Goal: Transaction & Acquisition: Purchase product/service

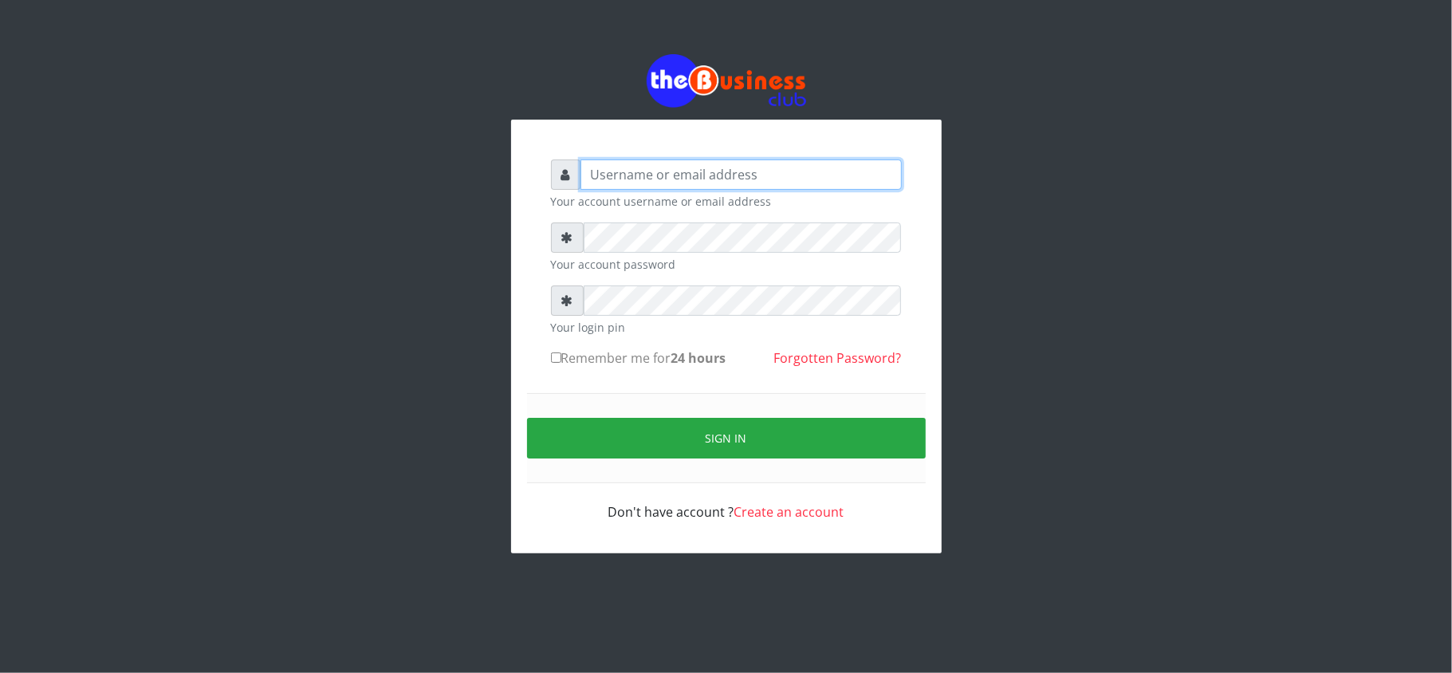
click at [689, 179] on input "text" at bounding box center [741, 175] width 321 height 30
type input "kennyclassy"
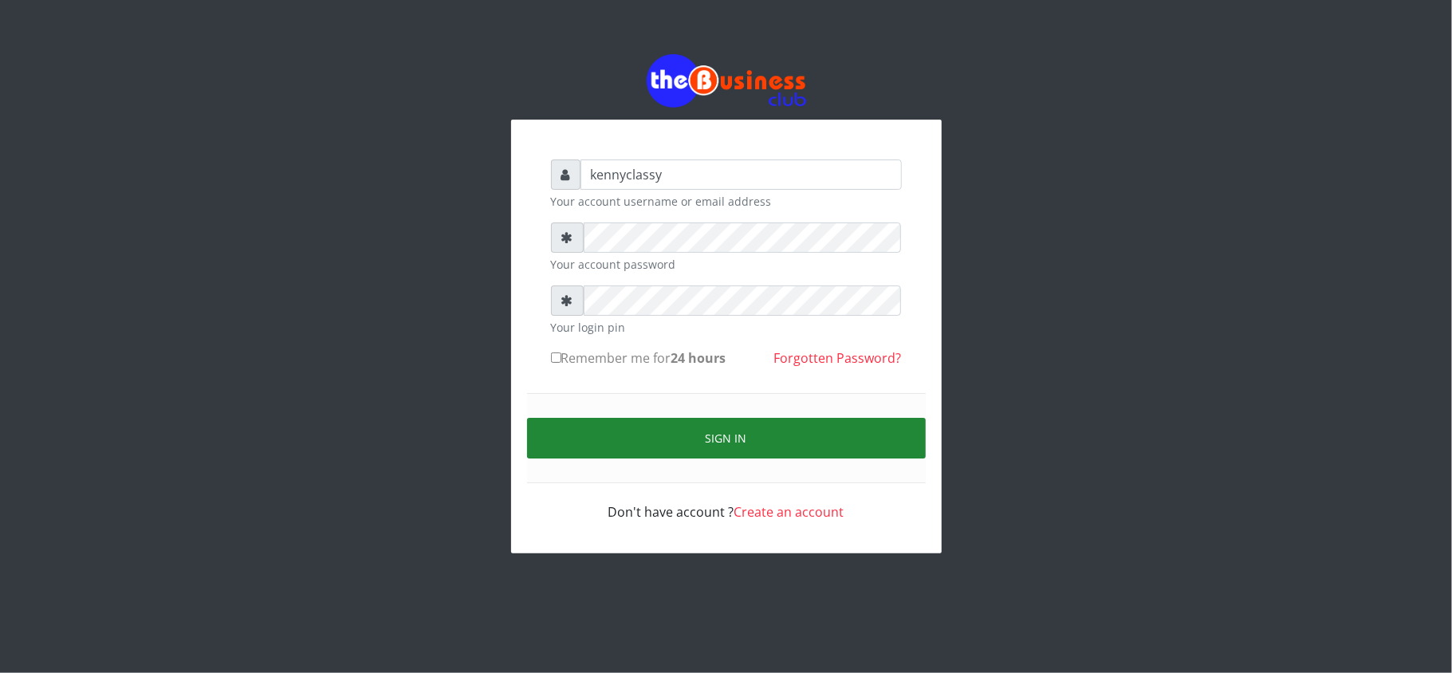
click at [680, 424] on button "Sign in" at bounding box center [726, 438] width 399 height 41
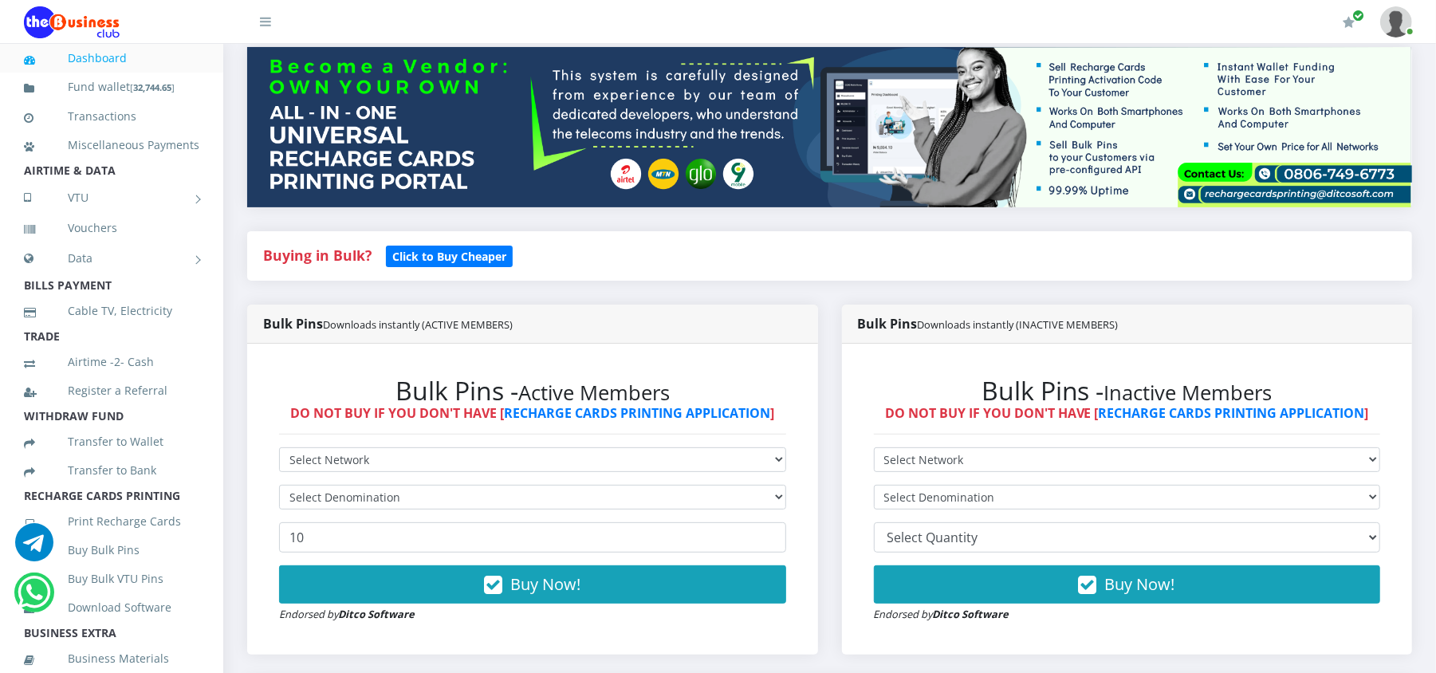
scroll to position [212, 0]
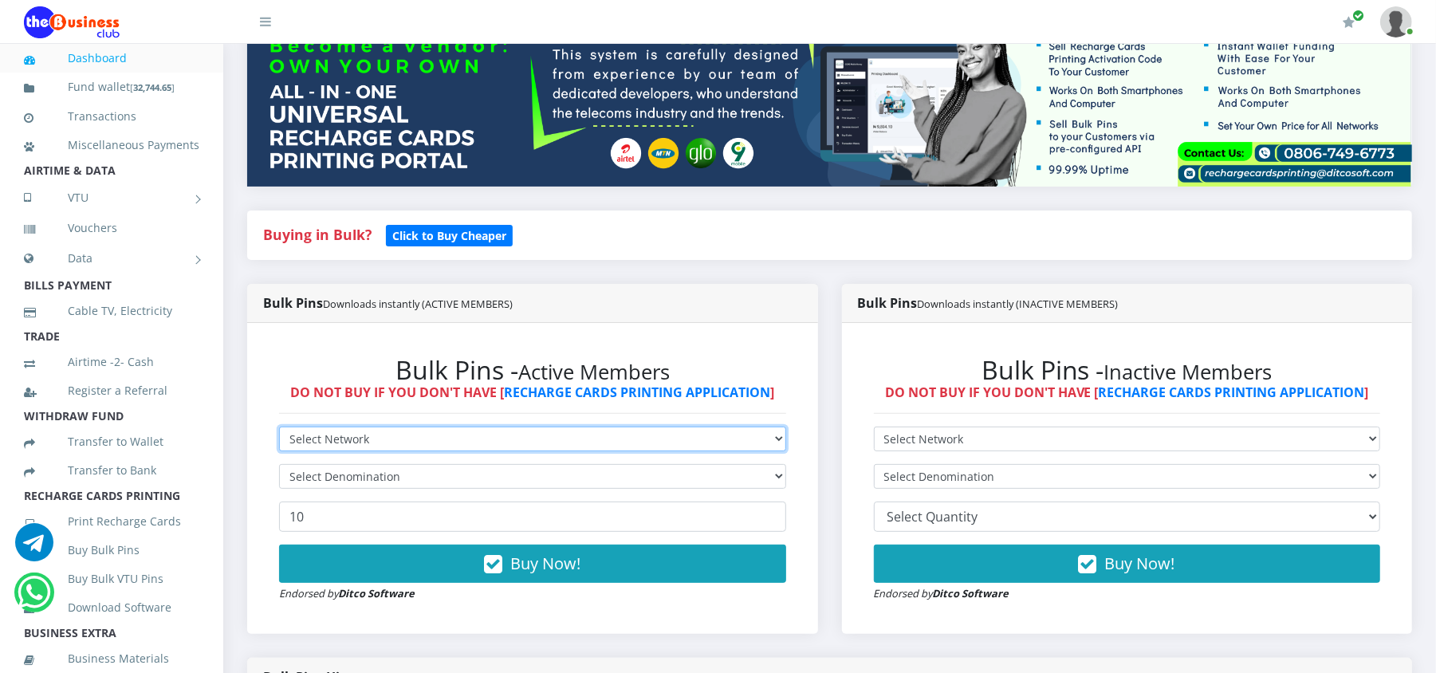
click at [579, 434] on select "Select Network MTN Globacom 9Mobile Airtel" at bounding box center [532, 439] width 507 height 25
select select "MTN"
click at [279, 427] on select "Select Network MTN Globacom 9Mobile Airtel" at bounding box center [532, 439] width 507 height 25
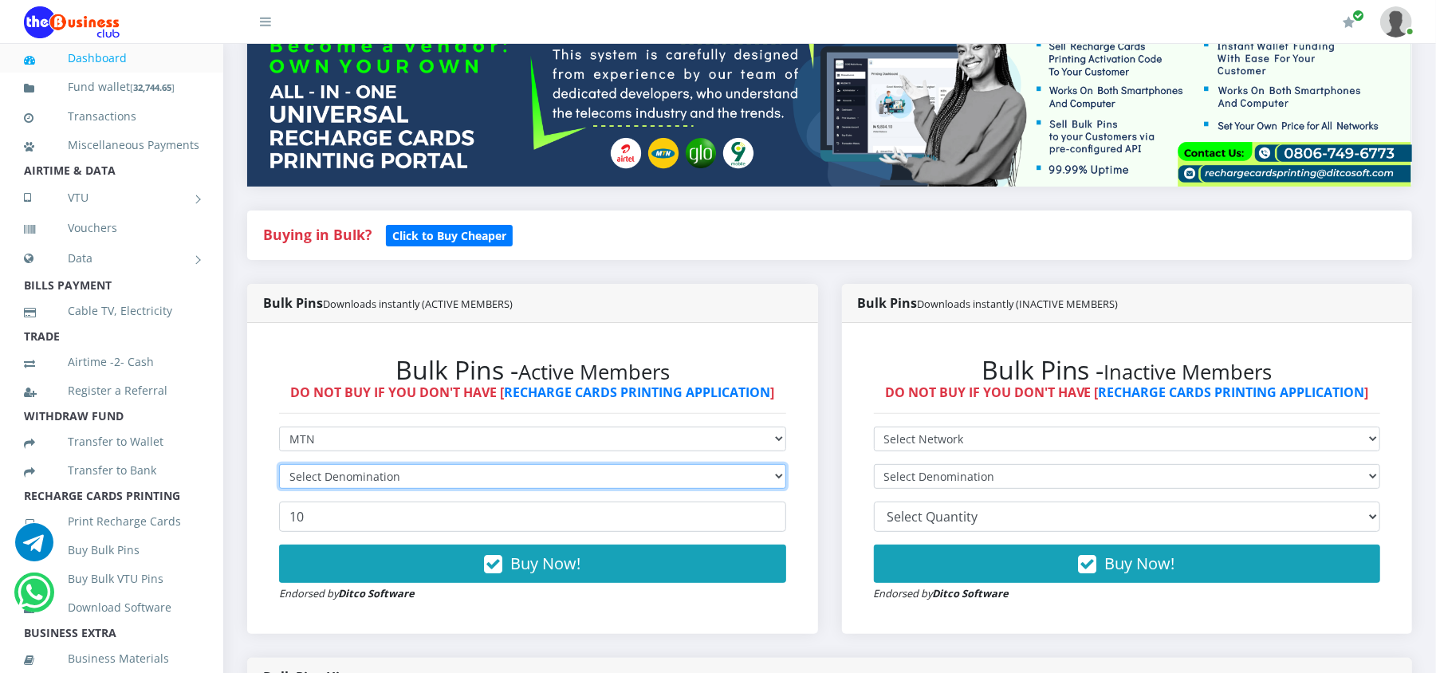
click at [522, 482] on select "Select Denomination" at bounding box center [532, 476] width 507 height 25
click at [495, 479] on select "Select Denomination MTN NGN100 - ₦96.98 MTN NGN200 - ₦193.96 MTN NGN400 - ₦387.…" at bounding box center [532, 476] width 507 height 25
select select "193.96-200"
click at [279, 464] on select "Select Denomination MTN NGN100 - ₦96.98 MTN NGN200 - ₦193.96 MTN NGN400 - ₦387.…" at bounding box center [532, 476] width 507 height 25
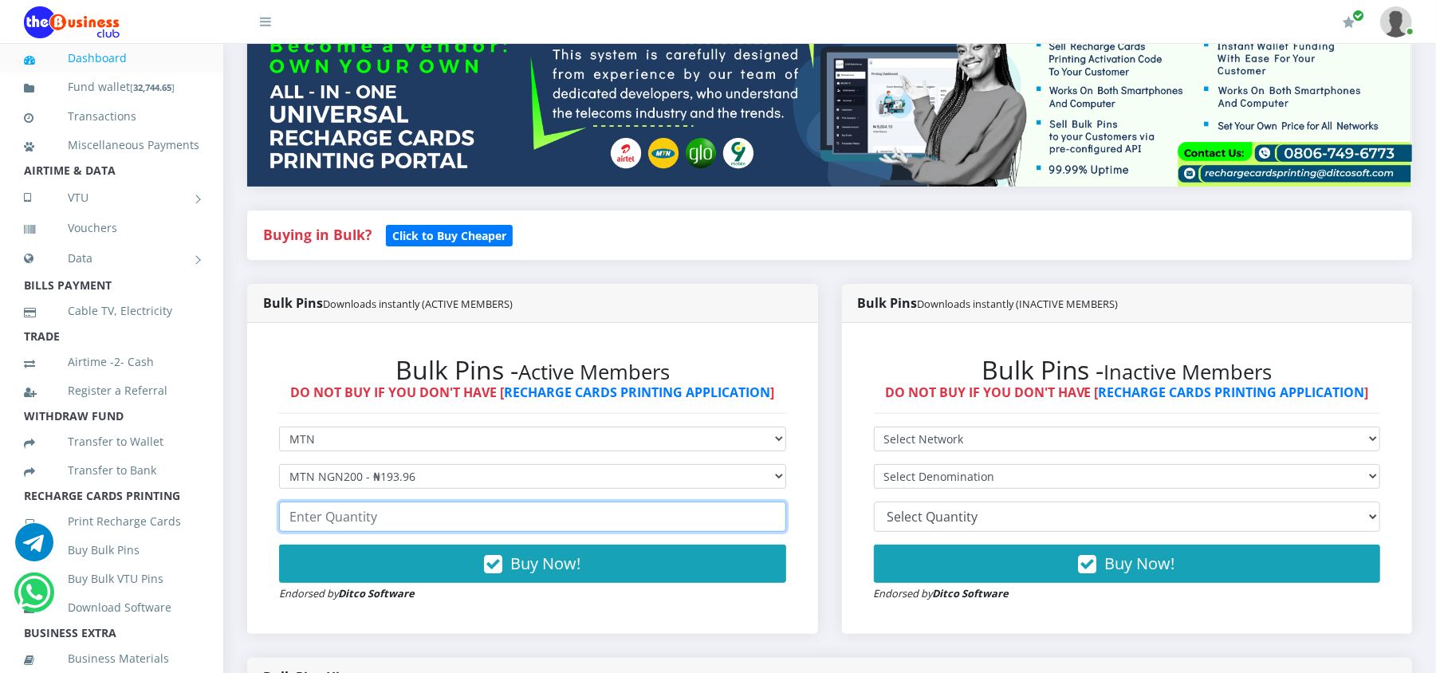
click at [457, 525] on input "number" at bounding box center [532, 517] width 507 height 30
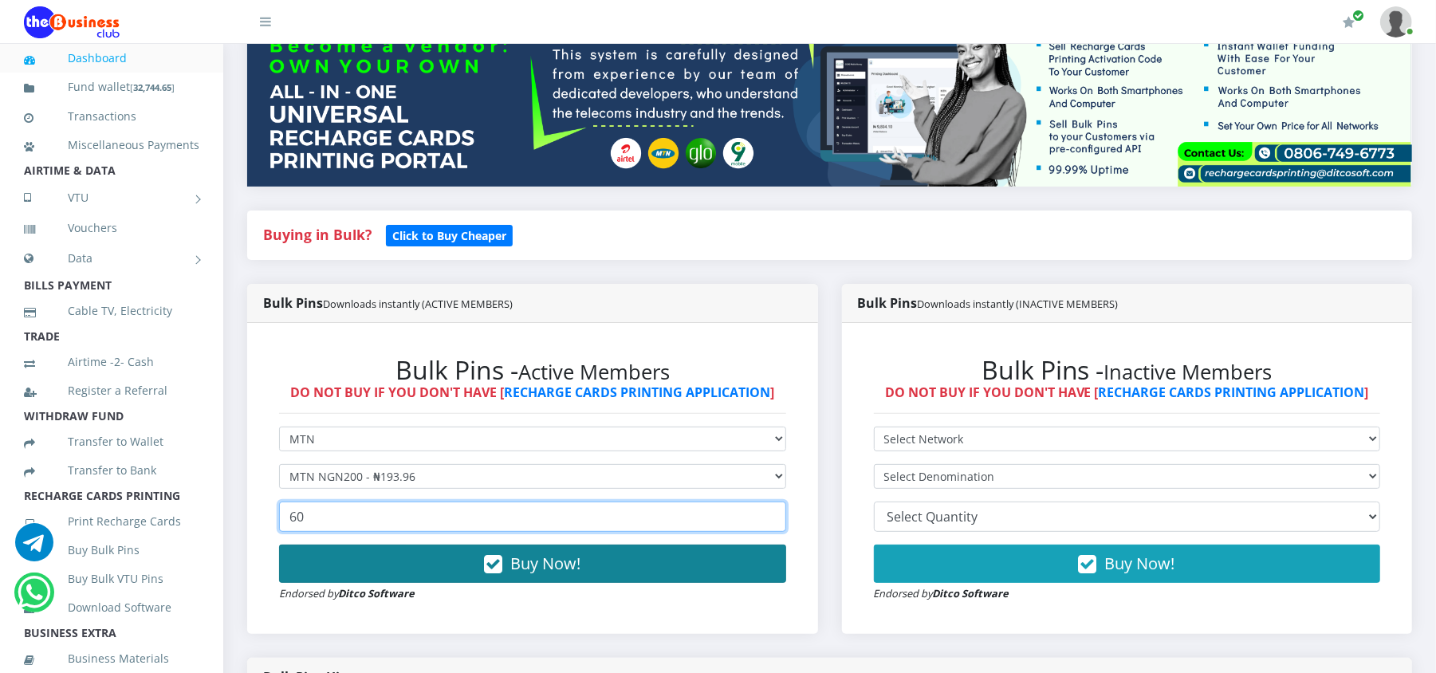
type input "60"
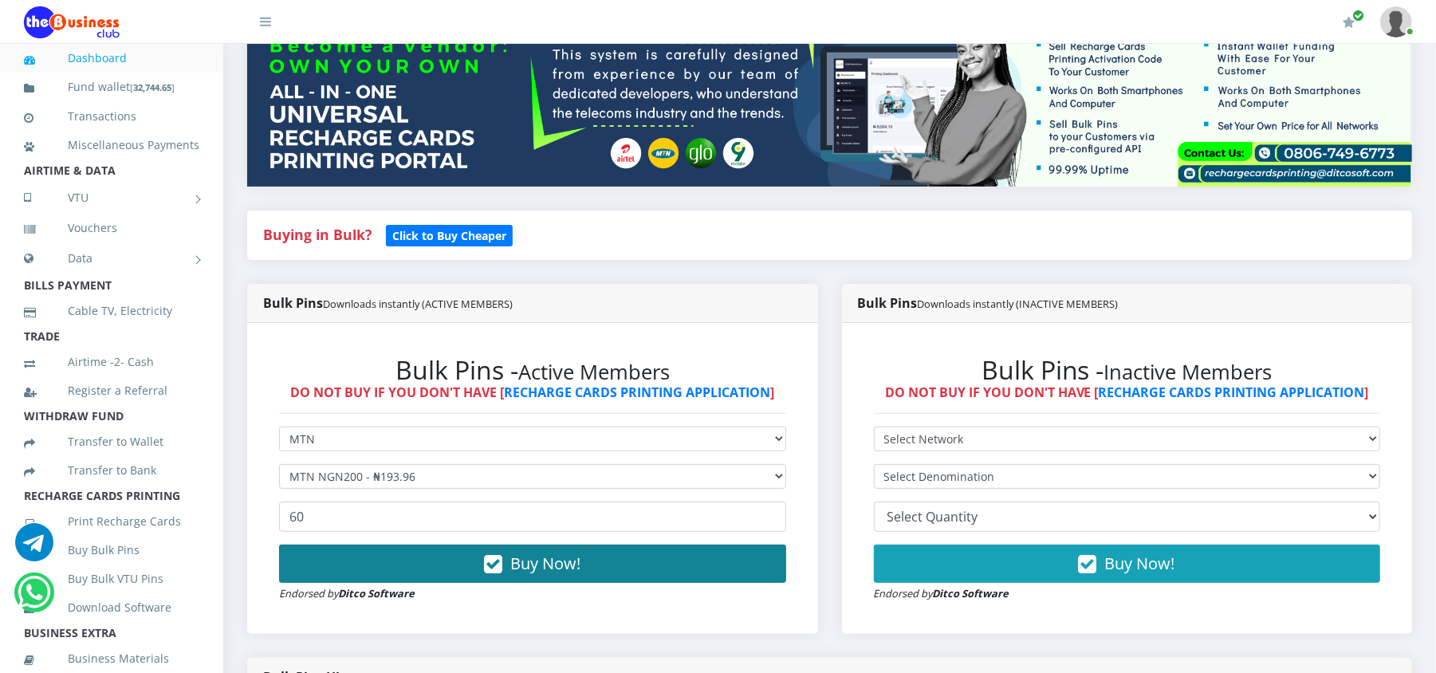
click at [454, 568] on button "Buy Now!" at bounding box center [532, 564] width 507 height 38
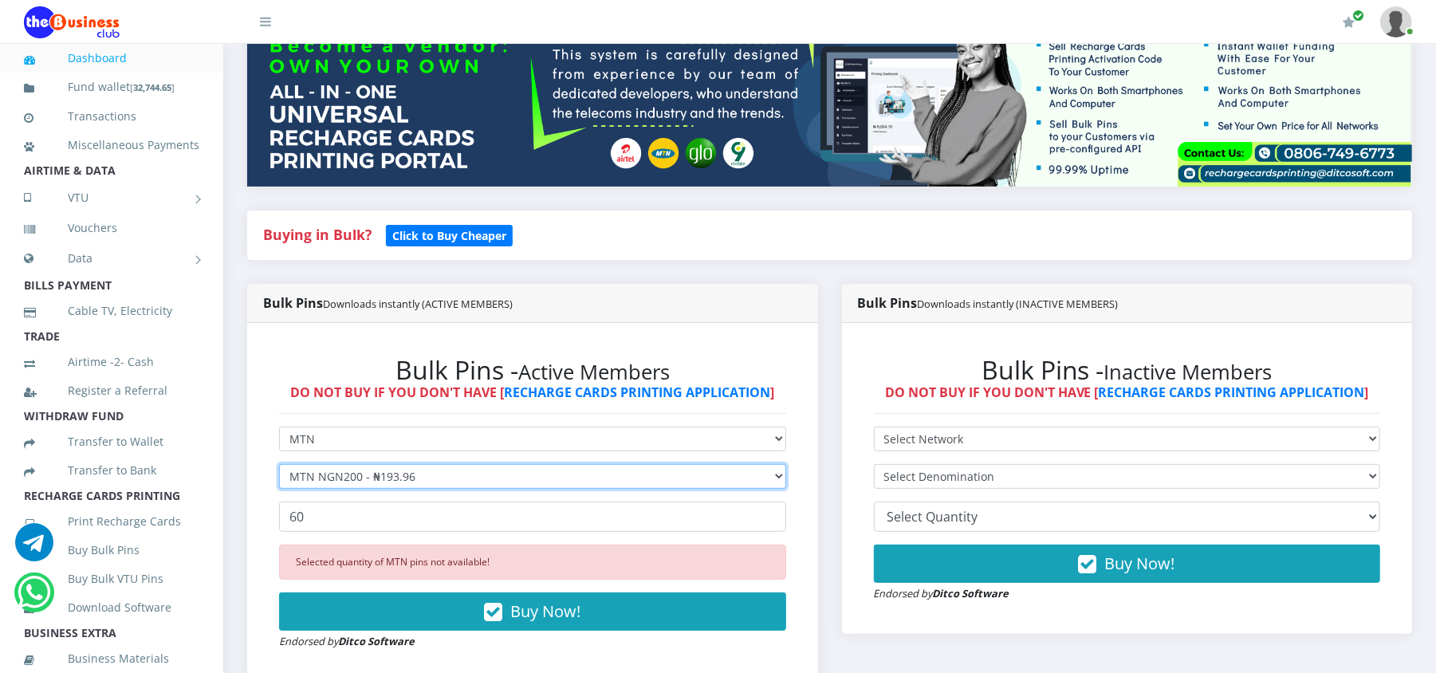
click at [373, 470] on select "Select Denomination MTN NGN100 - ₦96.98 MTN NGN200 - ₦193.96 MTN NGN400 - ₦387.…" at bounding box center [532, 476] width 507 height 25
select select "484.9-500"
click at [279, 464] on select "Select Denomination MTN NGN100 - ₦96.98 MTN NGN200 - ₦193.96 MTN NGN400 - ₦387.…" at bounding box center [532, 476] width 507 height 25
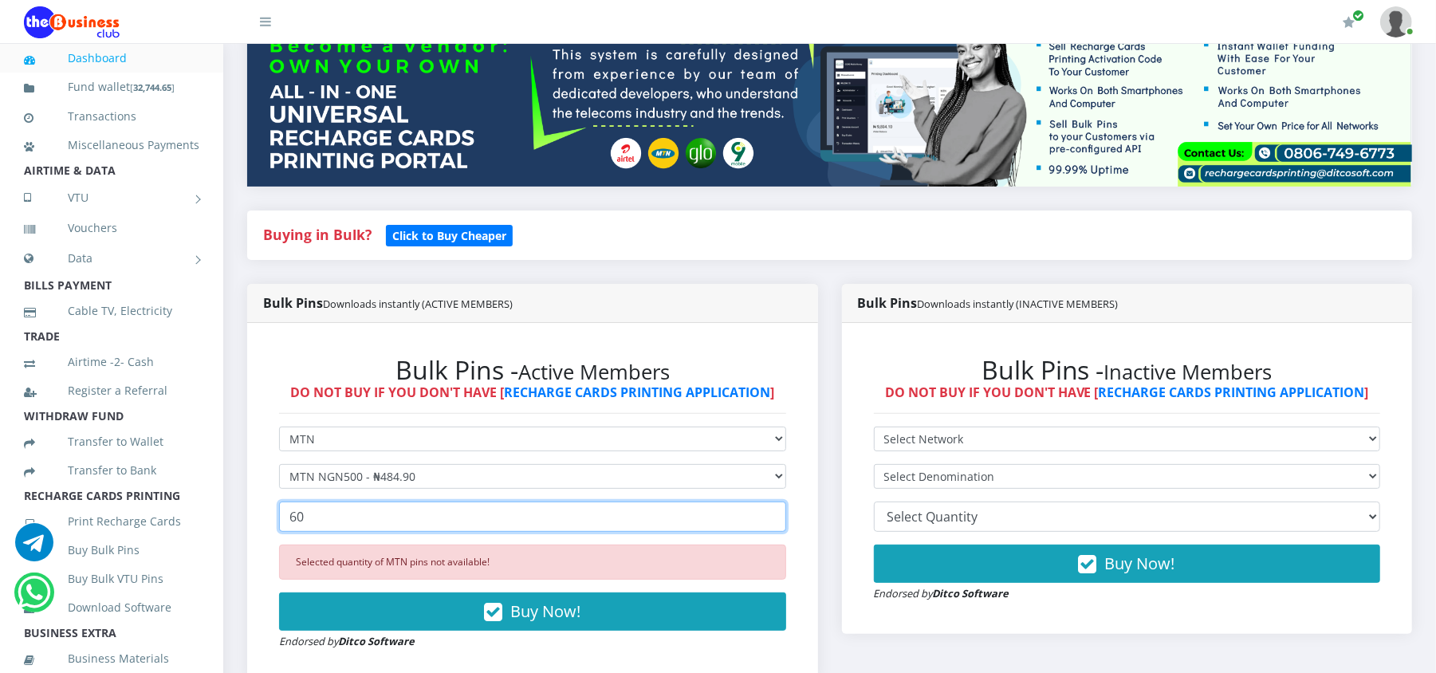
click at [336, 524] on input "60" at bounding box center [532, 517] width 507 height 30
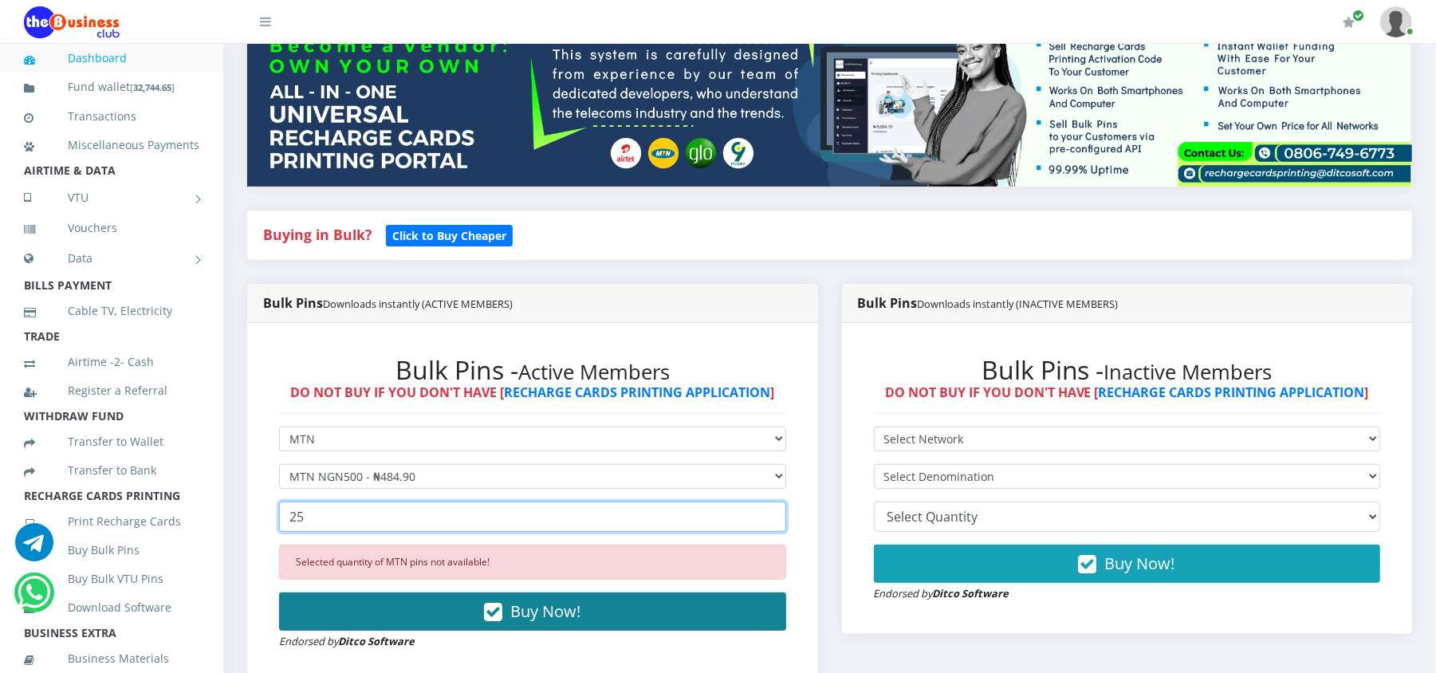
type input "25"
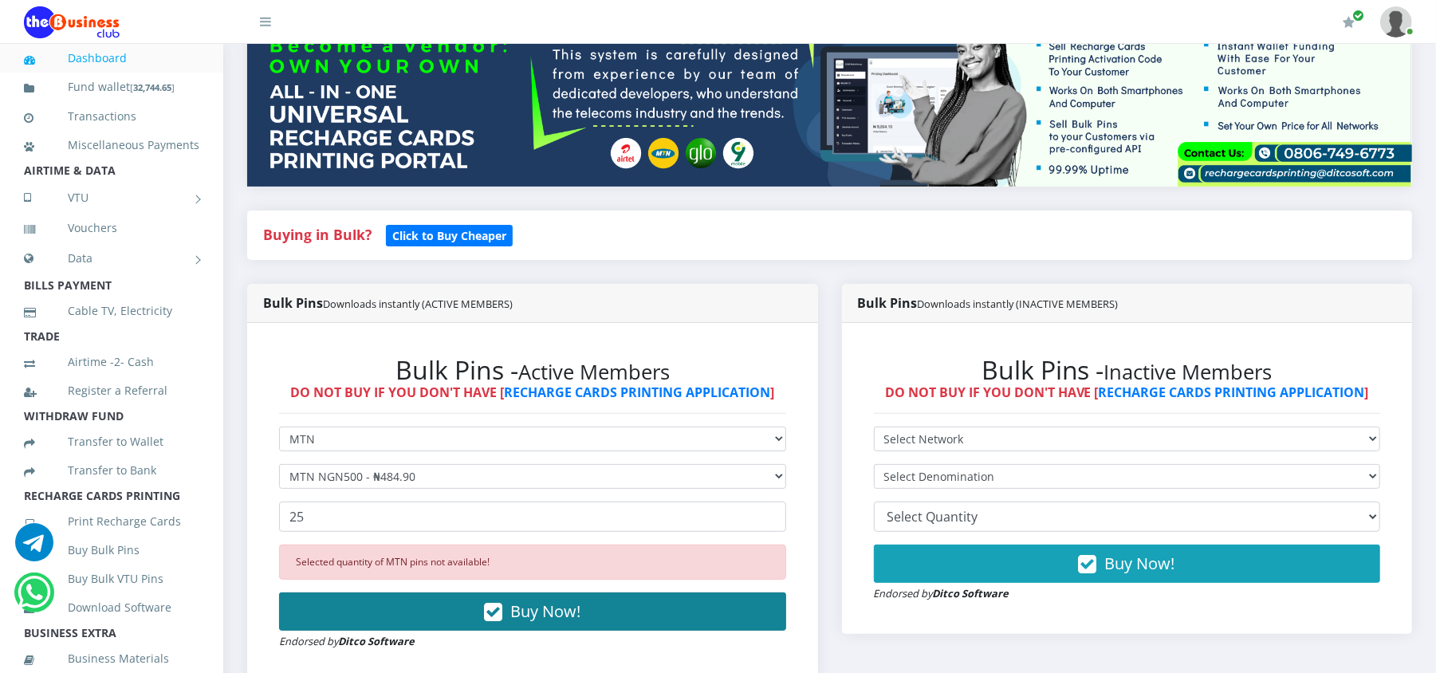
click at [348, 614] on button "Buy Now!" at bounding box center [532, 612] width 507 height 38
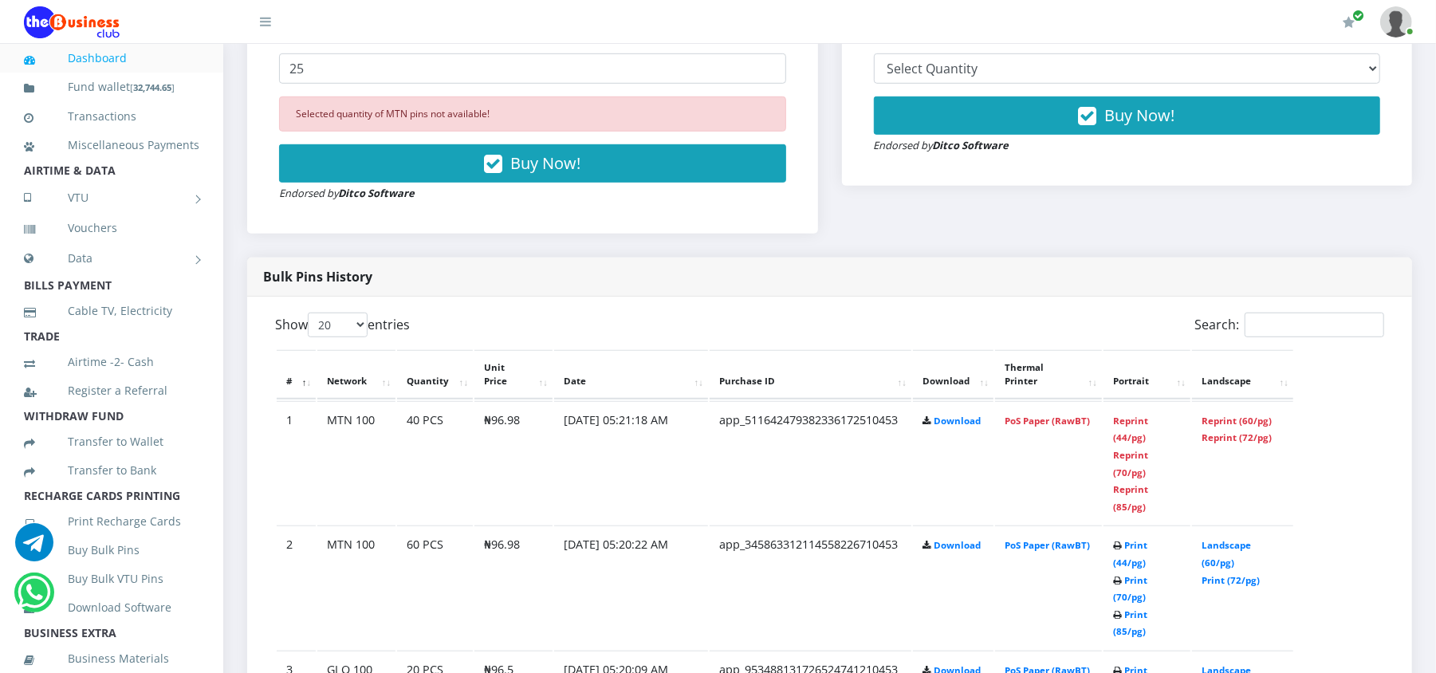
scroll to position [680, 0]
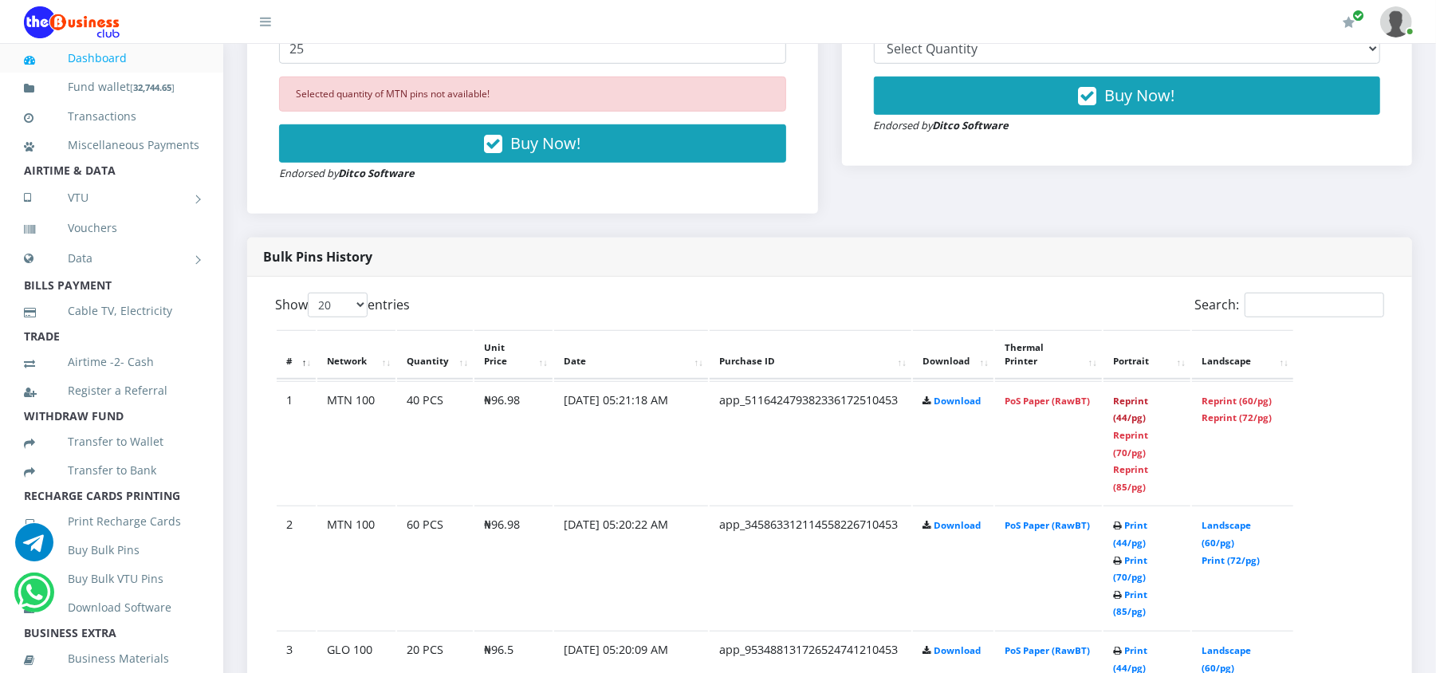
click at [1124, 403] on link "Reprint (44/pg)" at bounding box center [1130, 410] width 35 height 30
click at [1148, 644] on link "Print (44/pg)" at bounding box center [1130, 659] width 34 height 30
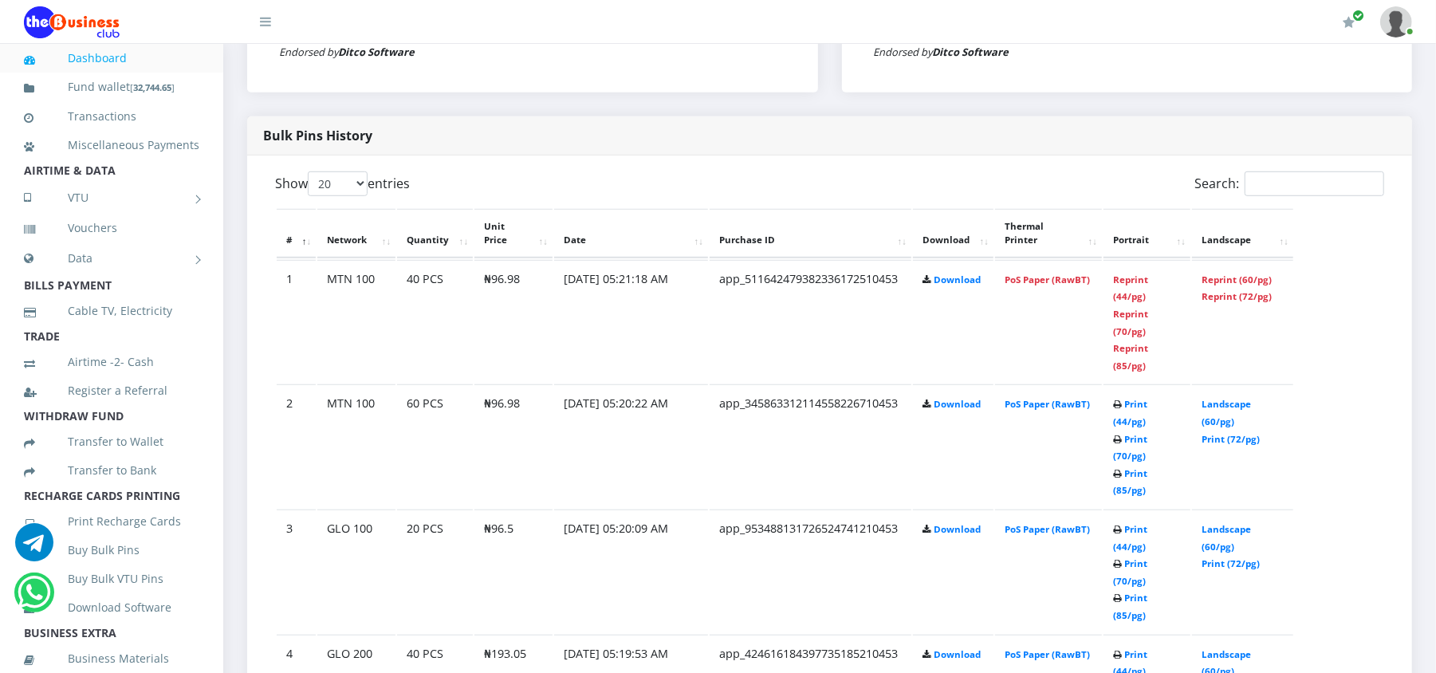
scroll to position [680, 0]
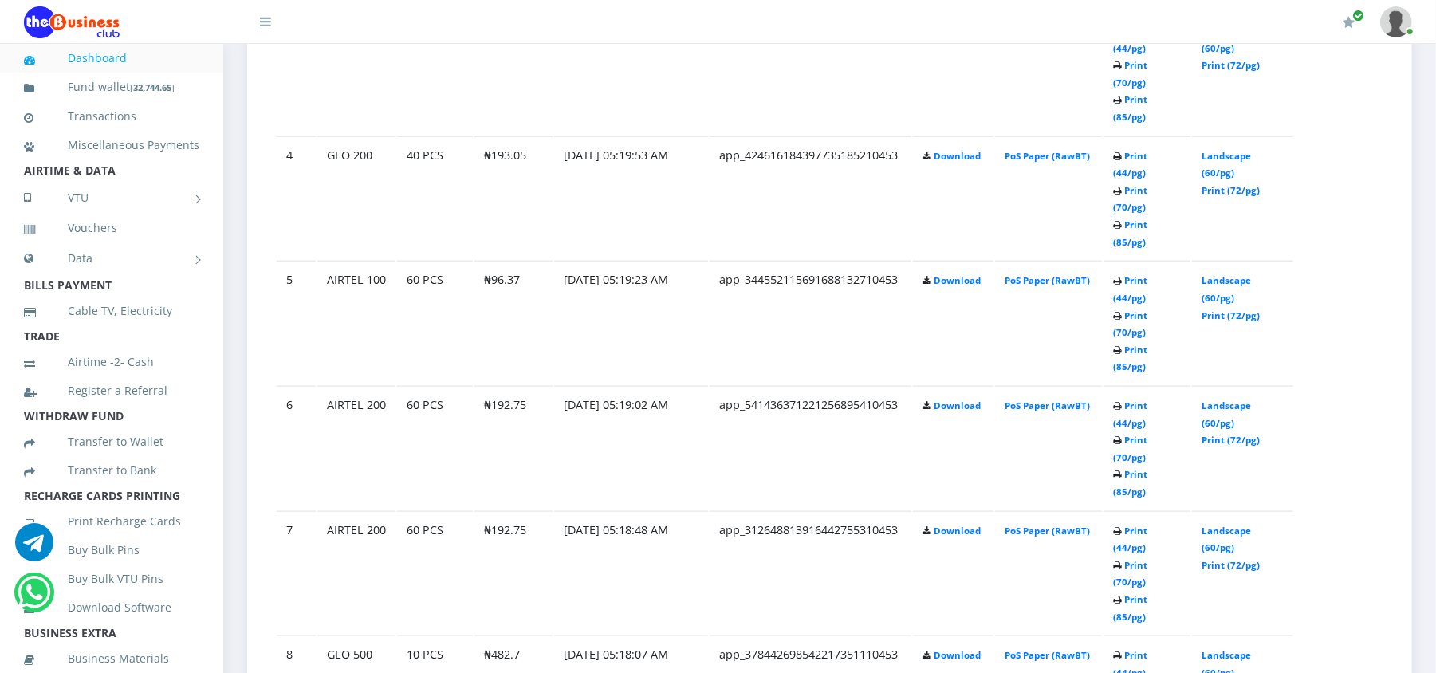
scroll to position [1318, 0]
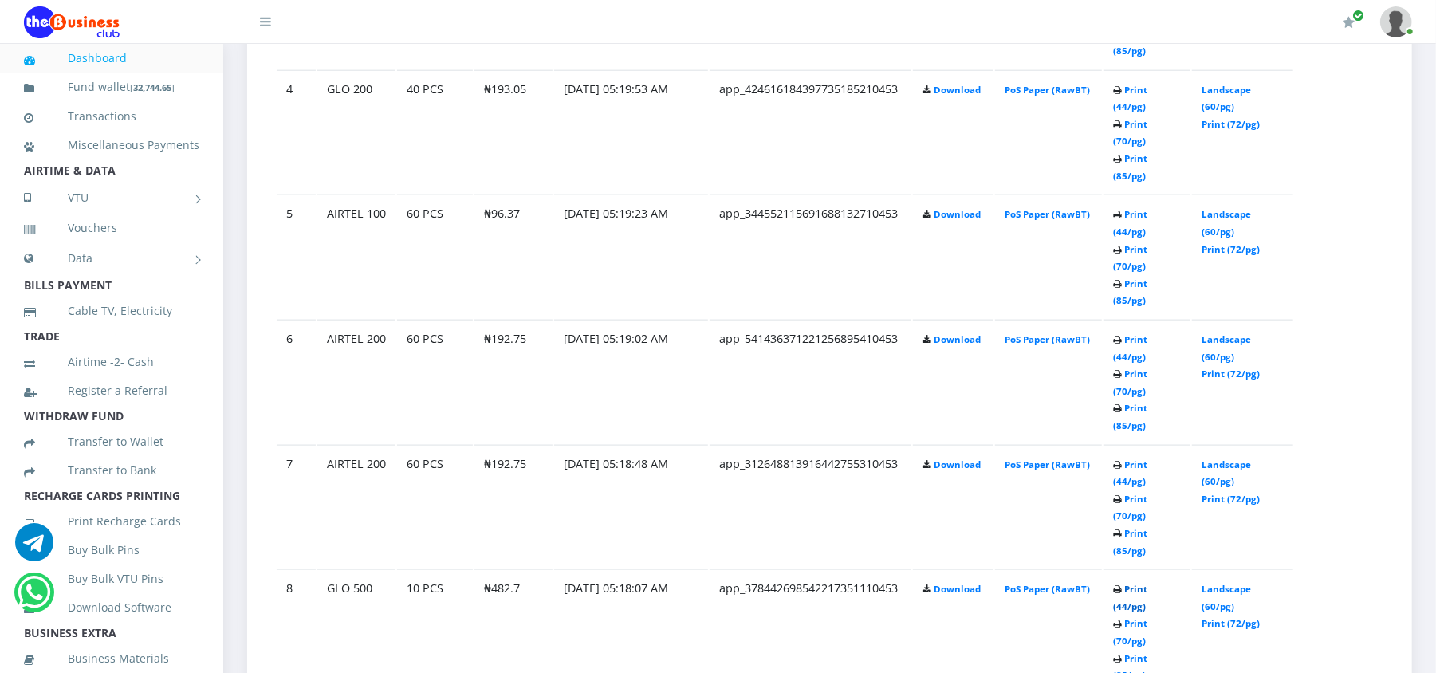
click at [1148, 583] on link "Print (44/pg)" at bounding box center [1130, 598] width 34 height 30
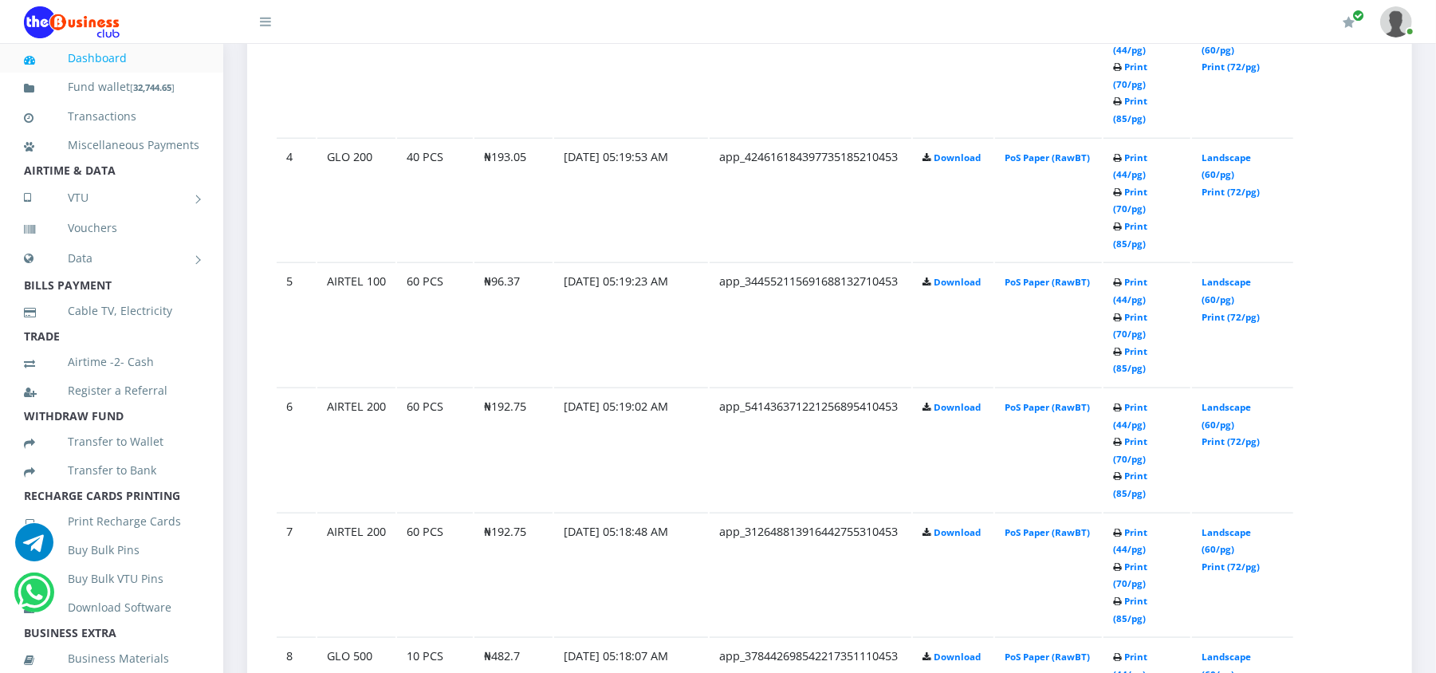
scroll to position [1318, 0]
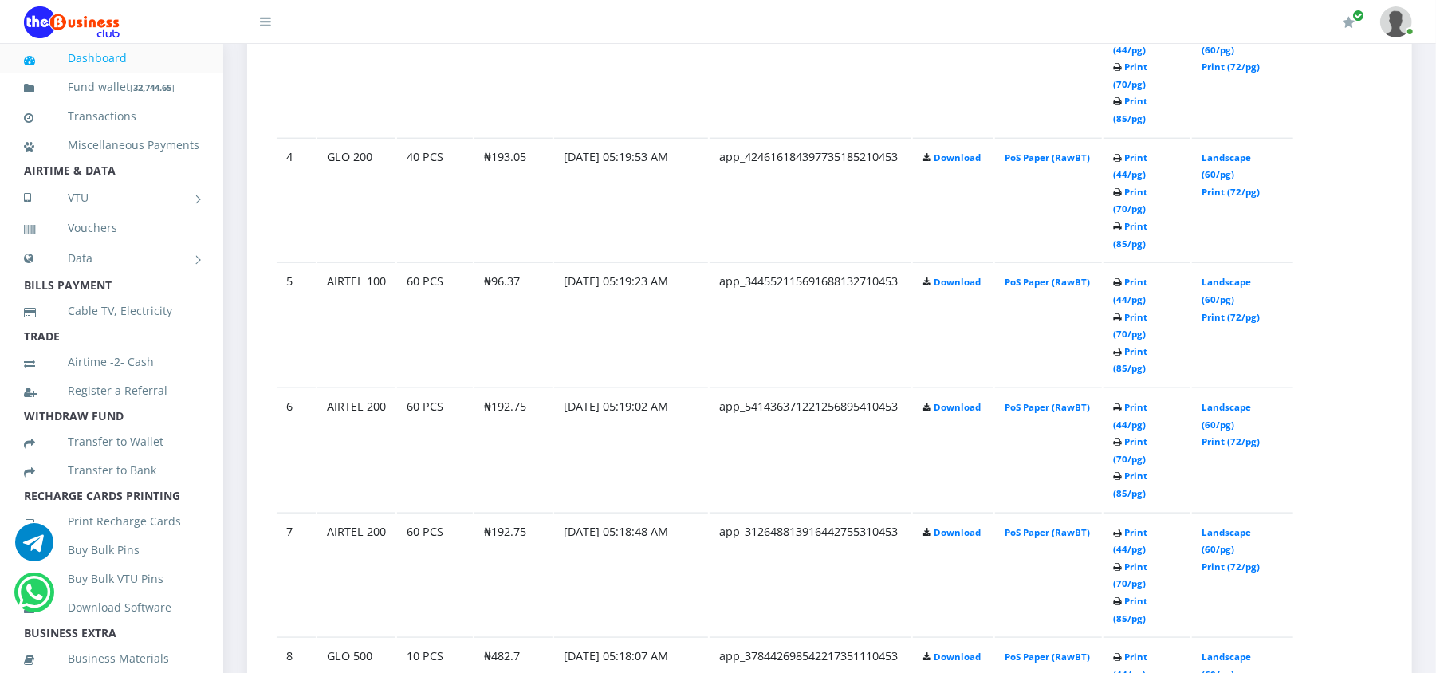
scroll to position [1318, 0]
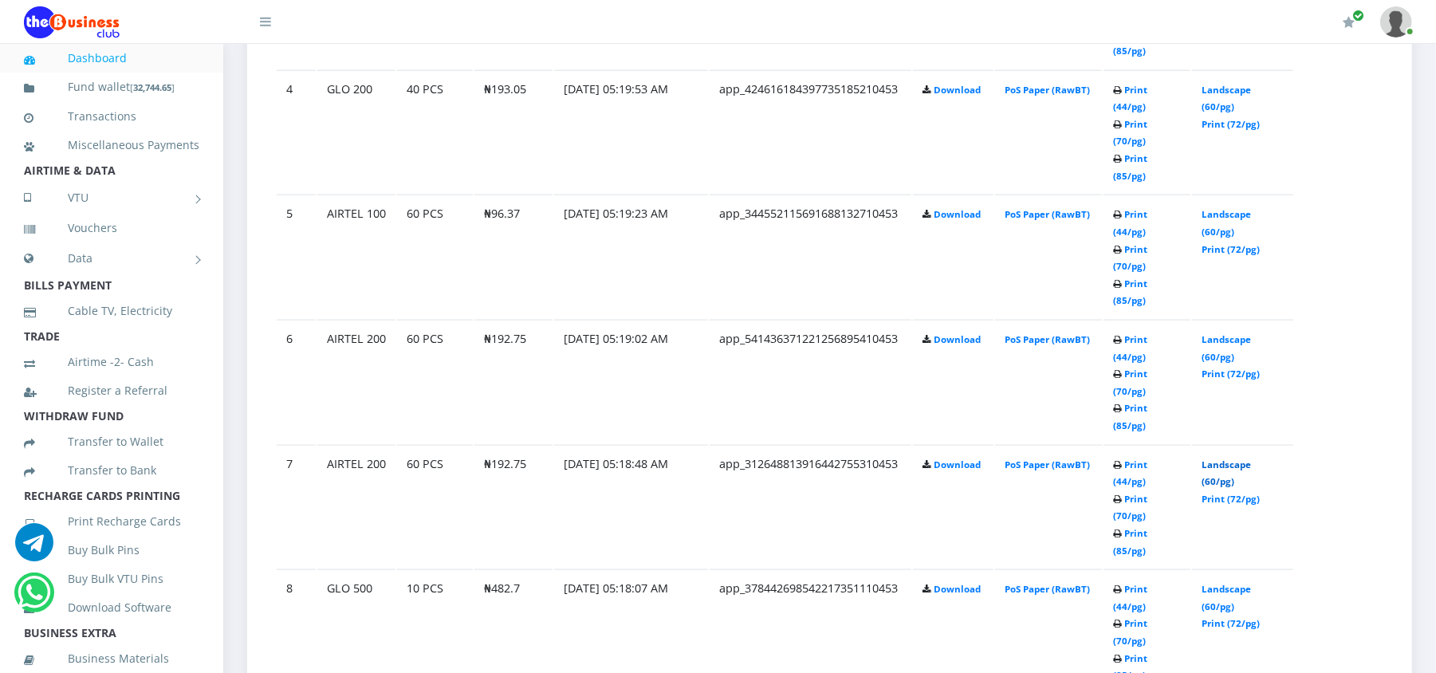
click at [1215, 459] on link "Landscape (60/pg)" at bounding box center [1226, 474] width 49 height 30
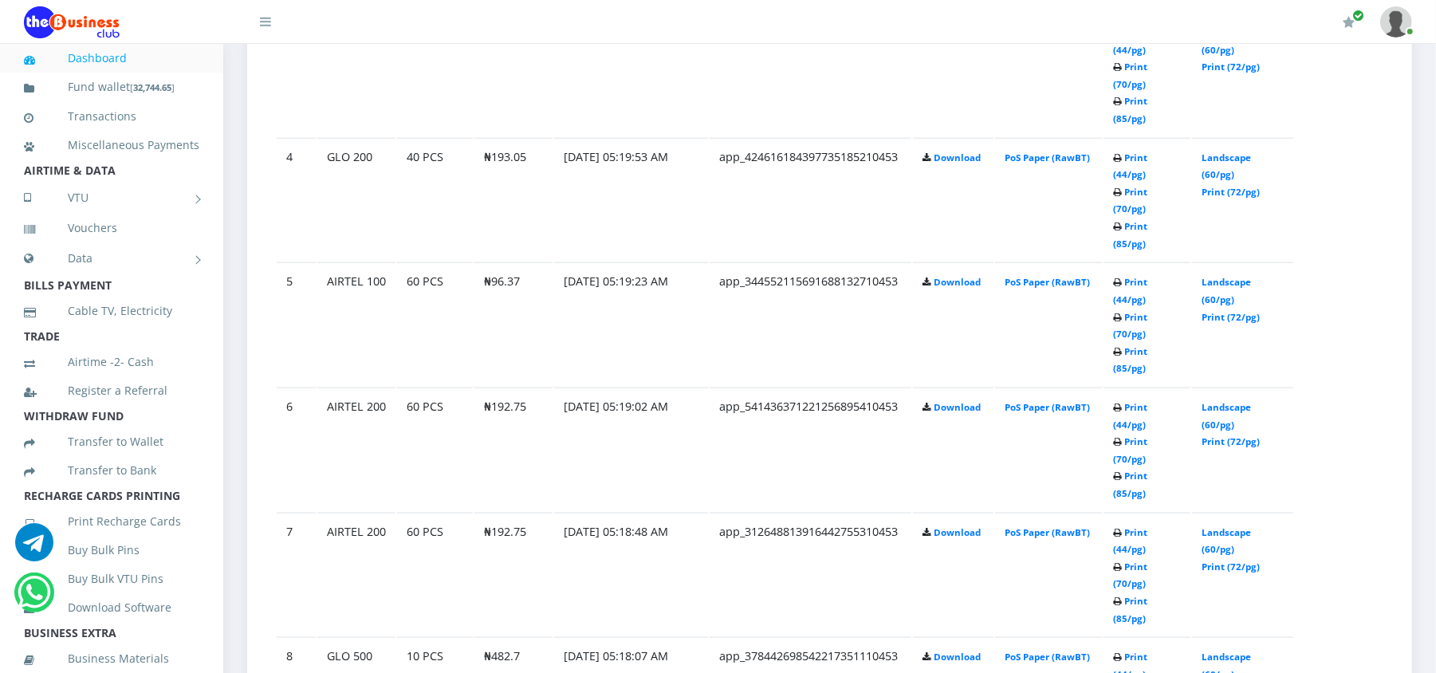
scroll to position [1318, 0]
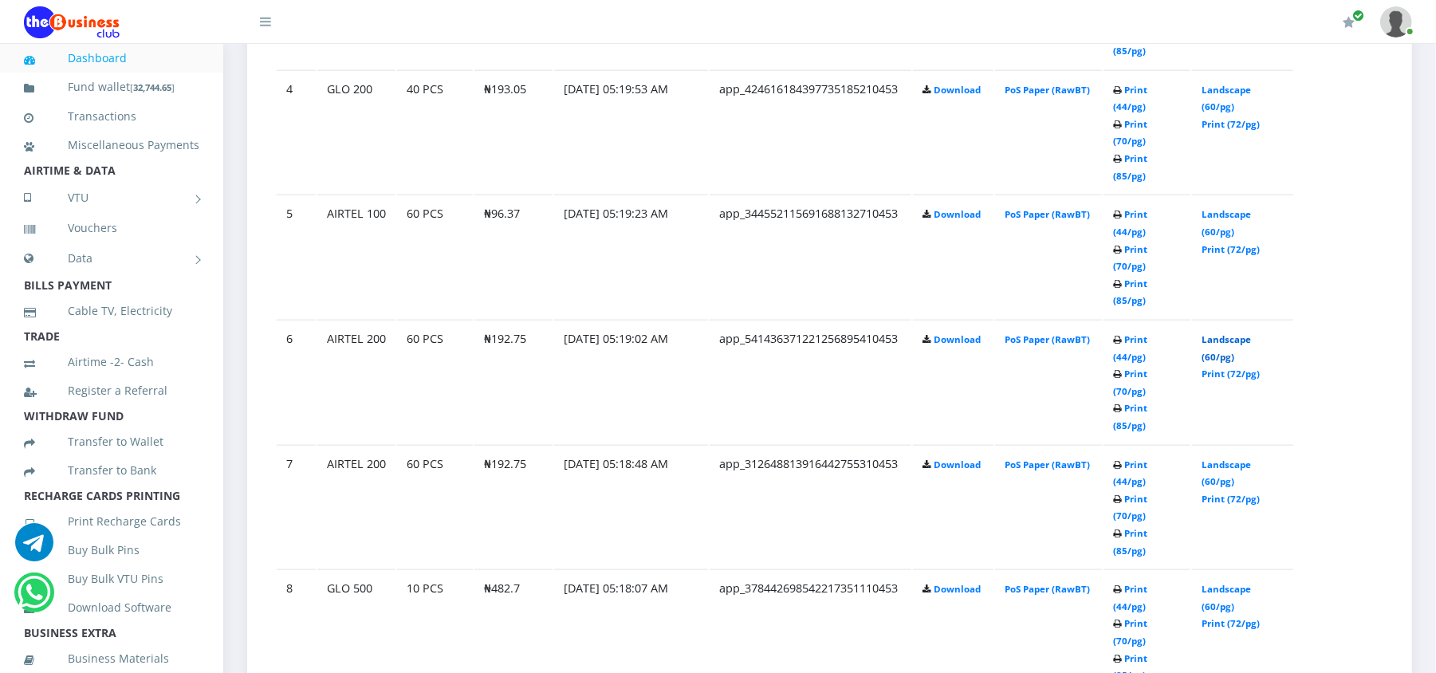
click at [1219, 333] on link "Landscape (60/pg)" at bounding box center [1226, 348] width 49 height 30
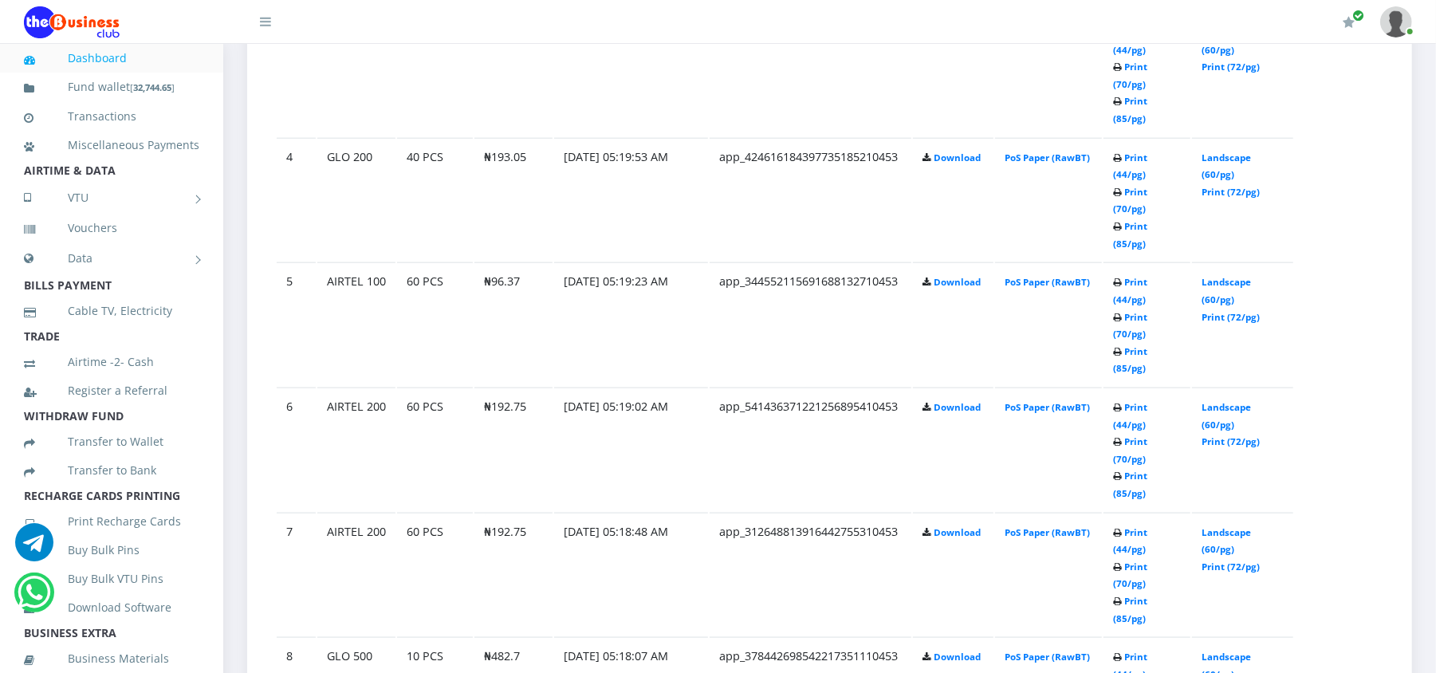
scroll to position [1318, 0]
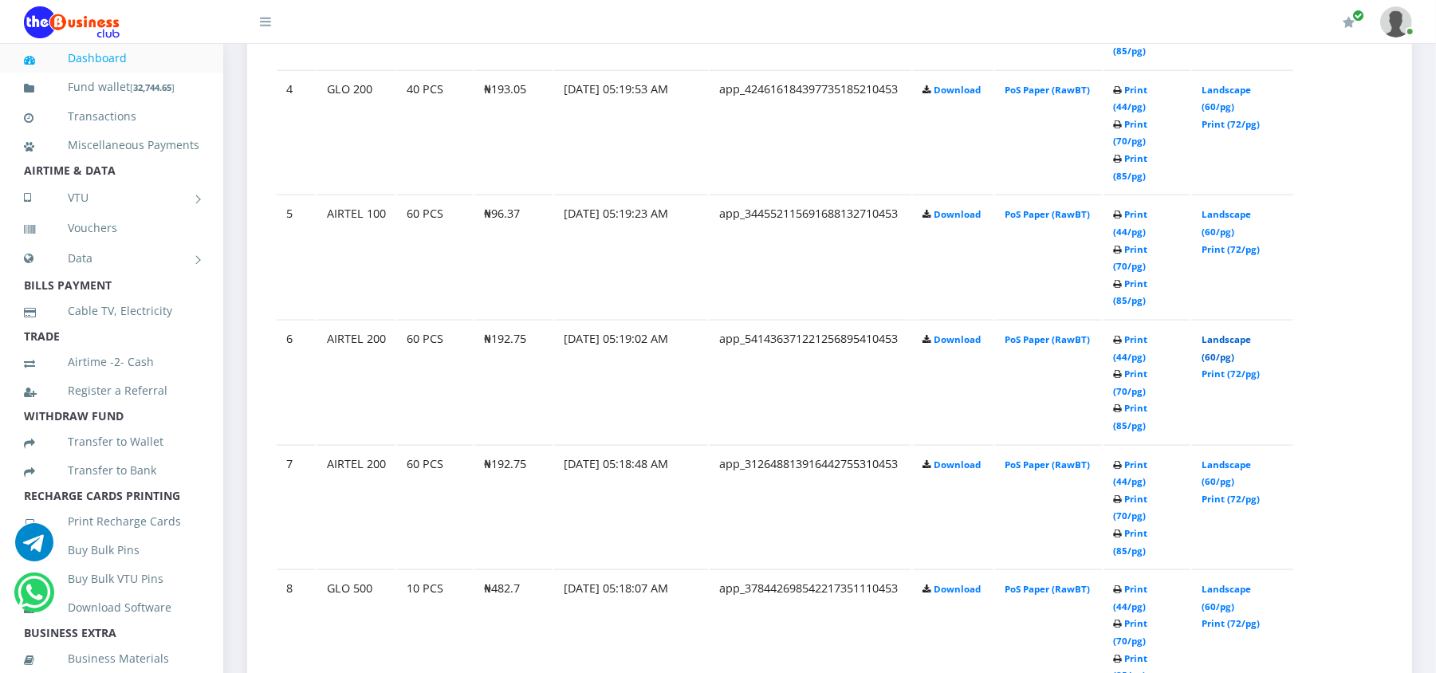
drag, startPoint x: 0, startPoint y: 0, endPoint x: 1216, endPoint y: 131, distance: 1223.3
click at [1216, 333] on link "Landscape (60/pg)" at bounding box center [1226, 348] width 49 height 30
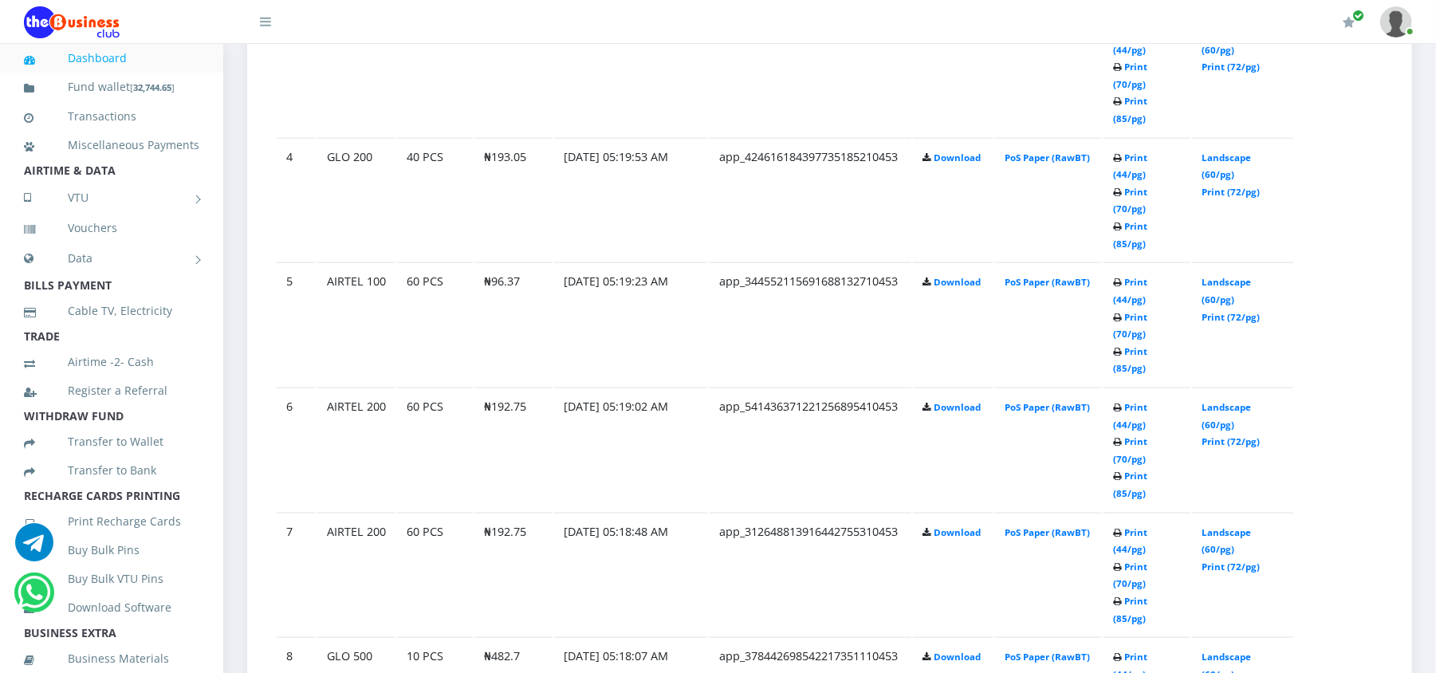
scroll to position [1318, 0]
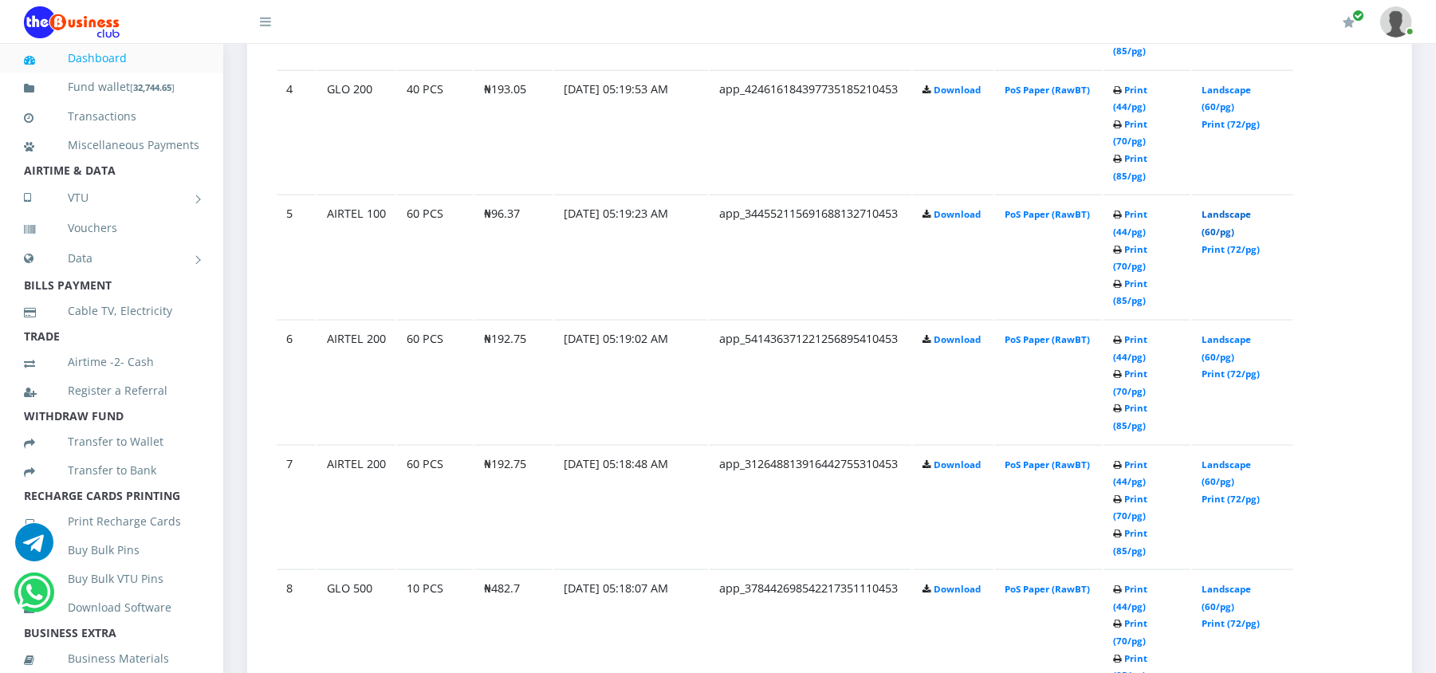
click at [1215, 208] on link "Landscape (60/pg)" at bounding box center [1226, 223] width 49 height 30
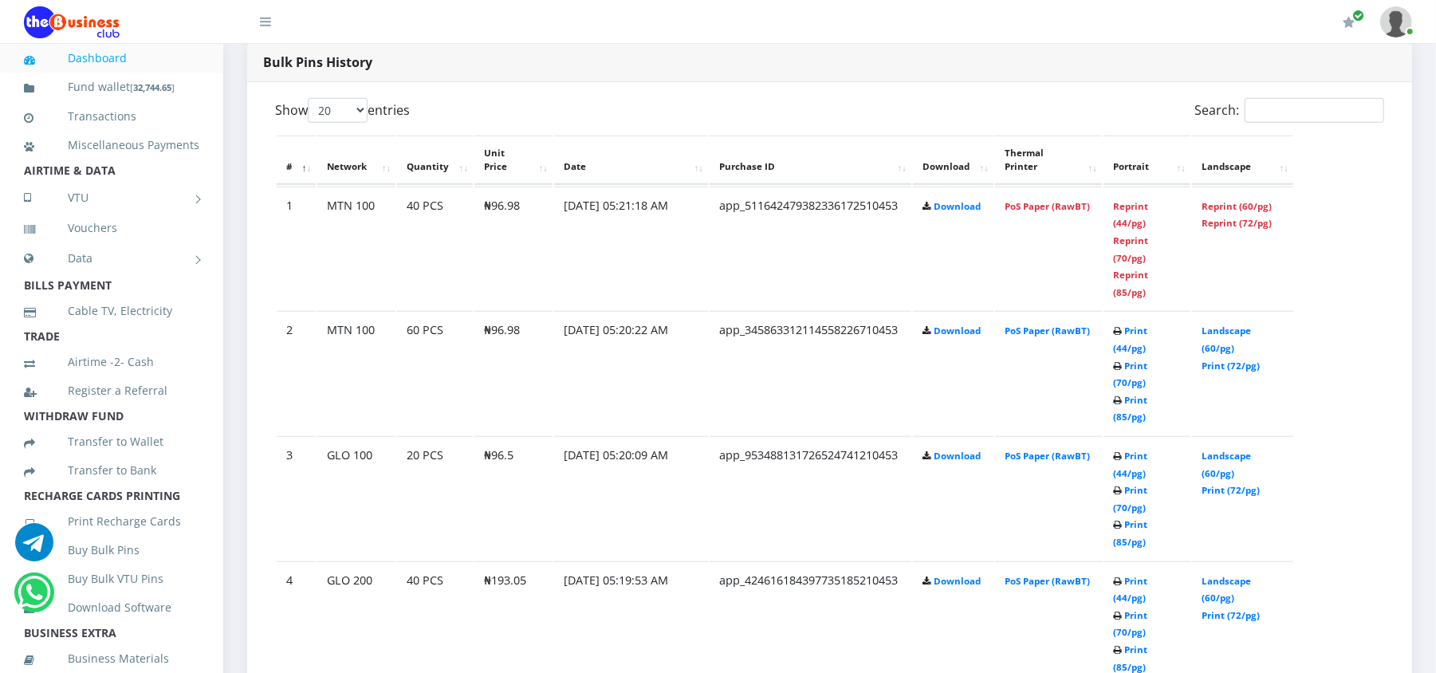
scroll to position [850, 0]
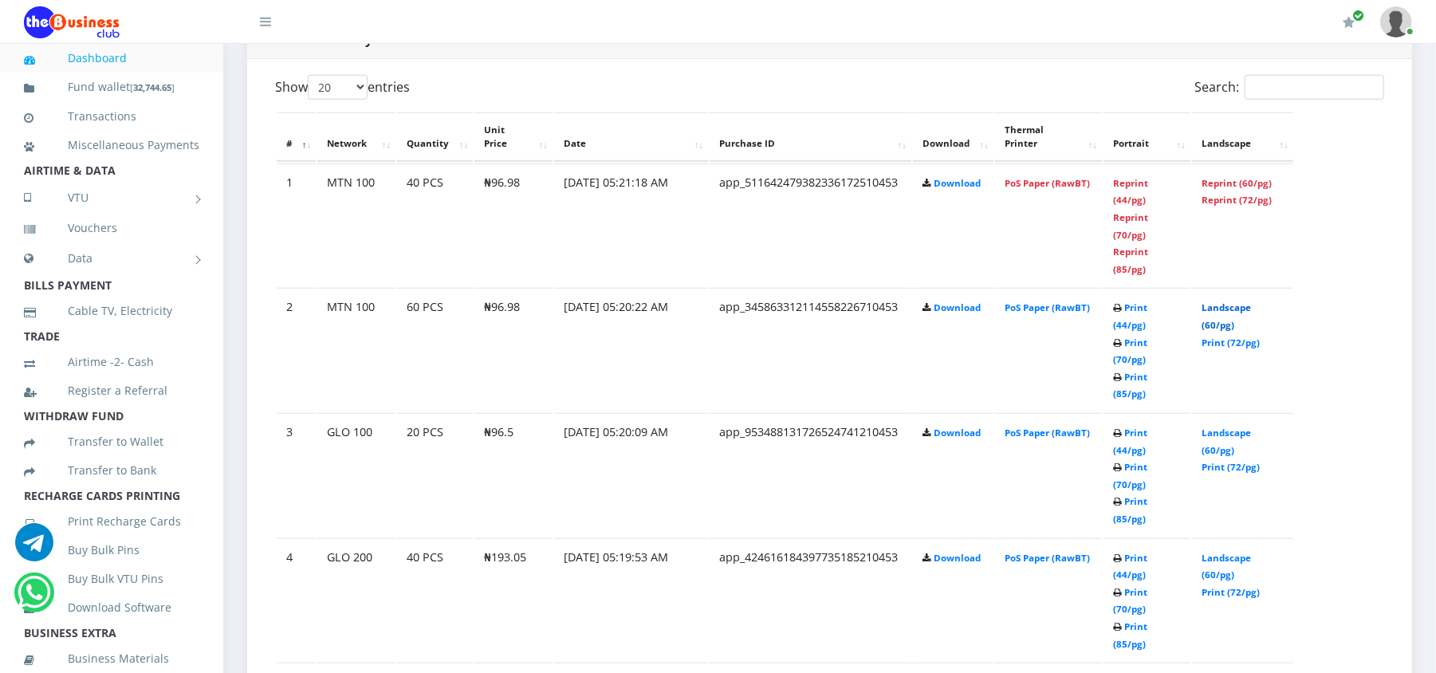
click at [1213, 304] on link "Landscape (60/pg)" at bounding box center [1226, 316] width 49 height 30
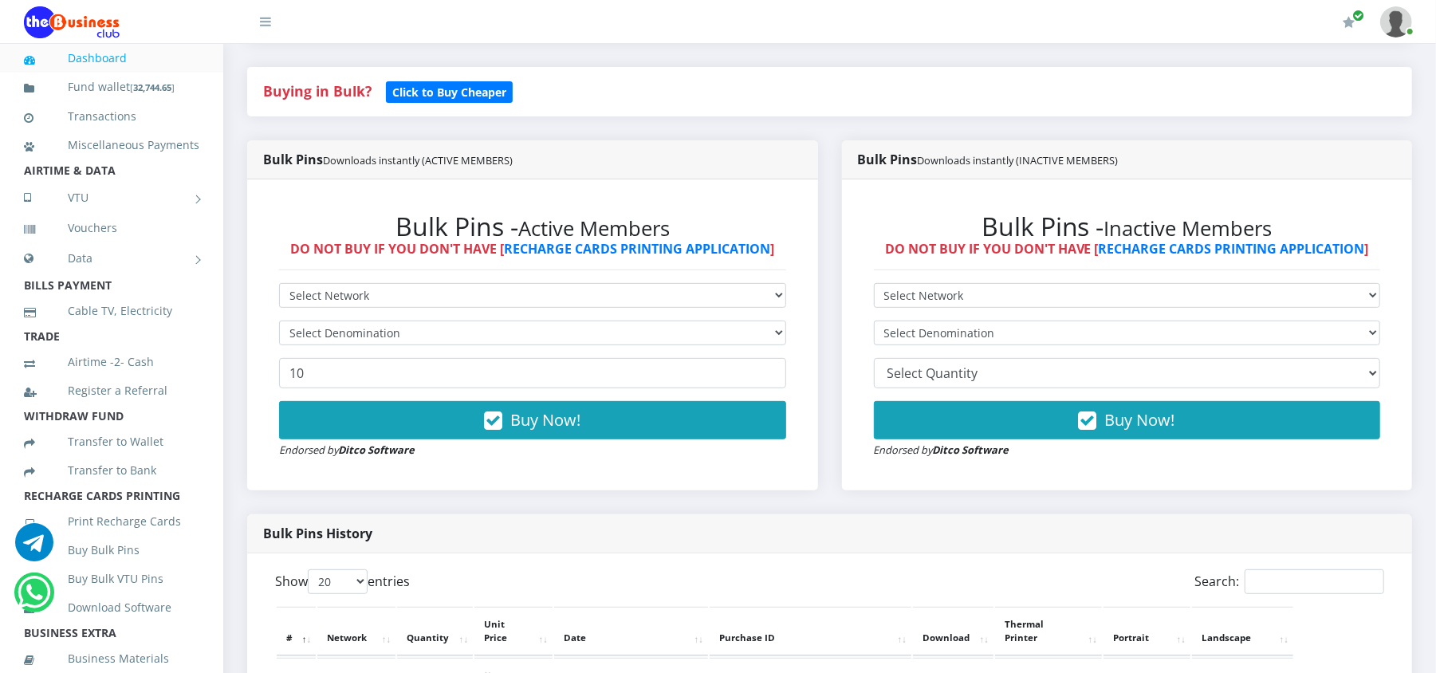
scroll to position [383, 0]
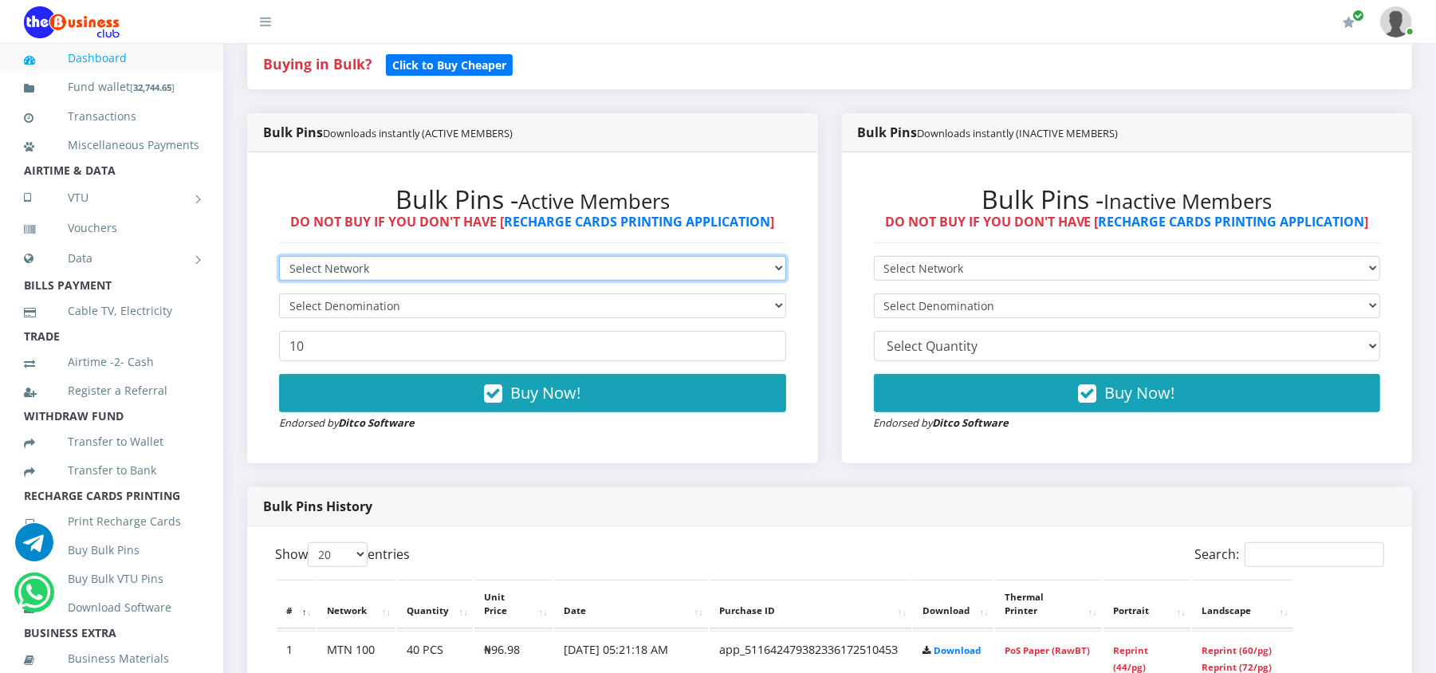
click at [735, 268] on select "Select Network MTN Globacom 9Mobile Airtel" at bounding box center [532, 268] width 507 height 25
select select "MTN"
click at [279, 257] on select "Select Network MTN Globacom 9Mobile Airtel" at bounding box center [532, 268] width 507 height 25
click at [588, 314] on select "Select Denomination MTN NGN100 - ₦96.98 MTN NGN200 - ₦193.96 MTN NGN400 - ₦387.…" at bounding box center [532, 305] width 507 height 25
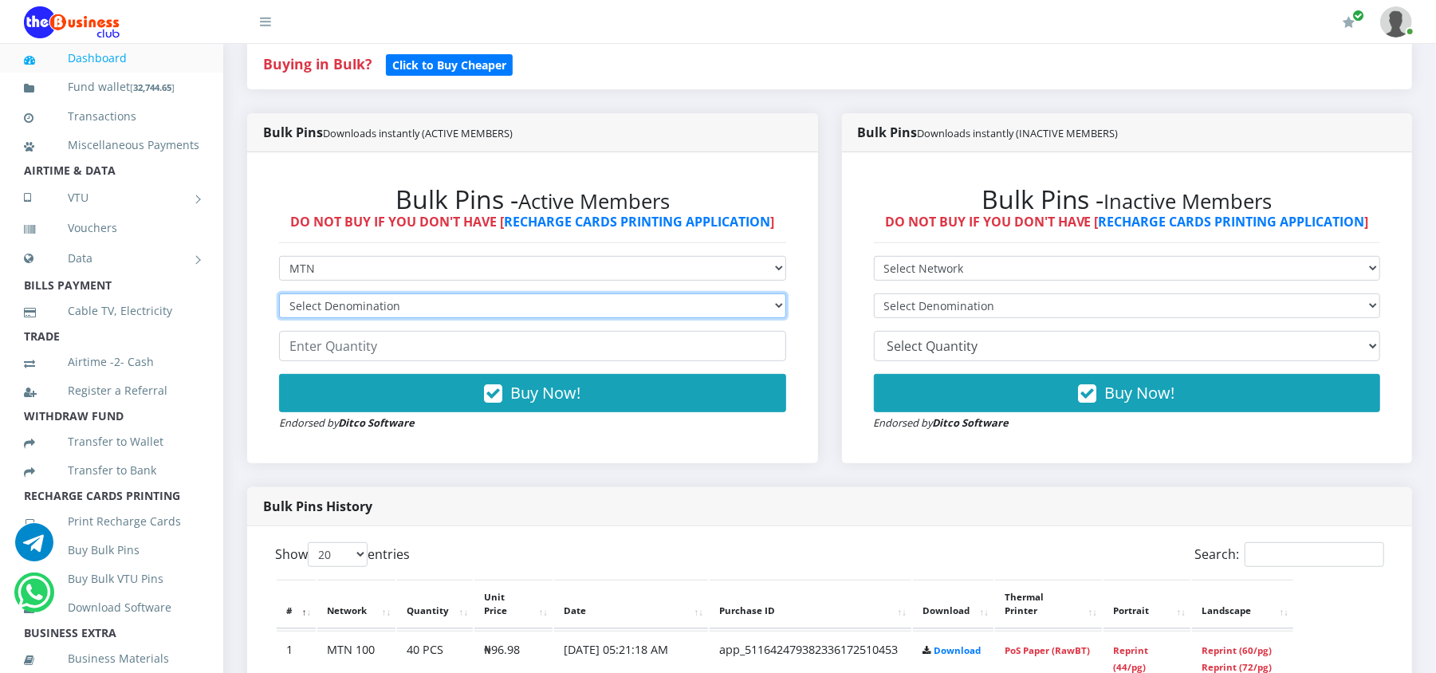
click at [588, 314] on select "Select Denomination MTN NGN100 - ₦96.98 MTN NGN200 - ₦193.96 MTN NGN400 - ₦387.…" at bounding box center [532, 305] width 507 height 25
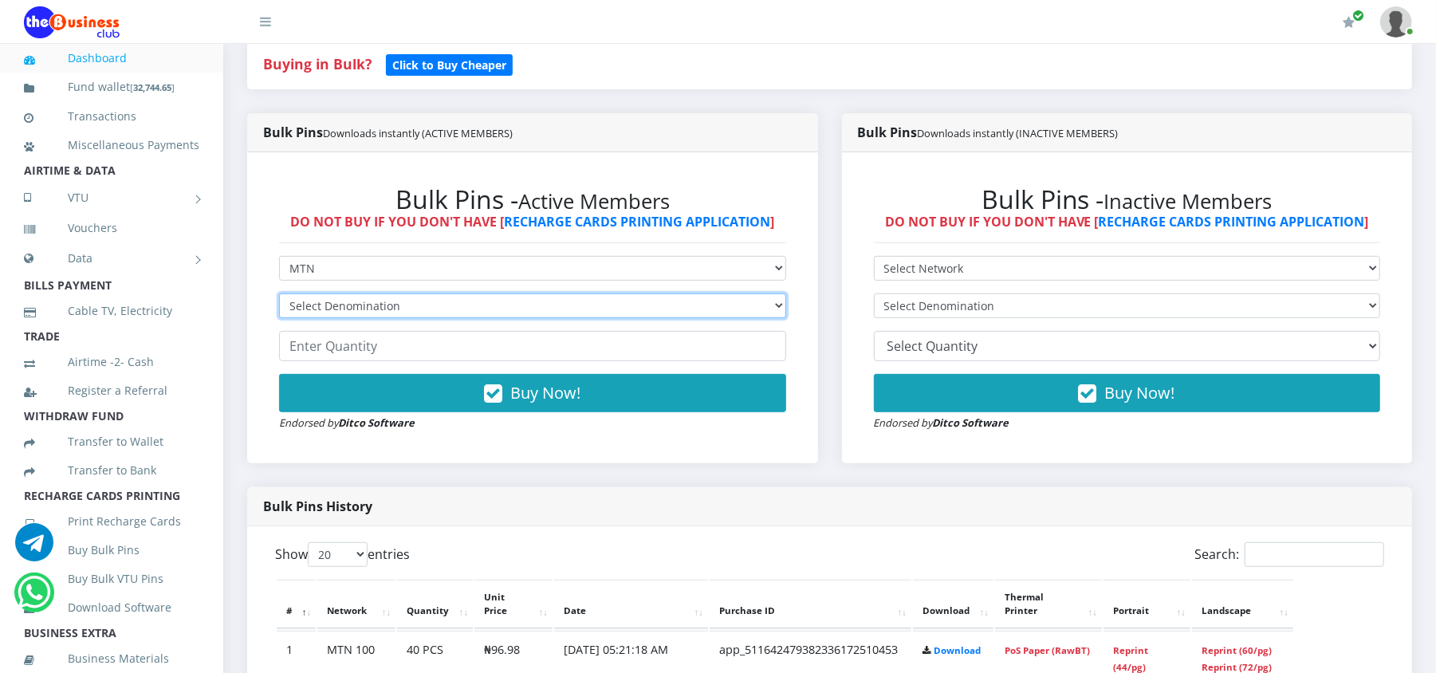
select select "193.96-200"
click at [279, 294] on select "Select Denomination MTN NGN100 - ₦96.98 MTN NGN200 - ₦193.96 MTN NGN400 - ₦387.…" at bounding box center [532, 305] width 507 height 25
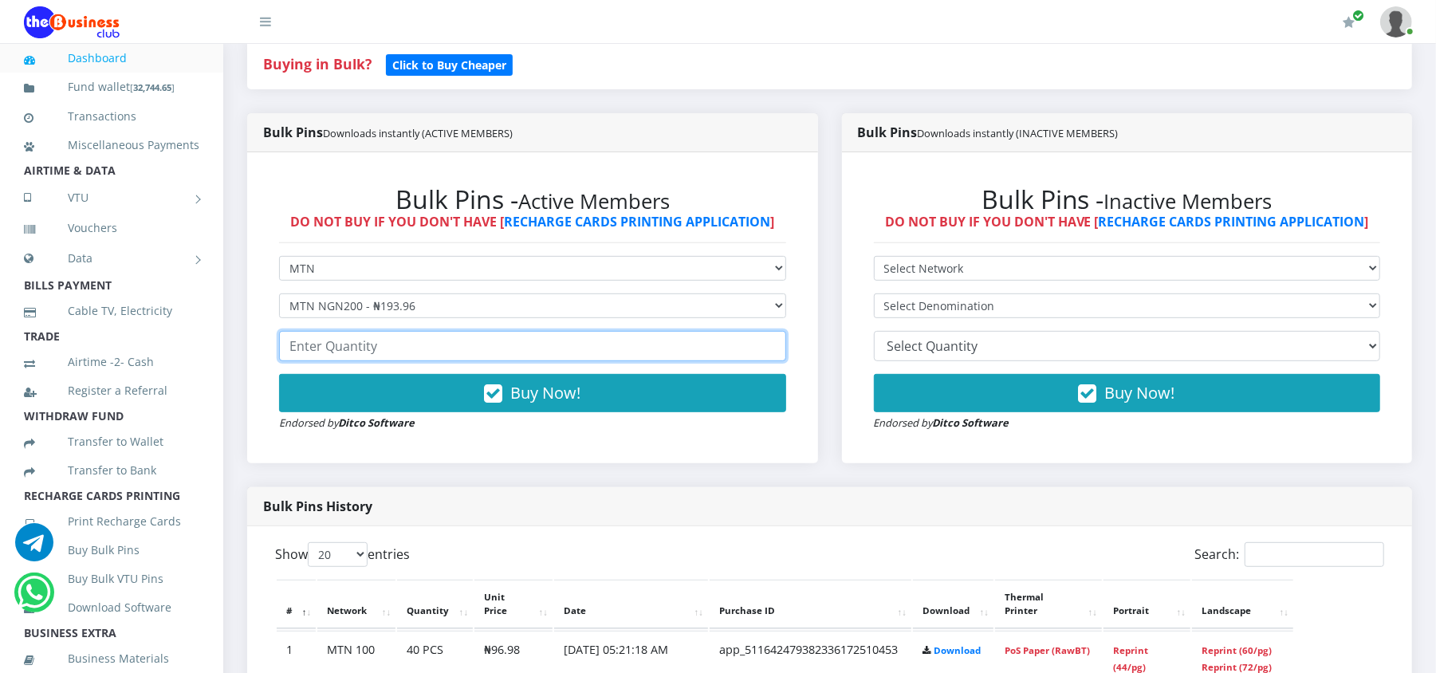
click at [508, 352] on input "number" at bounding box center [532, 346] width 507 height 30
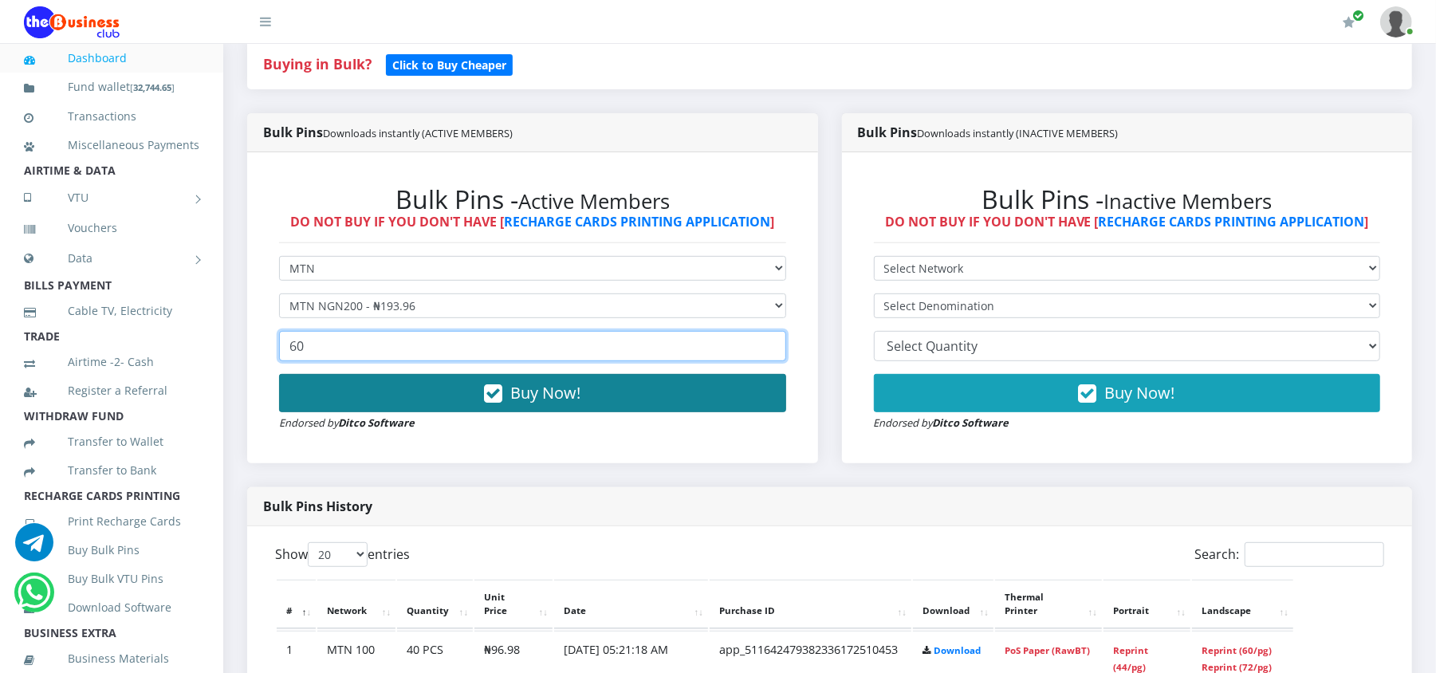
type input "60"
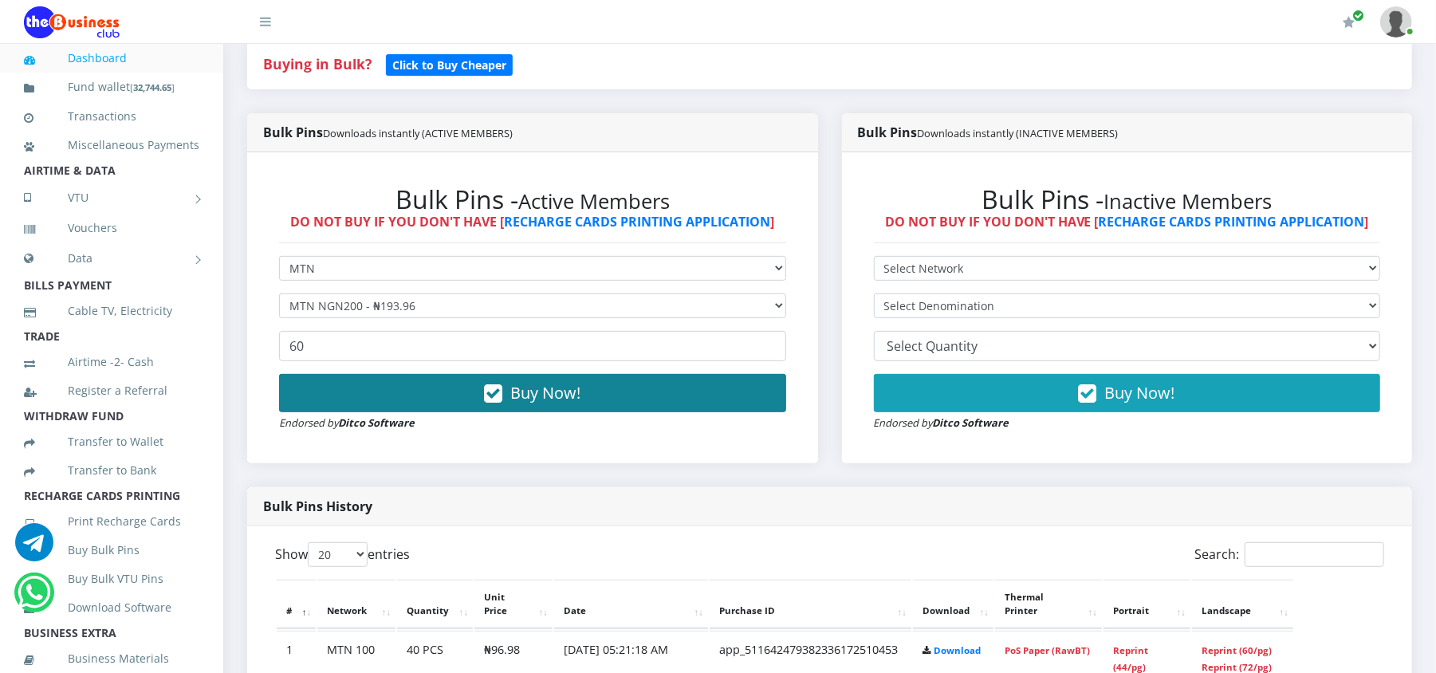
click at [508, 384] on button "Buy Now!" at bounding box center [532, 393] width 507 height 38
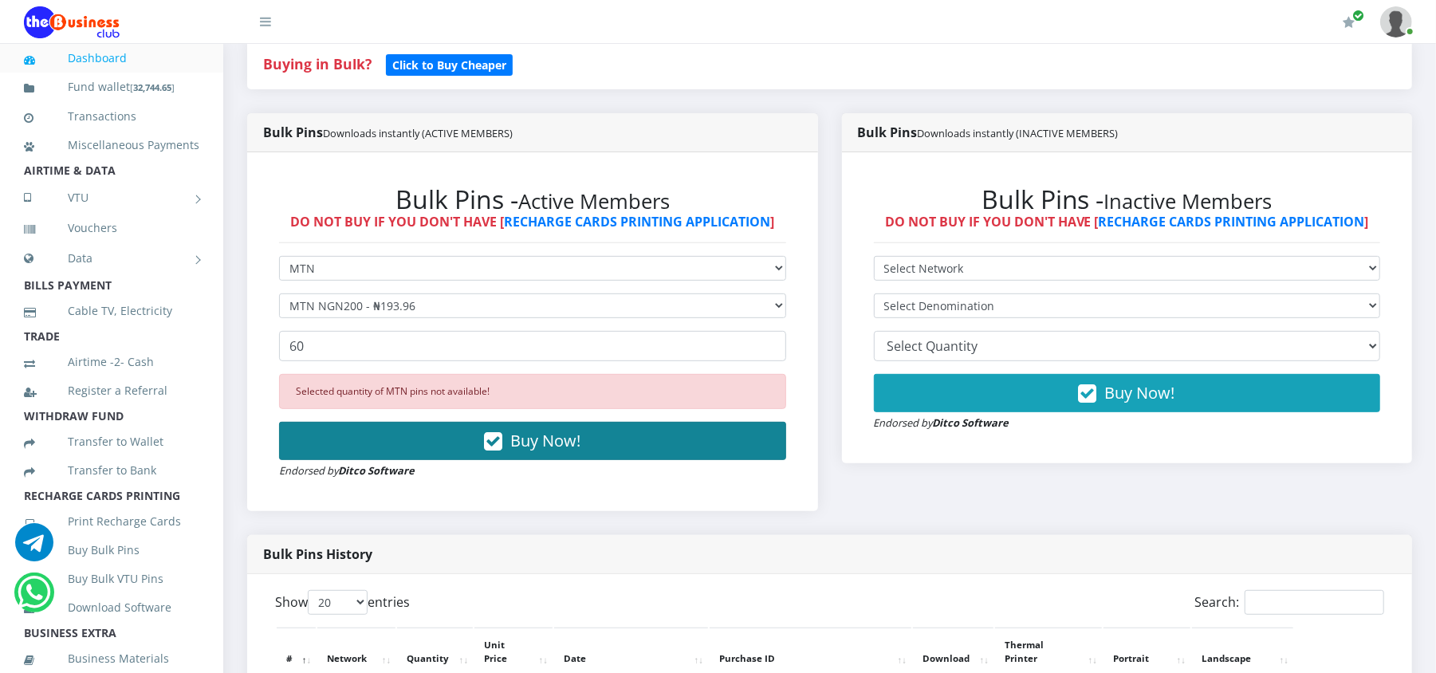
click at [384, 423] on button "Buy Now!" at bounding box center [532, 441] width 507 height 38
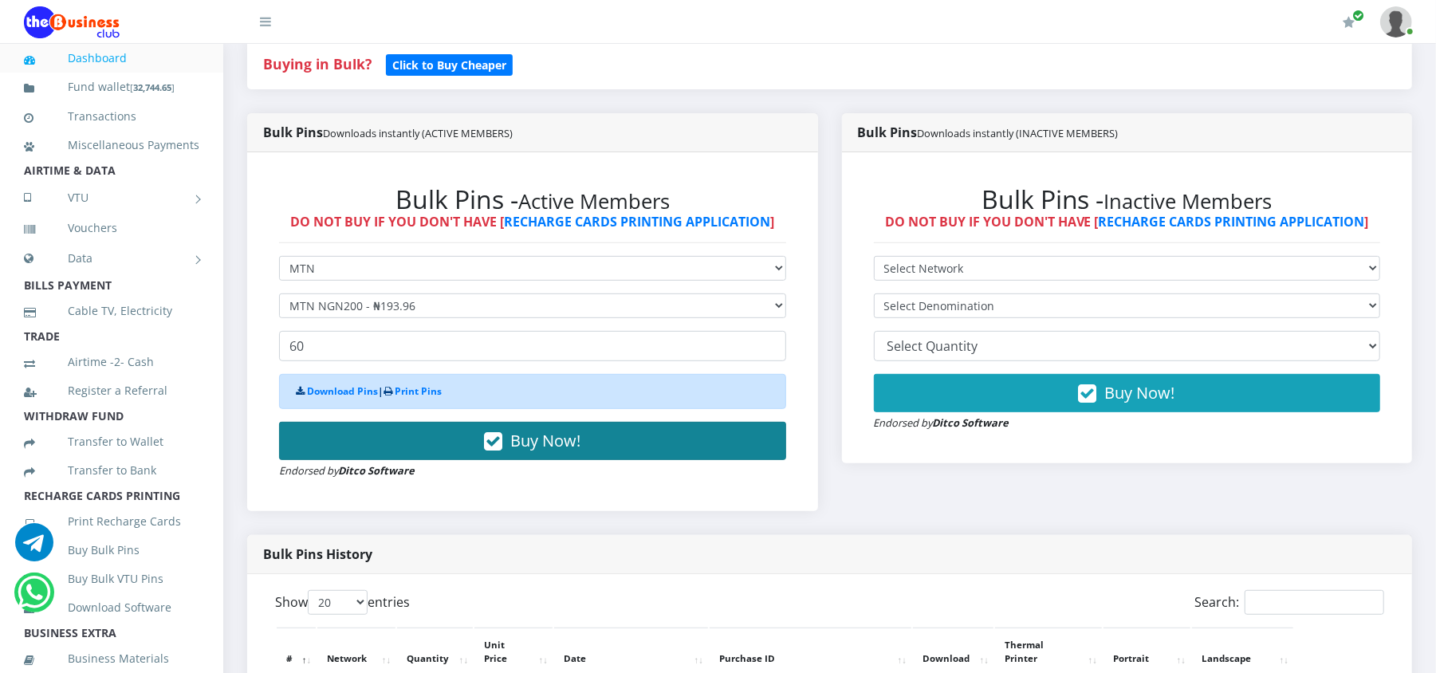
click at [530, 450] on span "Buy Now!" at bounding box center [545, 441] width 70 height 22
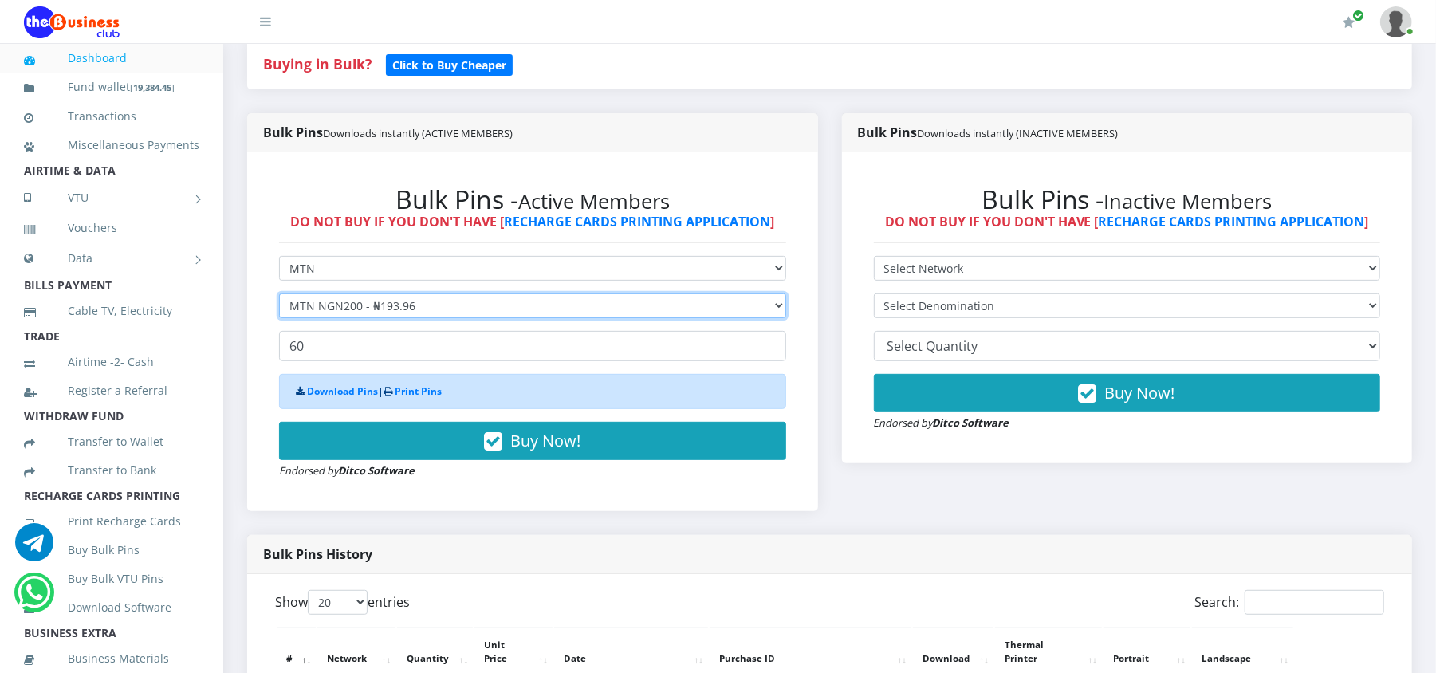
click at [396, 305] on select "Select Denomination MTN NGN100 - ₦96.98 MTN NGN200 - ₦193.96 MTN NGN400 - ₦387.…" at bounding box center [532, 305] width 507 height 25
select select "484.9-500"
click at [279, 294] on select "Select Denomination MTN NGN100 - ₦96.98 MTN NGN200 - ₦193.96 MTN NGN400 - ₦387.…" at bounding box center [532, 305] width 507 height 25
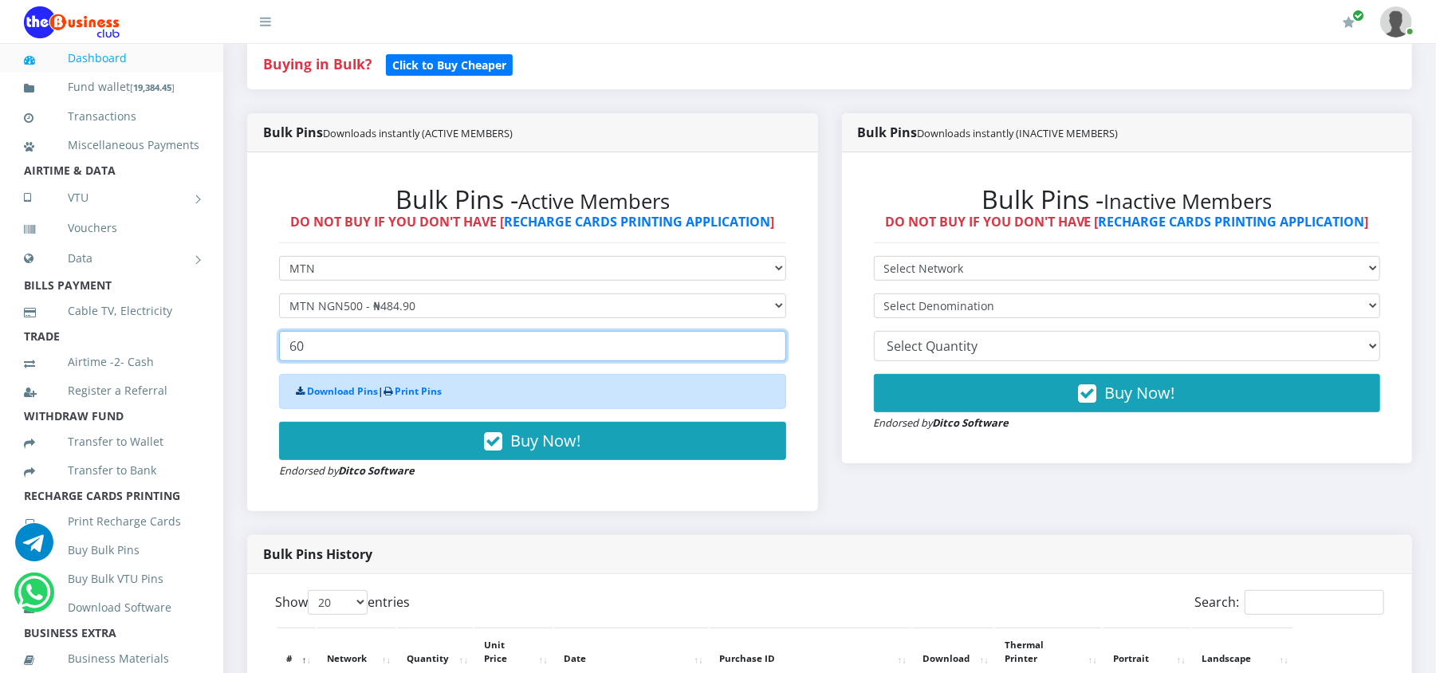
click at [335, 349] on input "60" at bounding box center [532, 346] width 507 height 30
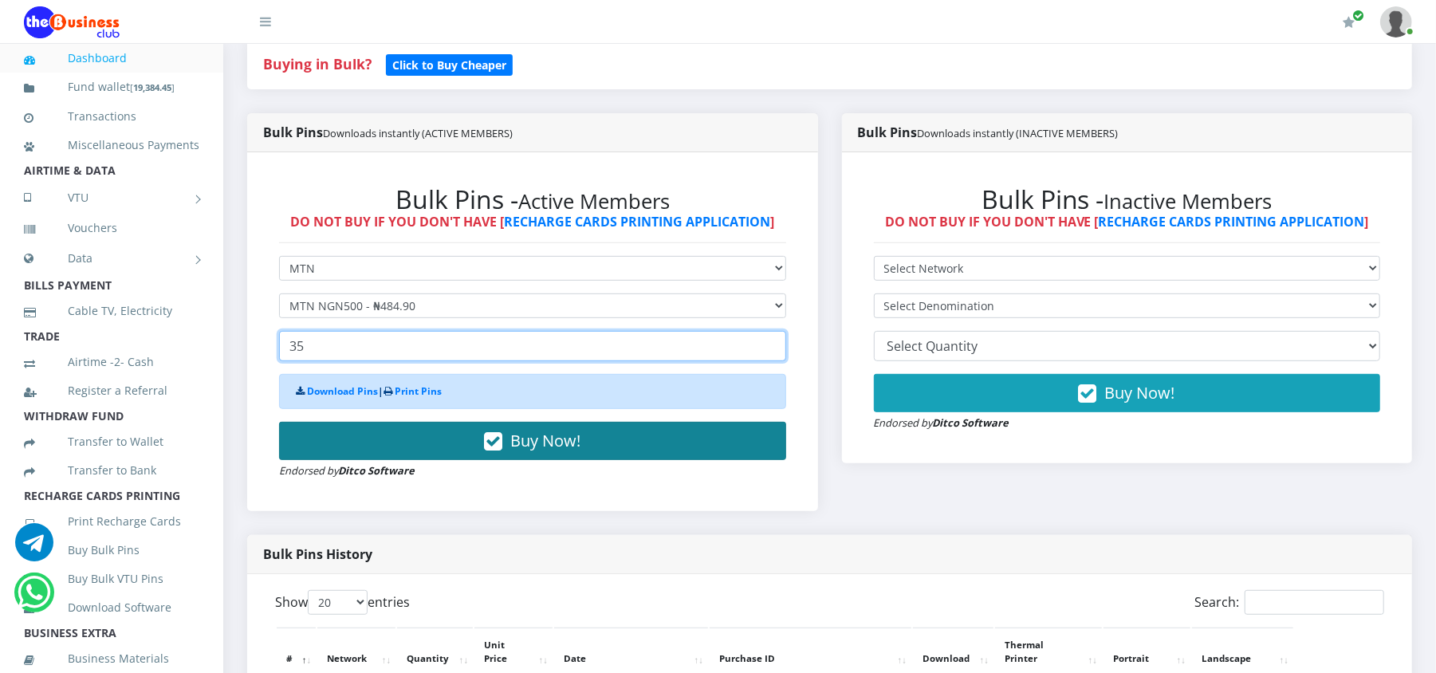
type input "35"
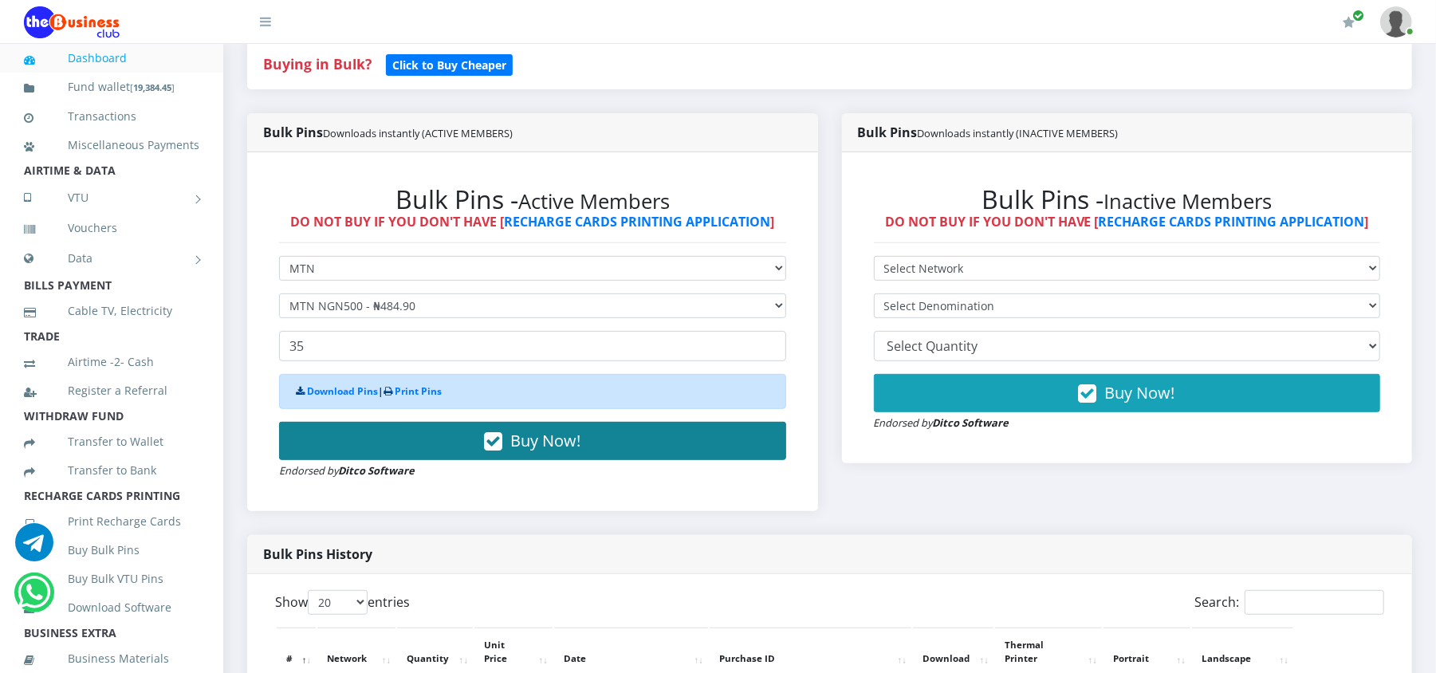
click at [364, 443] on button "Buy Now!" at bounding box center [532, 441] width 507 height 38
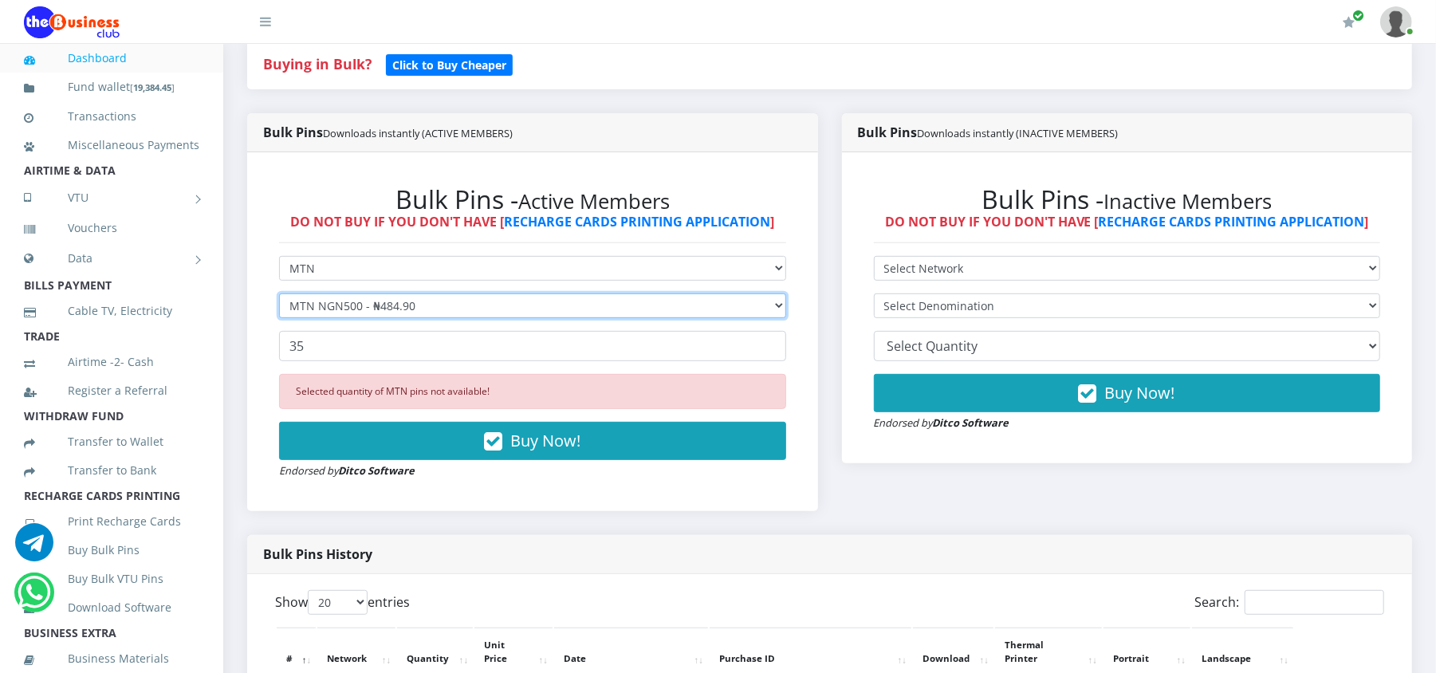
click at [386, 294] on select "Select Denomination MTN NGN100 - ₦96.98 MTN NGN200 - ₦193.96 MTN NGN400 - ₦387.…" at bounding box center [532, 305] width 507 height 25
select select "193.96-200"
click at [279, 294] on select "Select Denomination MTN NGN100 - ₦96.98 MTN NGN200 - ₦193.96 MTN NGN400 - ₦387.…" at bounding box center [532, 305] width 507 height 25
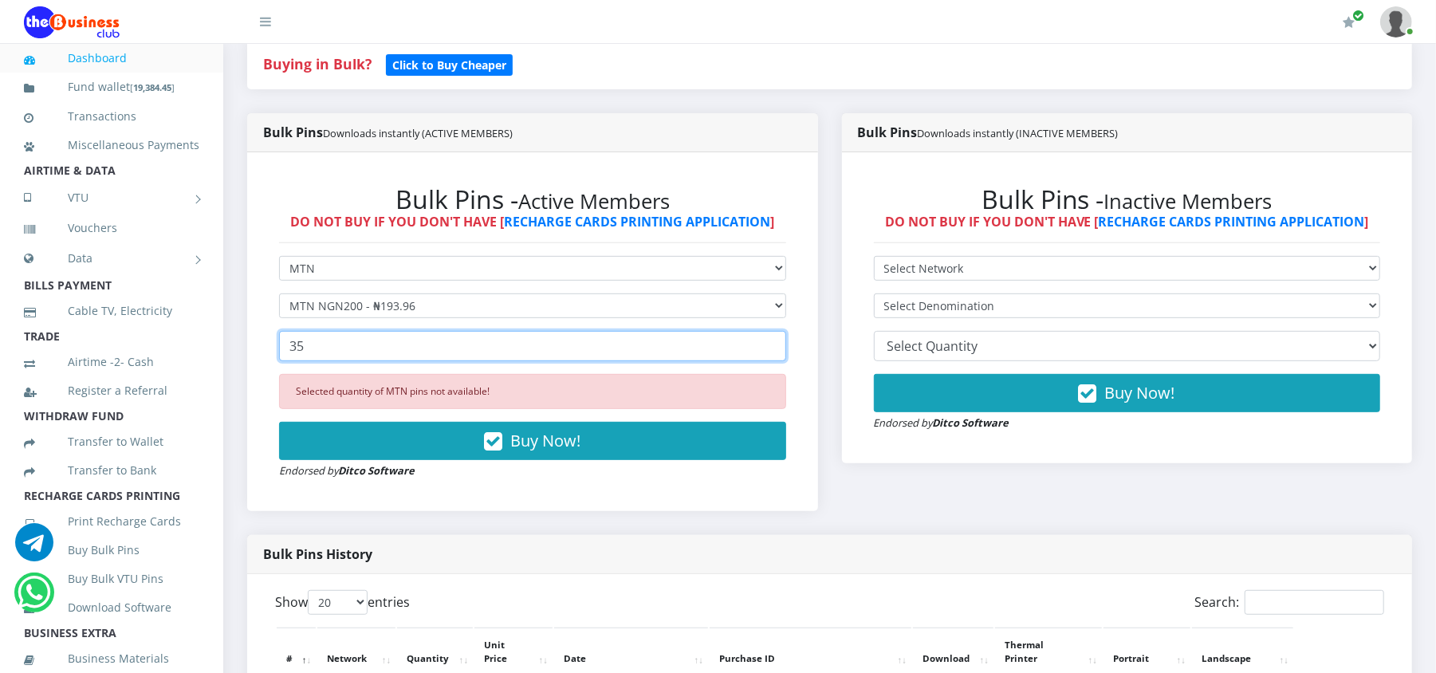
click at [357, 349] on input "35" at bounding box center [532, 346] width 507 height 30
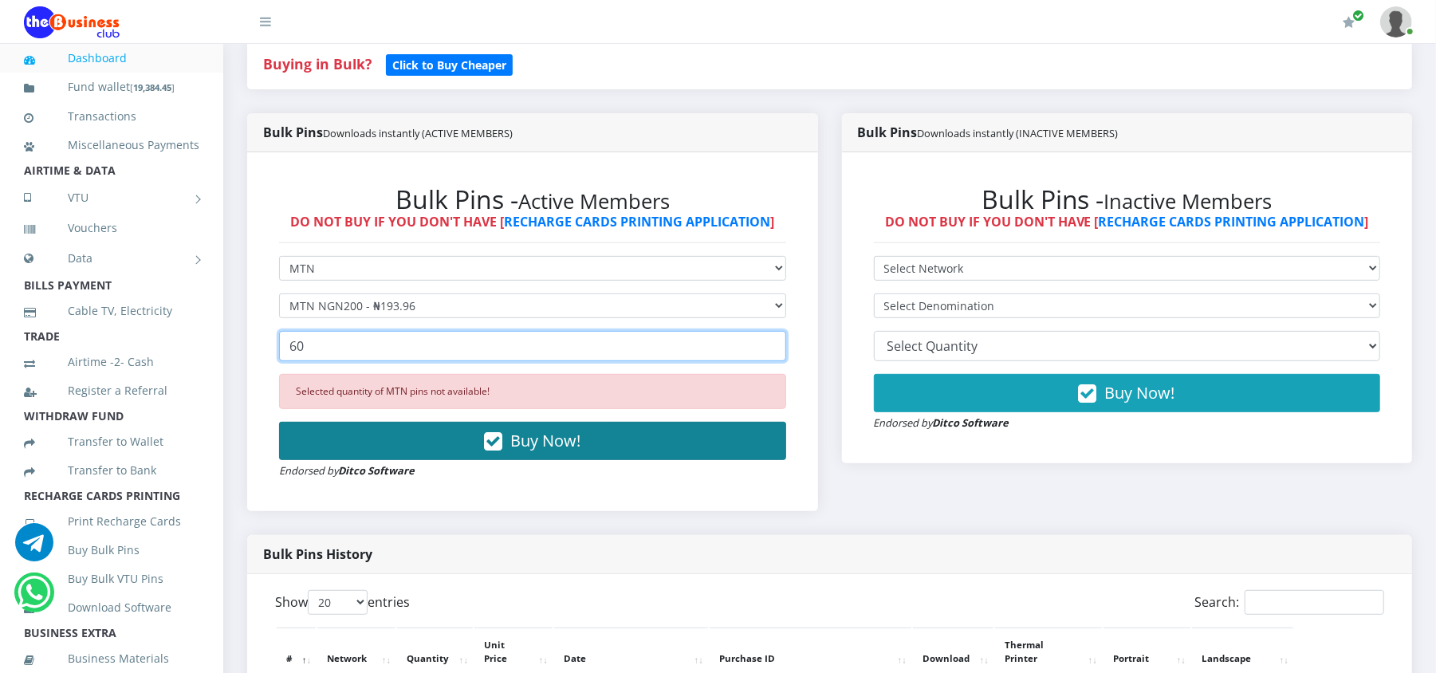
type input "60"
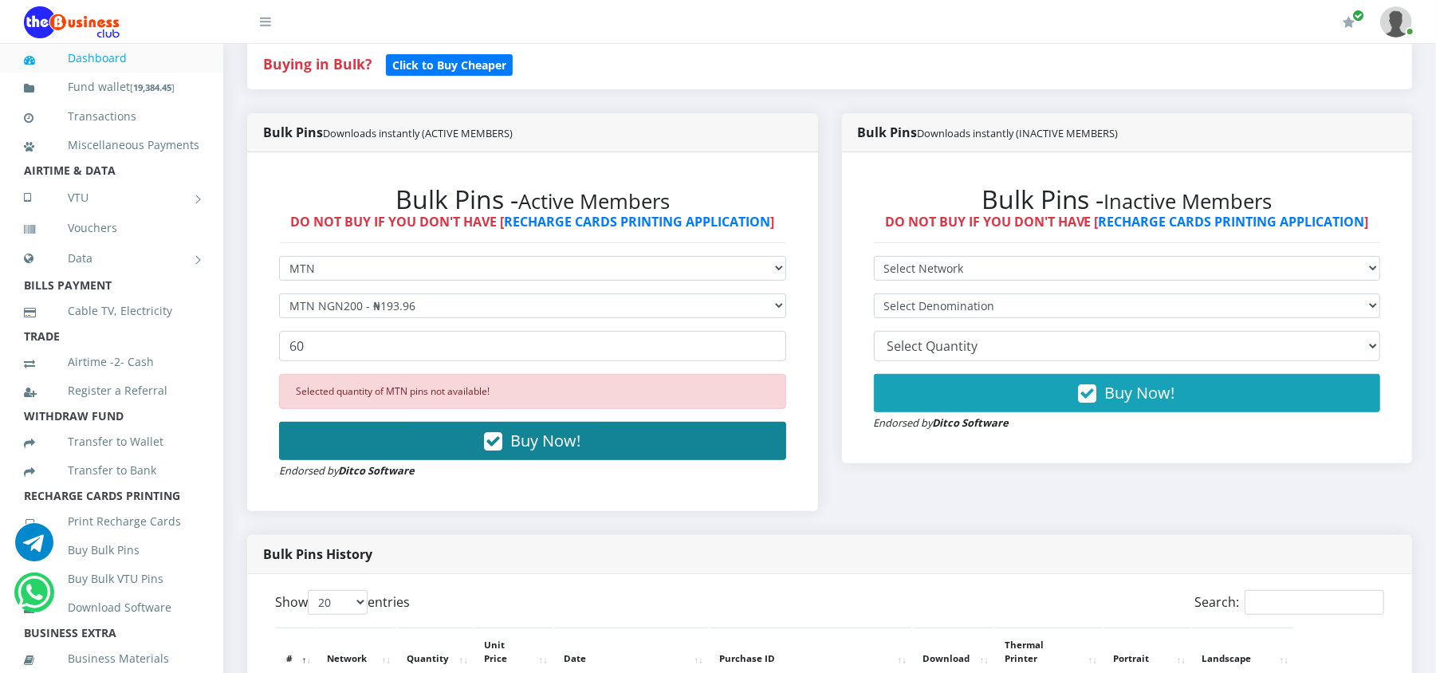
click at [391, 455] on button "Buy Now!" at bounding box center [532, 441] width 507 height 38
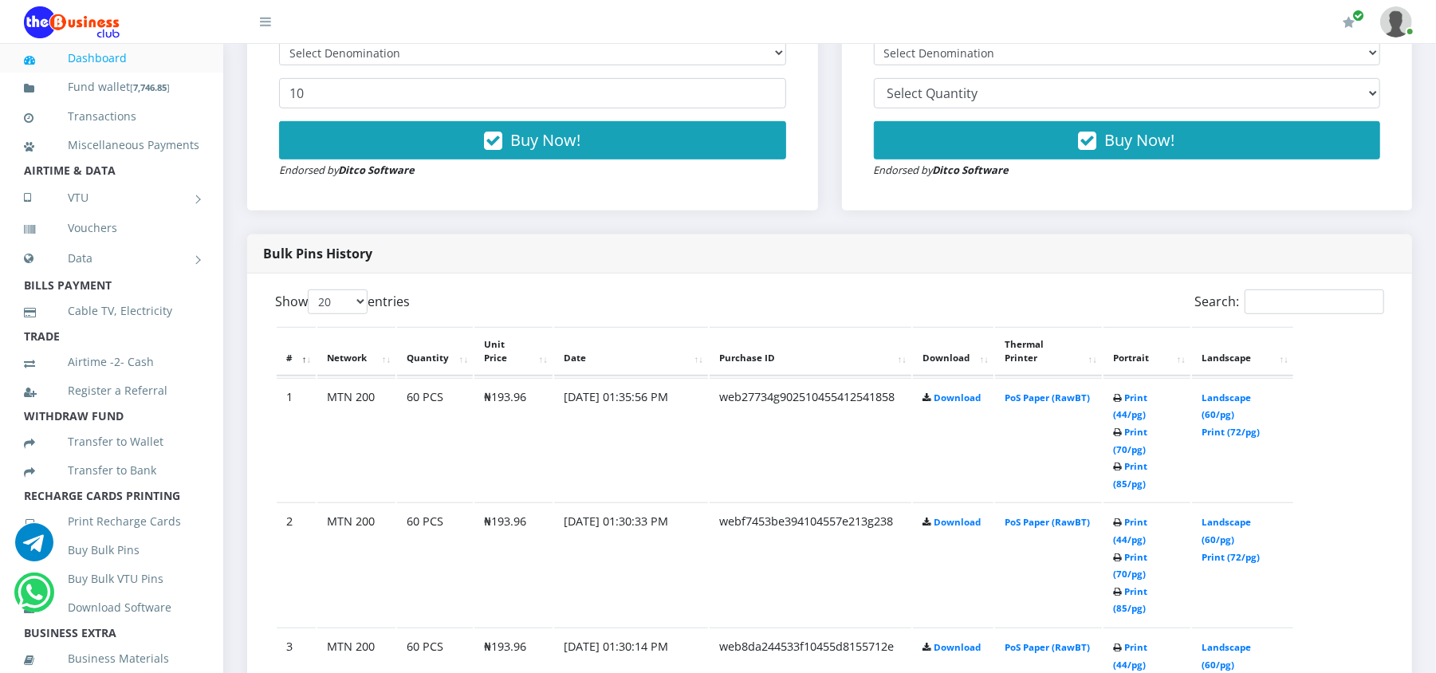
scroll to position [638, 0]
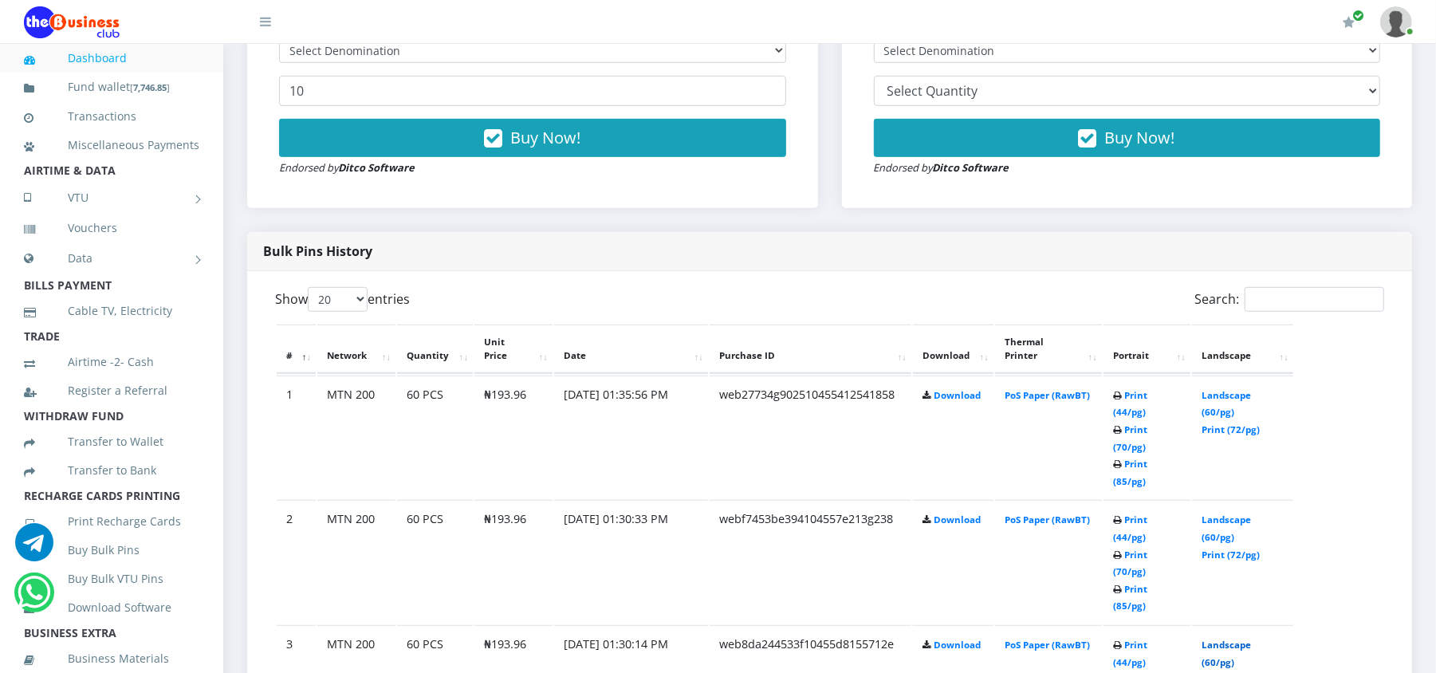
click at [1219, 639] on link "Landscape (60/pg)" at bounding box center [1226, 654] width 49 height 30
click at [1222, 514] on link "Landscape (60/pg)" at bounding box center [1226, 529] width 49 height 30
click at [1212, 399] on link "Landscape (60/pg)" at bounding box center [1226, 404] width 49 height 30
click at [1211, 390] on link "Landscape (60/pg)" at bounding box center [1226, 404] width 49 height 30
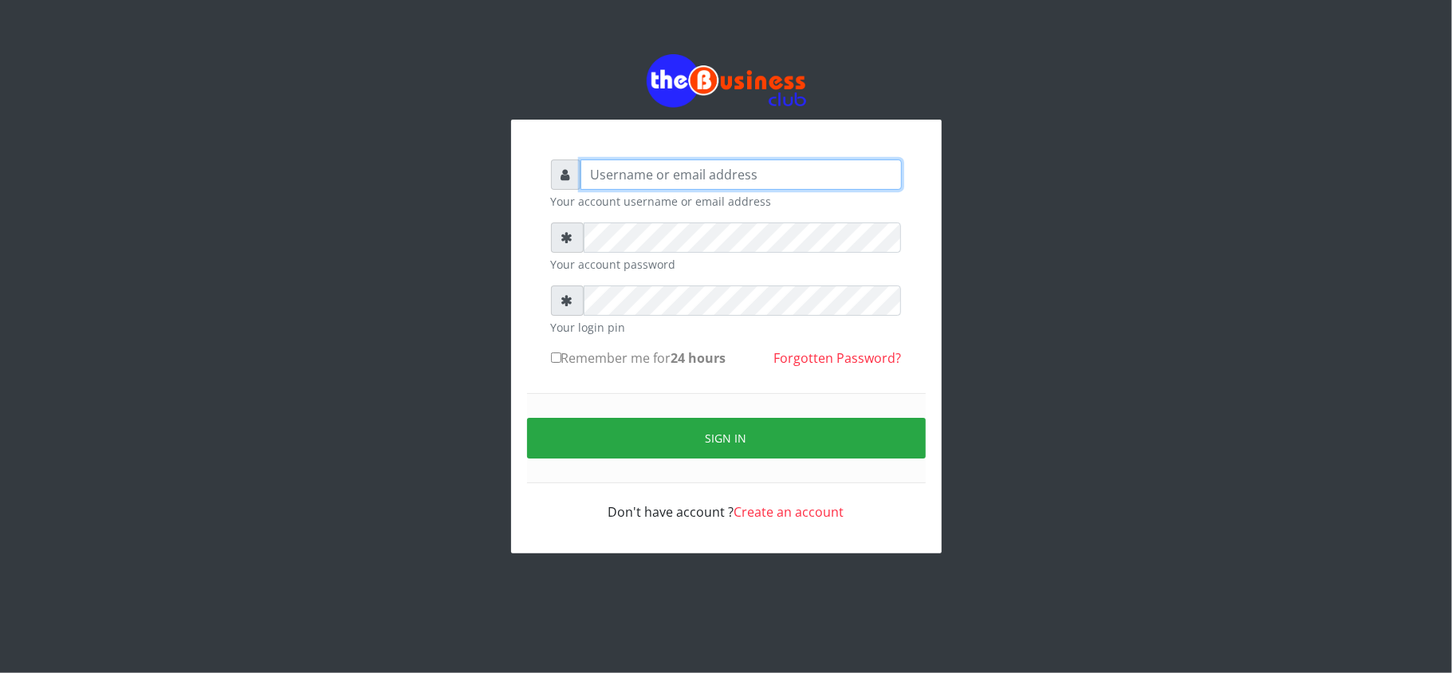
click at [589, 176] on input "text" at bounding box center [741, 175] width 321 height 30
type input "kennyclassy"
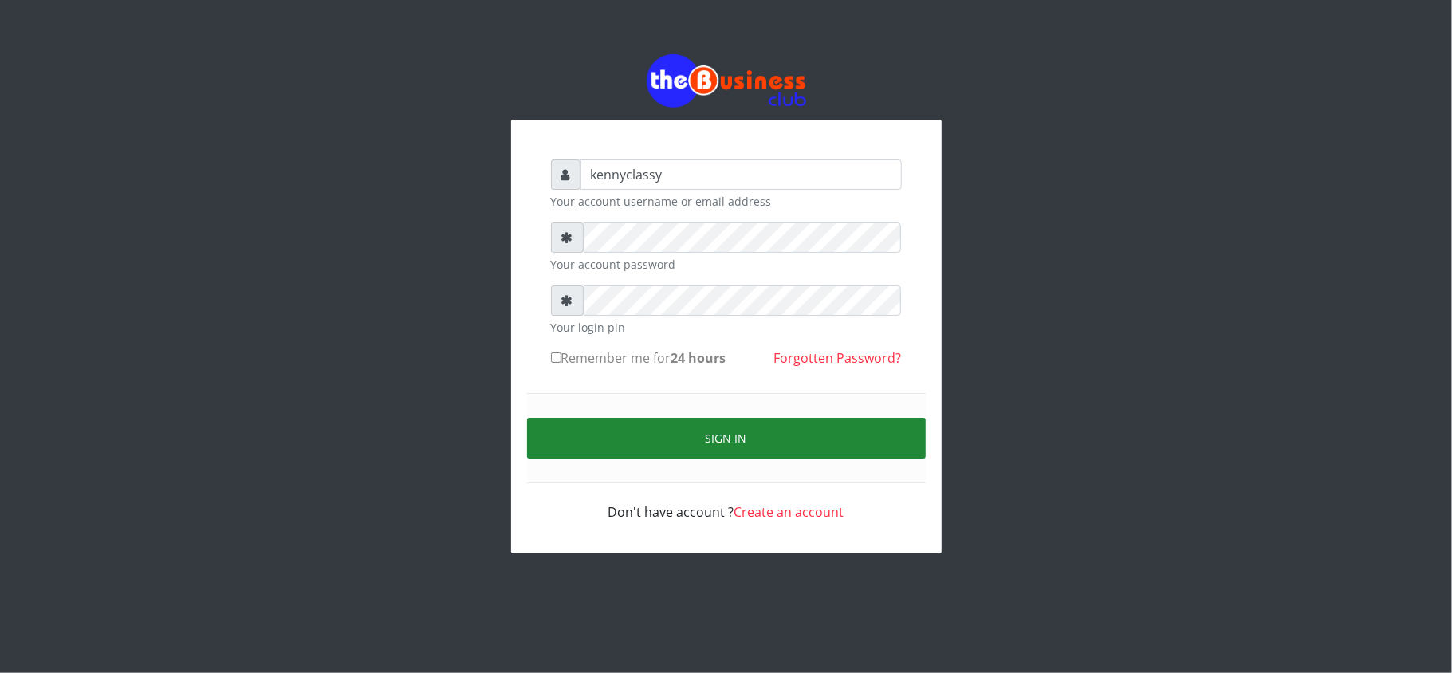
click at [737, 456] on button "Sign in" at bounding box center [726, 438] width 399 height 41
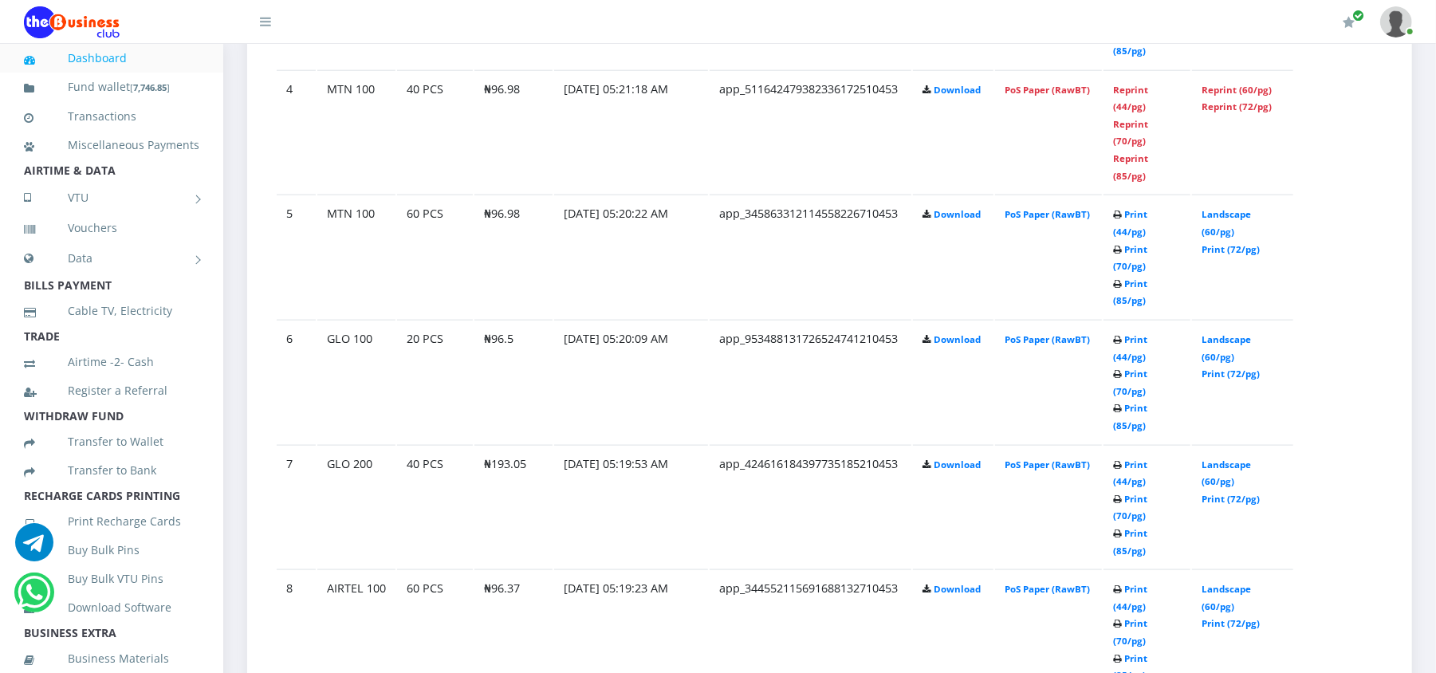
scroll to position [1332, 0]
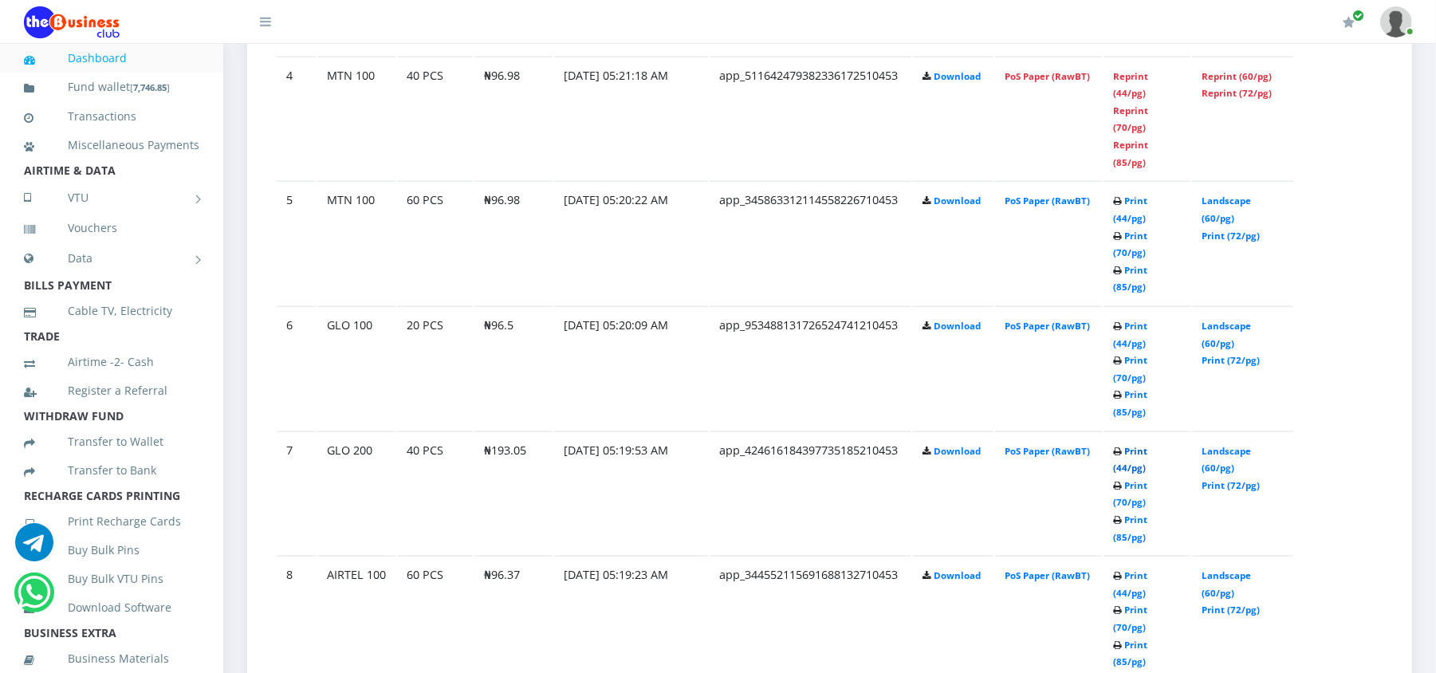
click at [1148, 445] on link "Print (44/pg)" at bounding box center [1130, 460] width 34 height 30
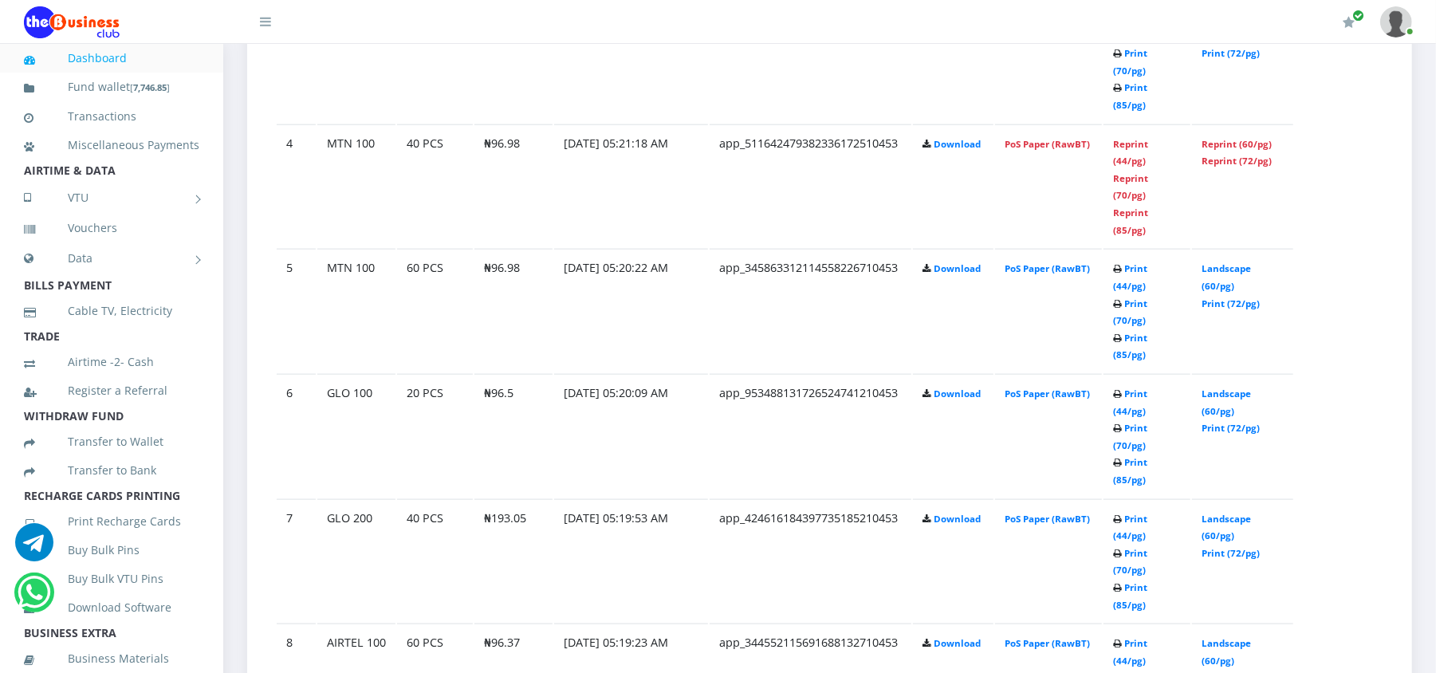
scroll to position [1332, 0]
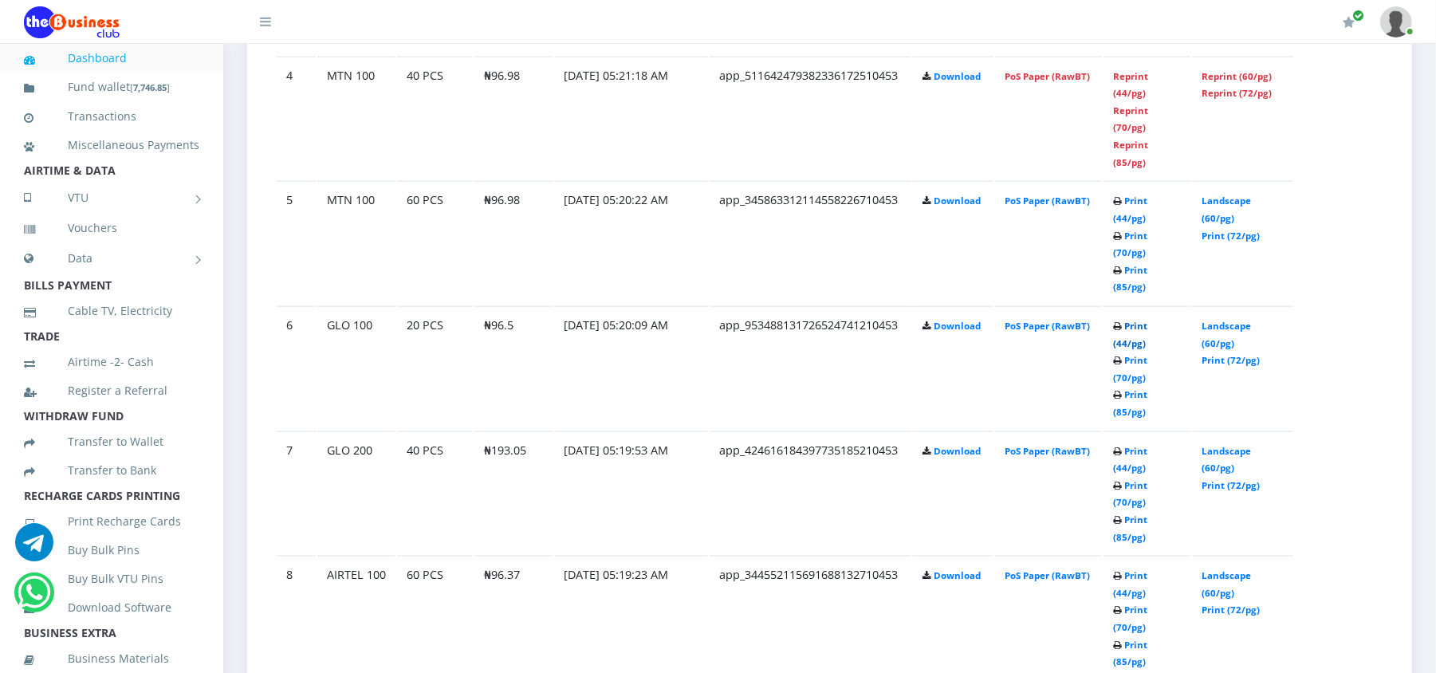
click at [1148, 320] on link "Print (44/pg)" at bounding box center [1130, 335] width 34 height 30
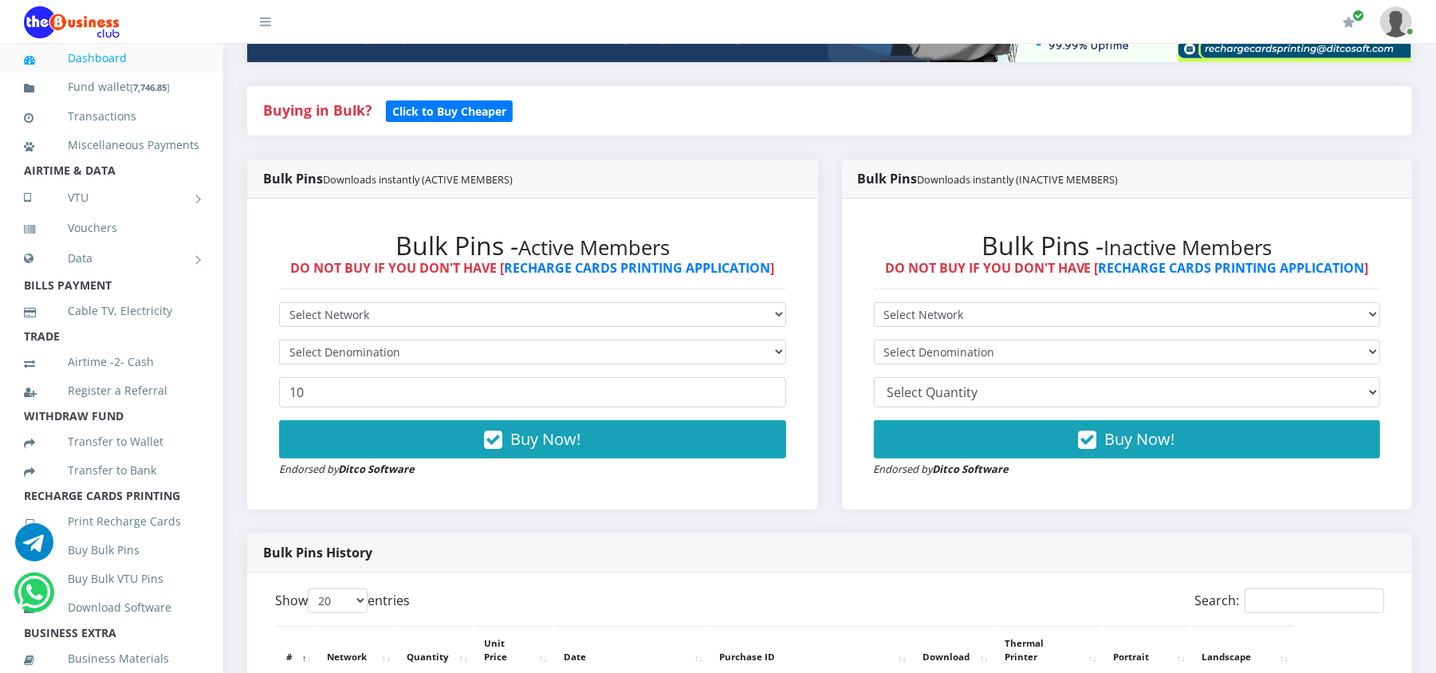
scroll to position [345, 0]
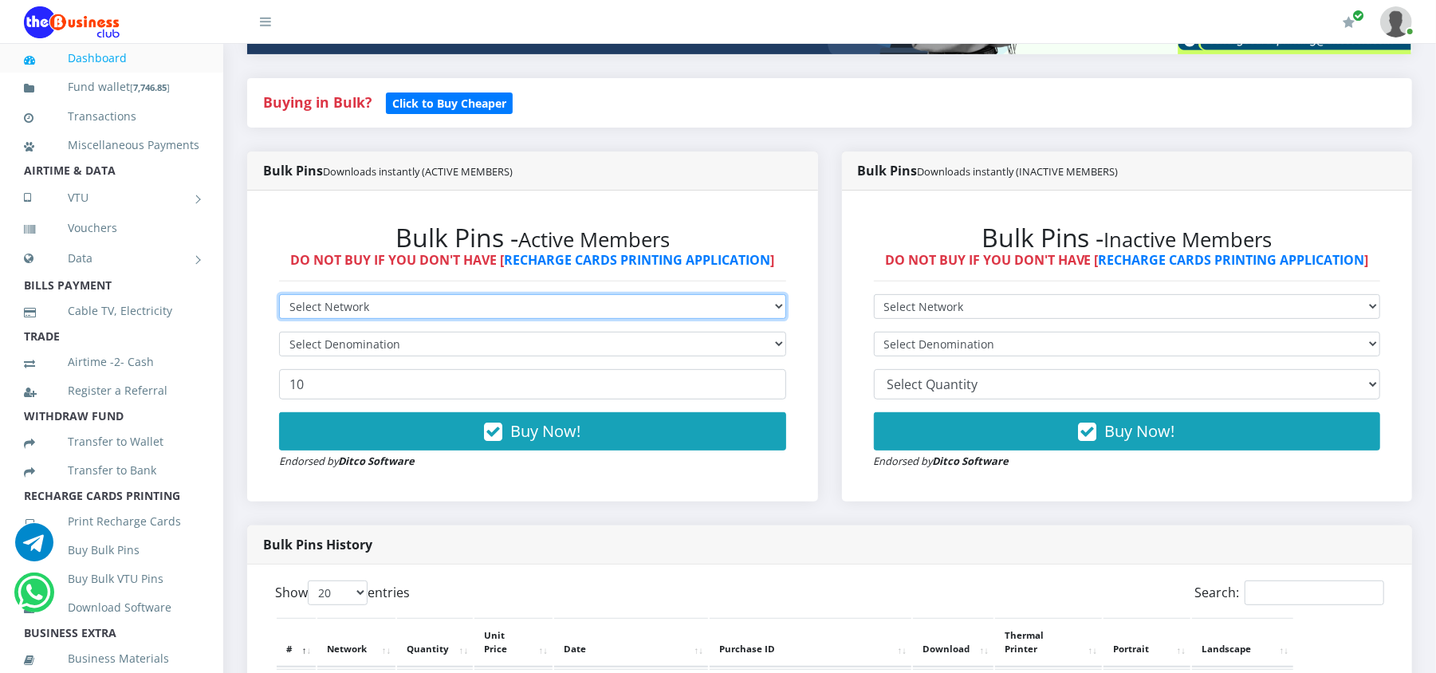
click at [718, 306] on select "Select Network MTN Globacom 9Mobile Airtel" at bounding box center [532, 306] width 507 height 25
select select "MTN"
click at [279, 295] on select "Select Network MTN Globacom 9Mobile Airtel" at bounding box center [532, 306] width 507 height 25
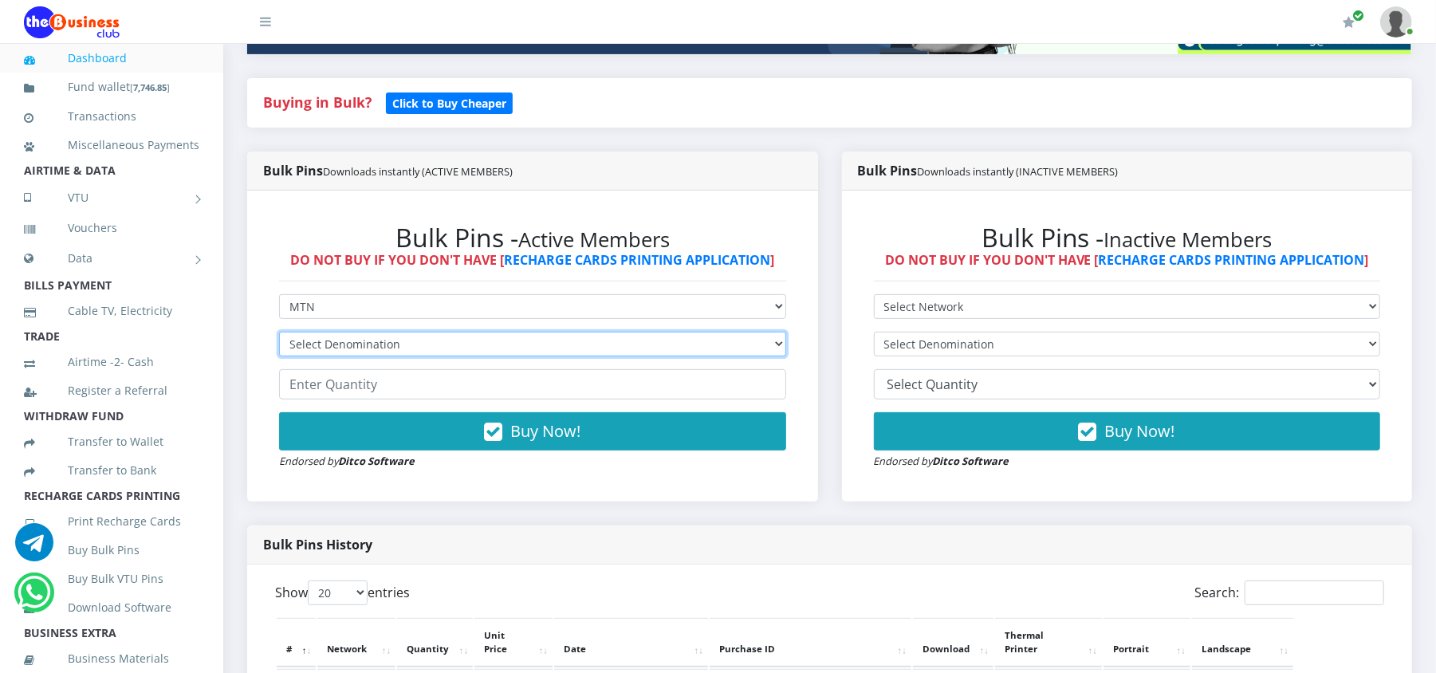
click at [718, 352] on select "Select Denomination MTN NGN100 - ₦96.98 MTN NGN200 - ₦193.96 MTN NGN400 - ₦387.…" at bounding box center [532, 344] width 507 height 25
select select "484.9-500"
click at [279, 333] on select "Select Denomination MTN NGN100 - ₦96.98 MTN NGN200 - ₦193.96 MTN NGN400 - ₦387.…" at bounding box center [532, 344] width 507 height 25
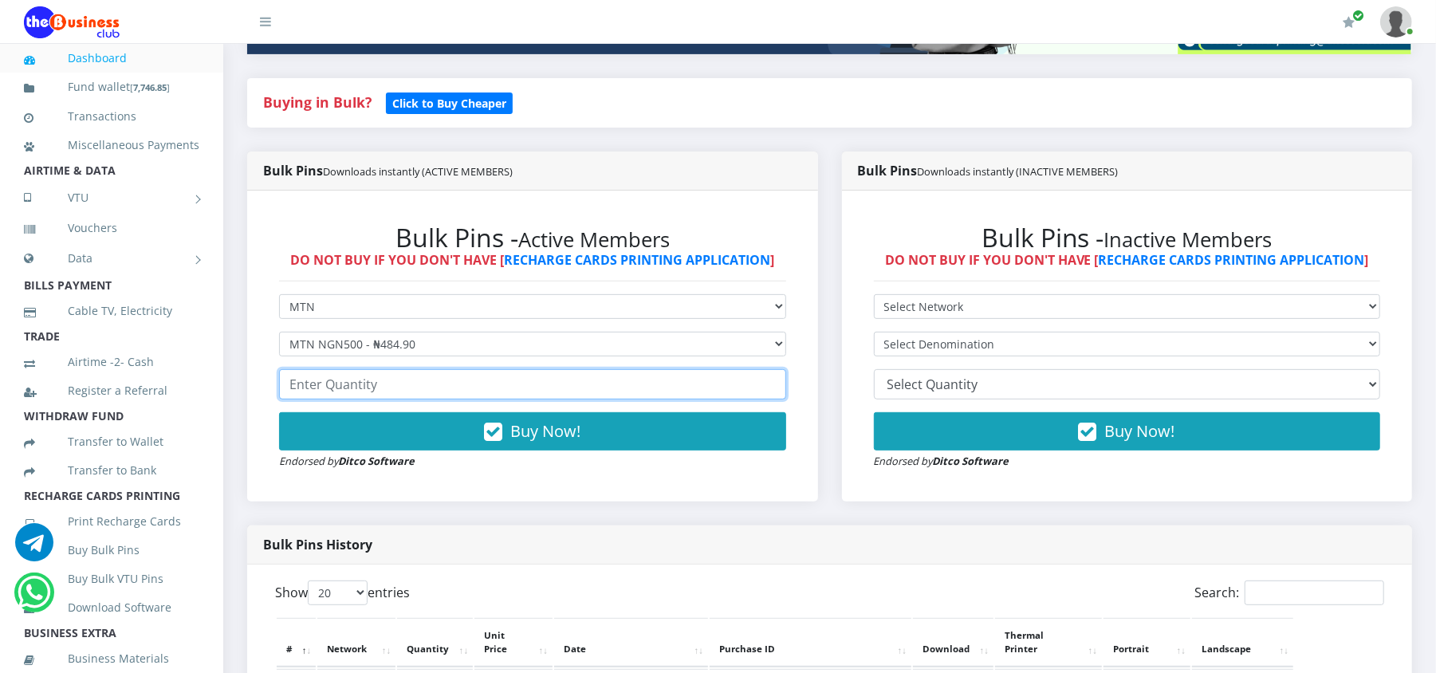
click at [506, 400] on input "number" at bounding box center [532, 384] width 507 height 30
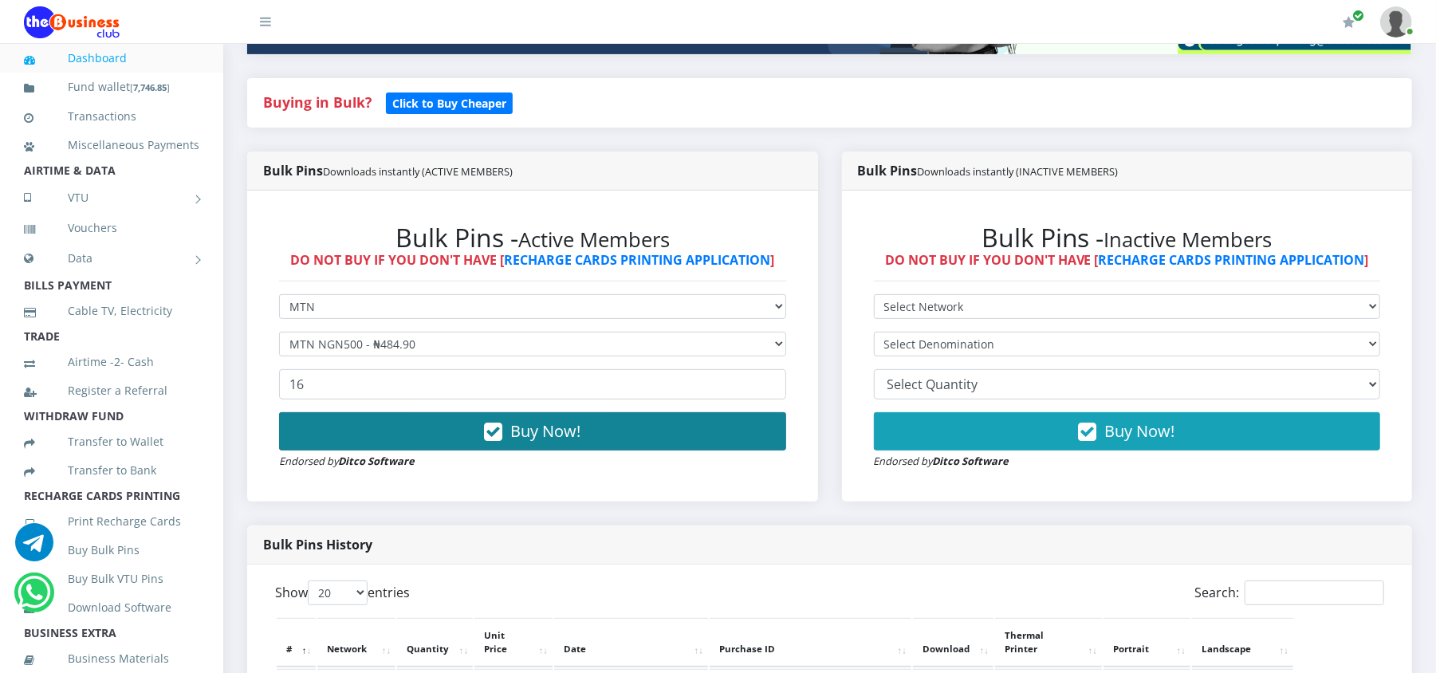
click at [501, 444] on button "Buy Now!" at bounding box center [532, 431] width 507 height 38
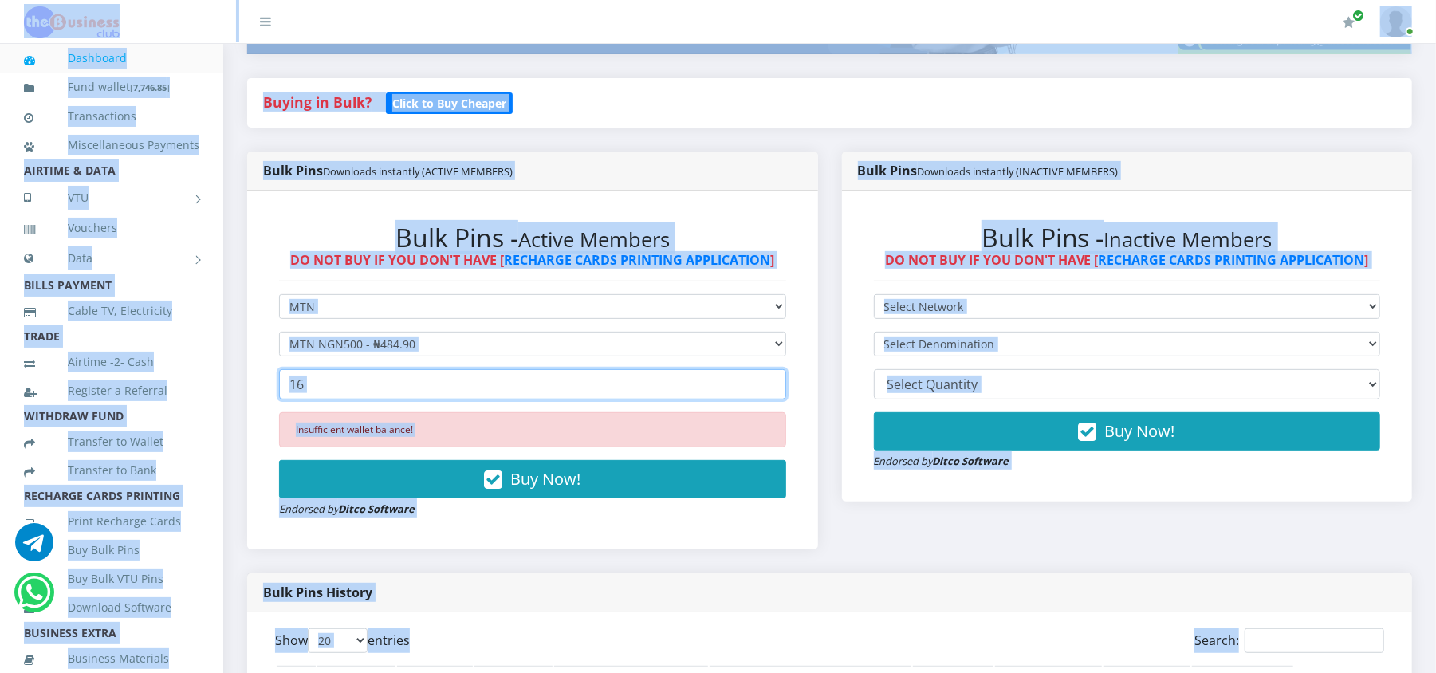
click at [483, 389] on input "16" at bounding box center [532, 384] width 507 height 30
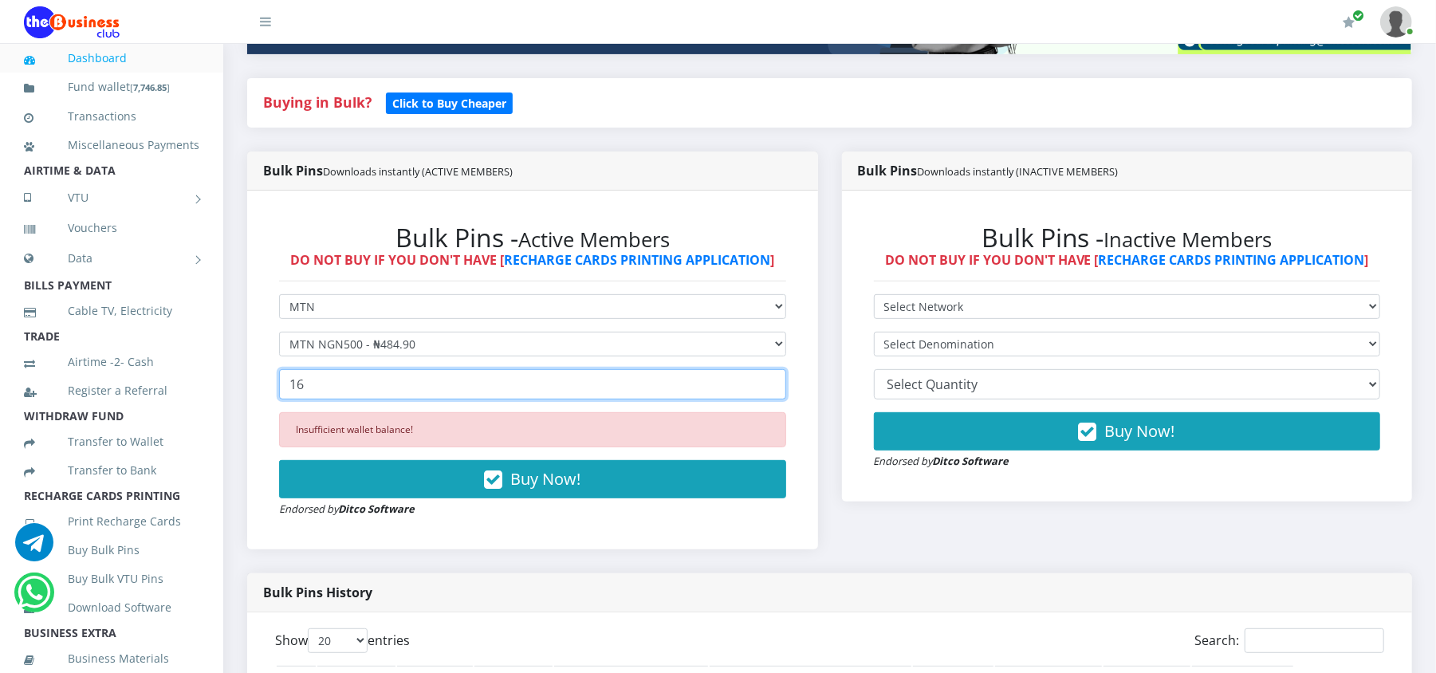
click at [488, 396] on input "16" at bounding box center [532, 384] width 507 height 30
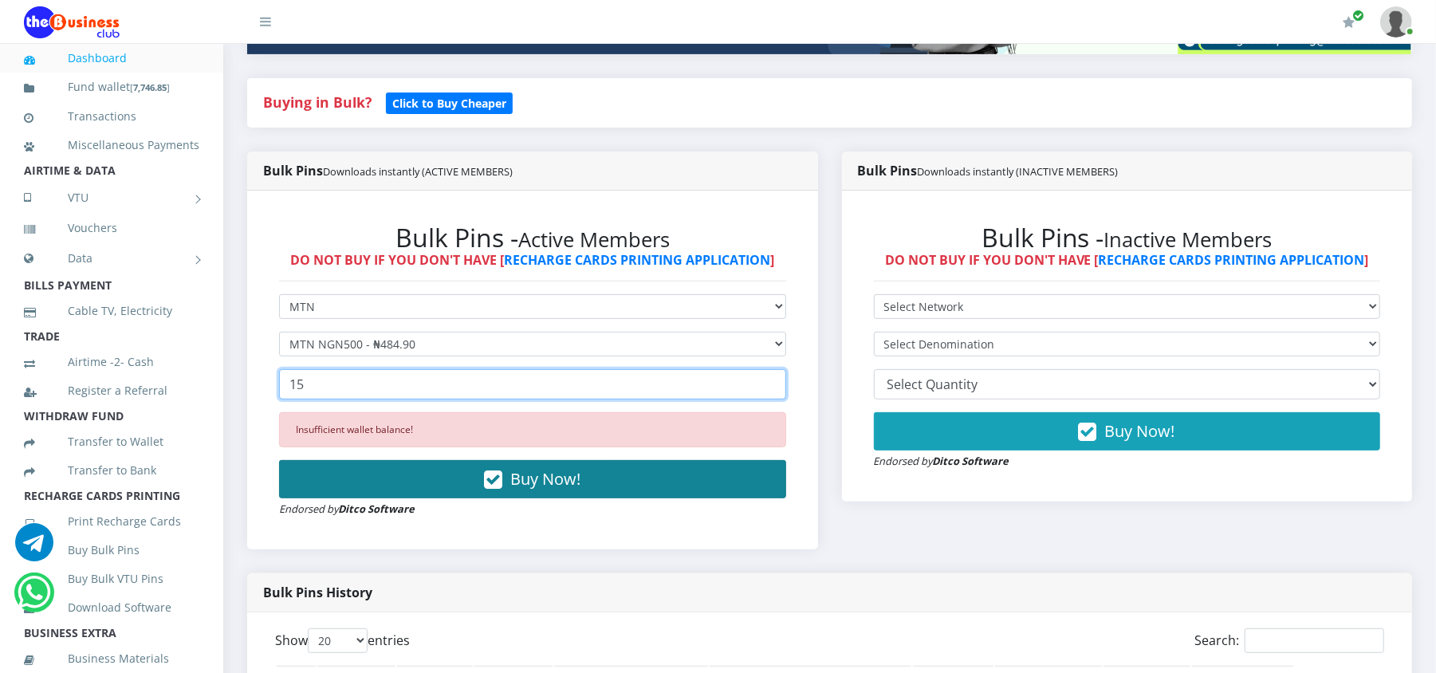
type input "15"
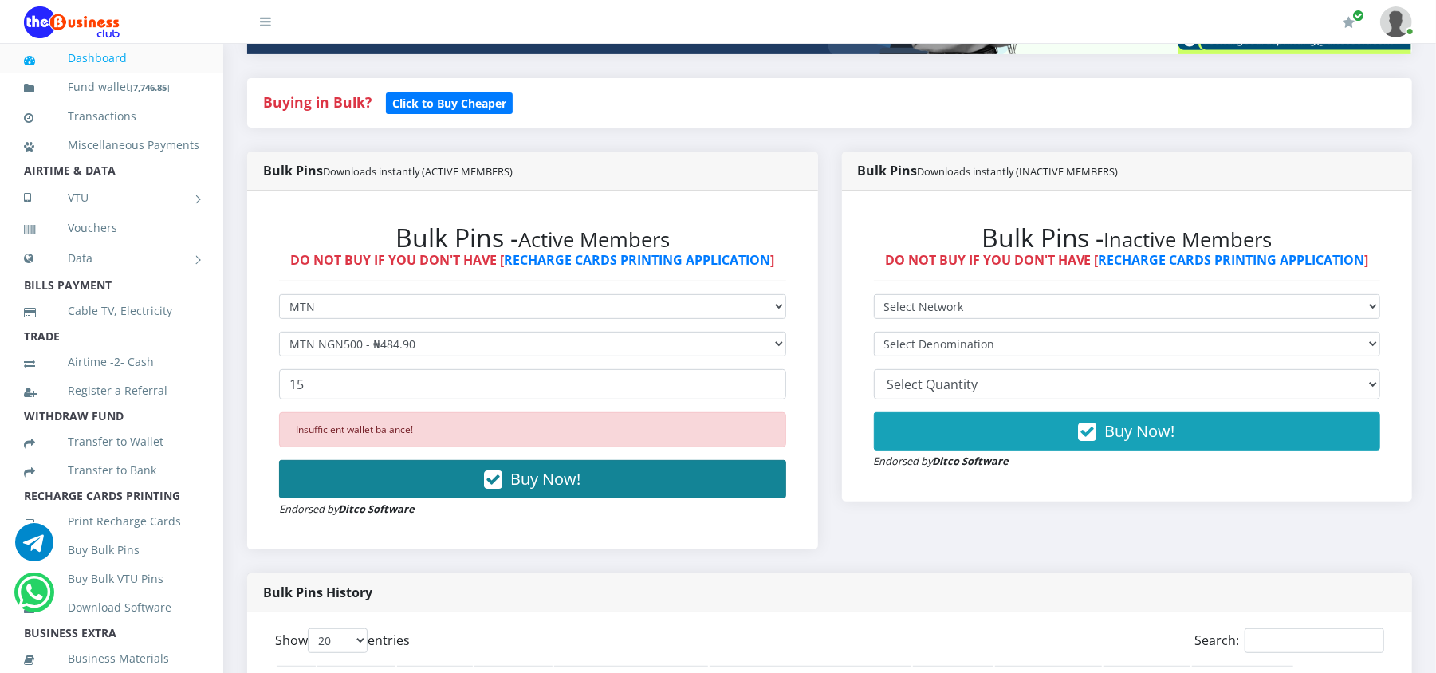
click at [502, 479] on button "Buy Now!" at bounding box center [532, 479] width 507 height 38
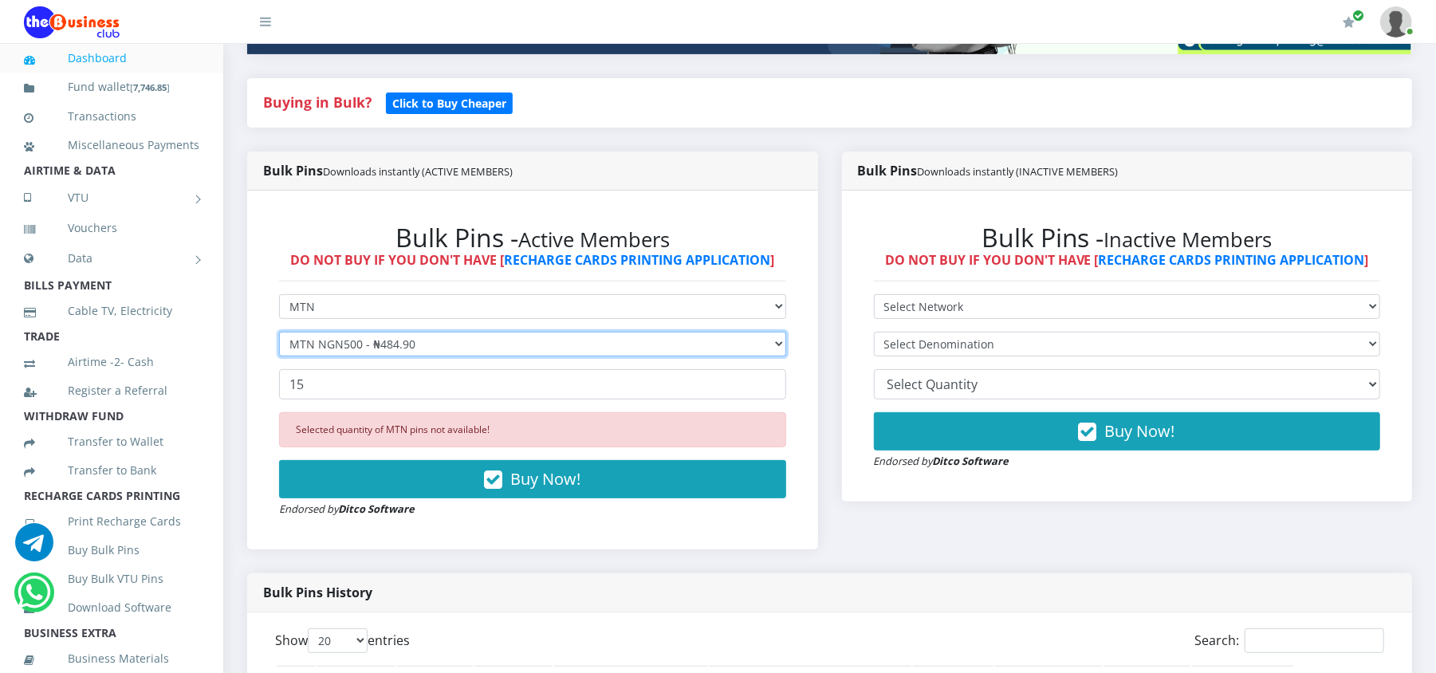
click at [530, 351] on select "Select Denomination MTN NGN100 - ₦96.98 MTN NGN200 - ₦193.96 MTN NGN400 - ₦387.…" at bounding box center [532, 344] width 507 height 25
select select "96.98-100"
click at [279, 333] on select "Select Denomination MTN NGN100 - ₦96.98 MTN NGN200 - ₦193.96 MTN NGN400 - ₦387.…" at bounding box center [532, 344] width 507 height 25
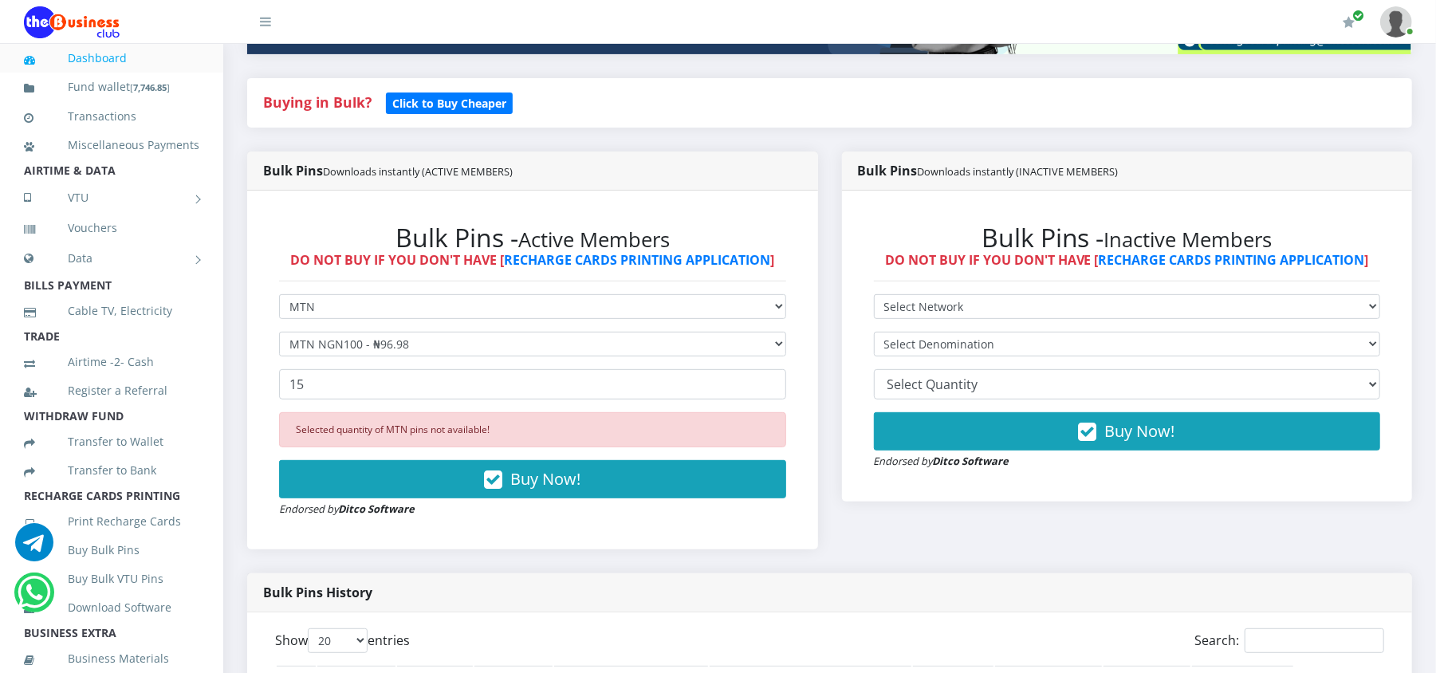
click at [494, 400] on form "Select Network MTN Globacom 9Mobile Airtel Select Denomination MTN NGN100 - ₦96…" at bounding box center [532, 405] width 507 height 223
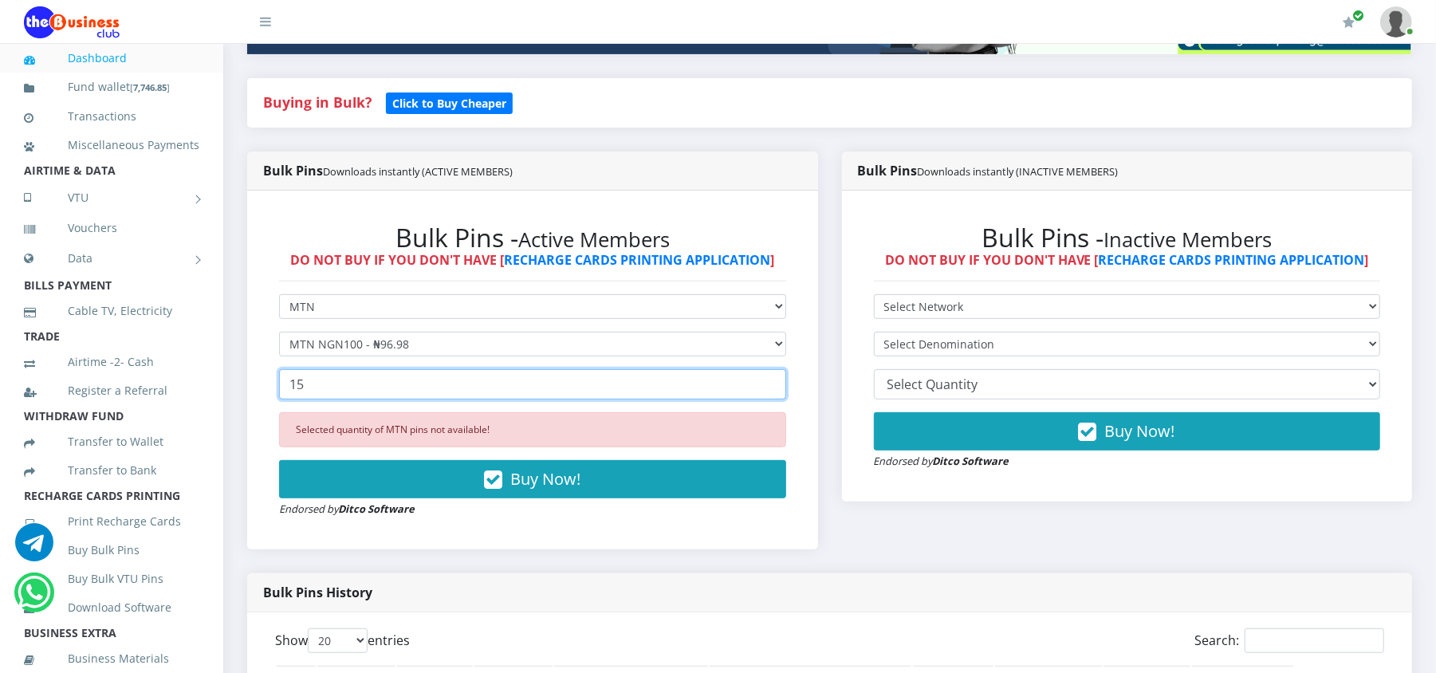
click at [494, 400] on input "15" at bounding box center [532, 384] width 507 height 30
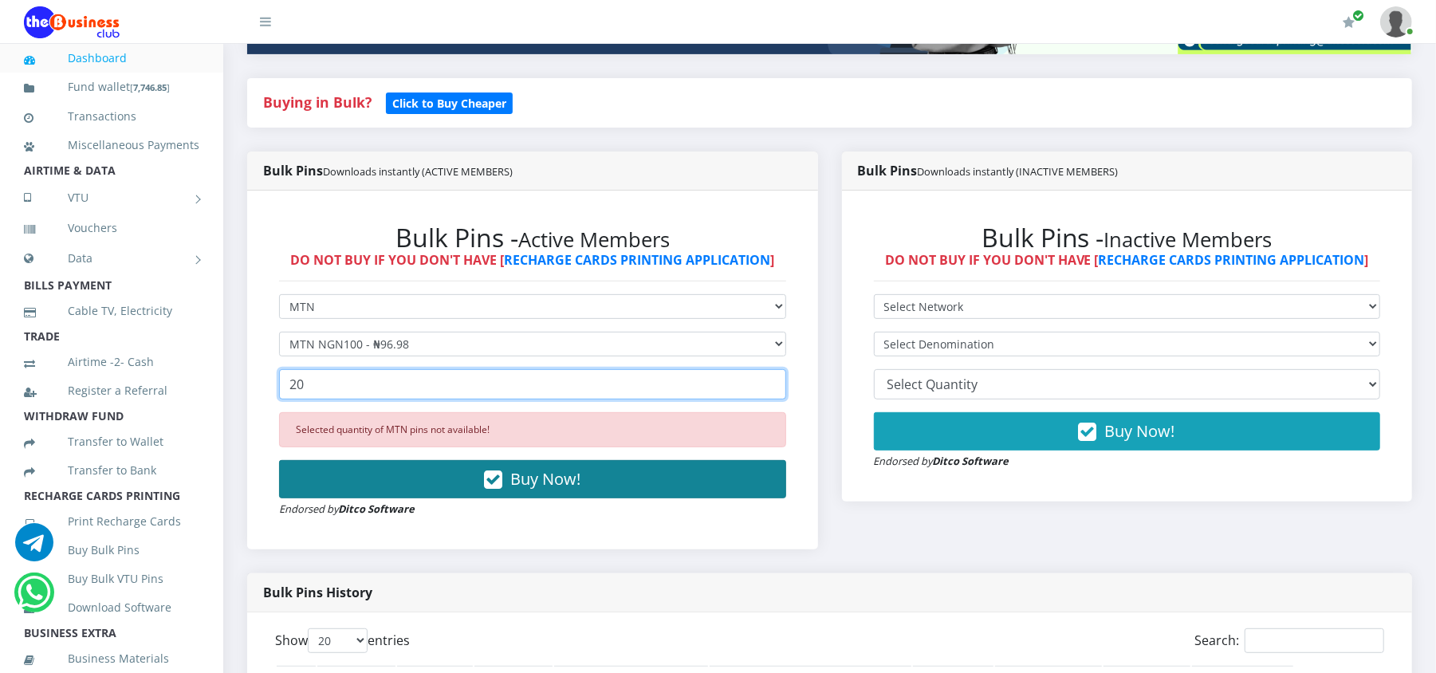
type input "20"
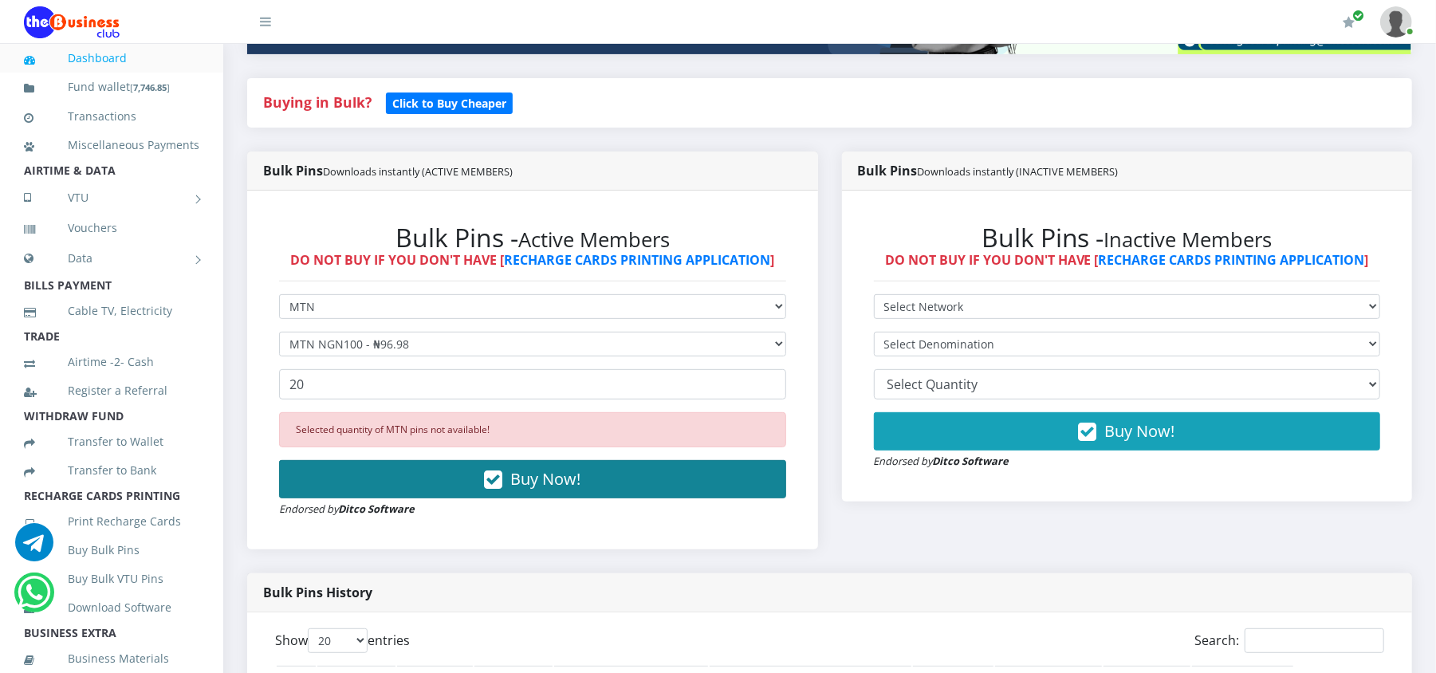
click at [493, 474] on icon "button" at bounding box center [493, 480] width 18 height 16
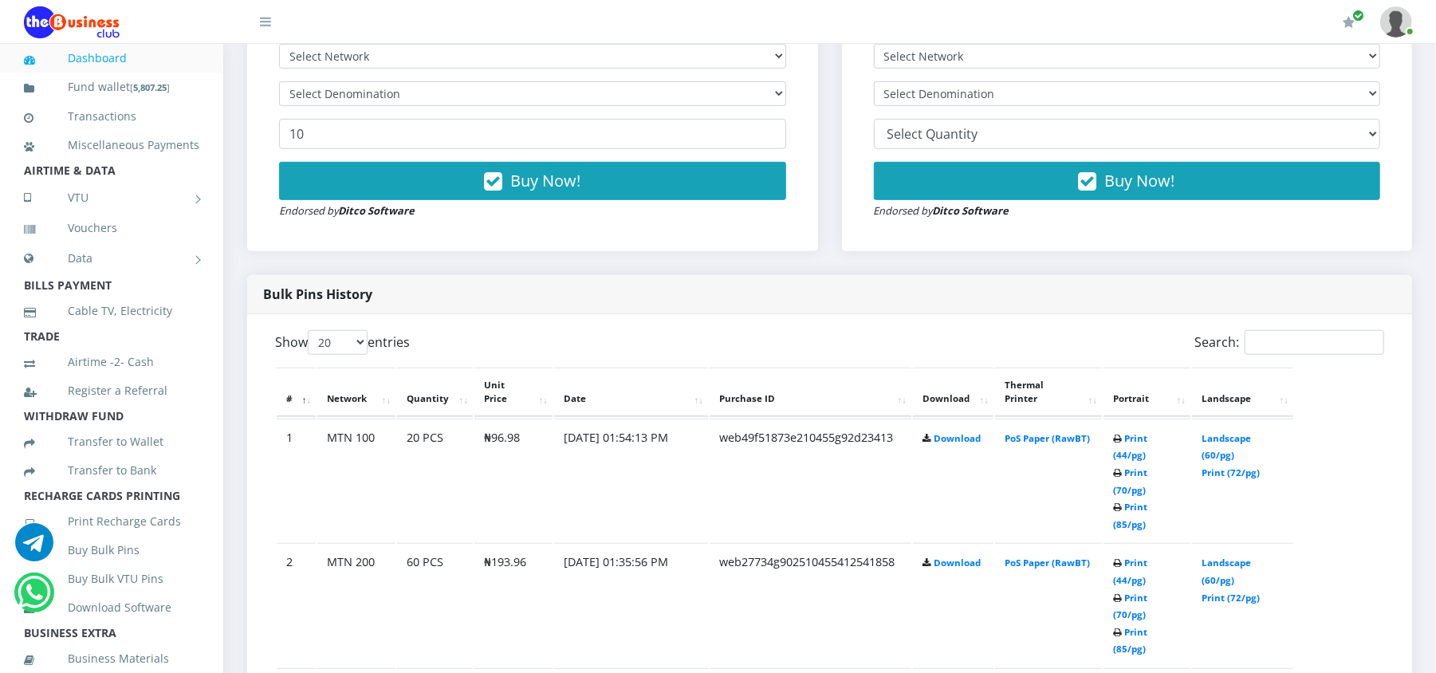
scroll to position [600, 0]
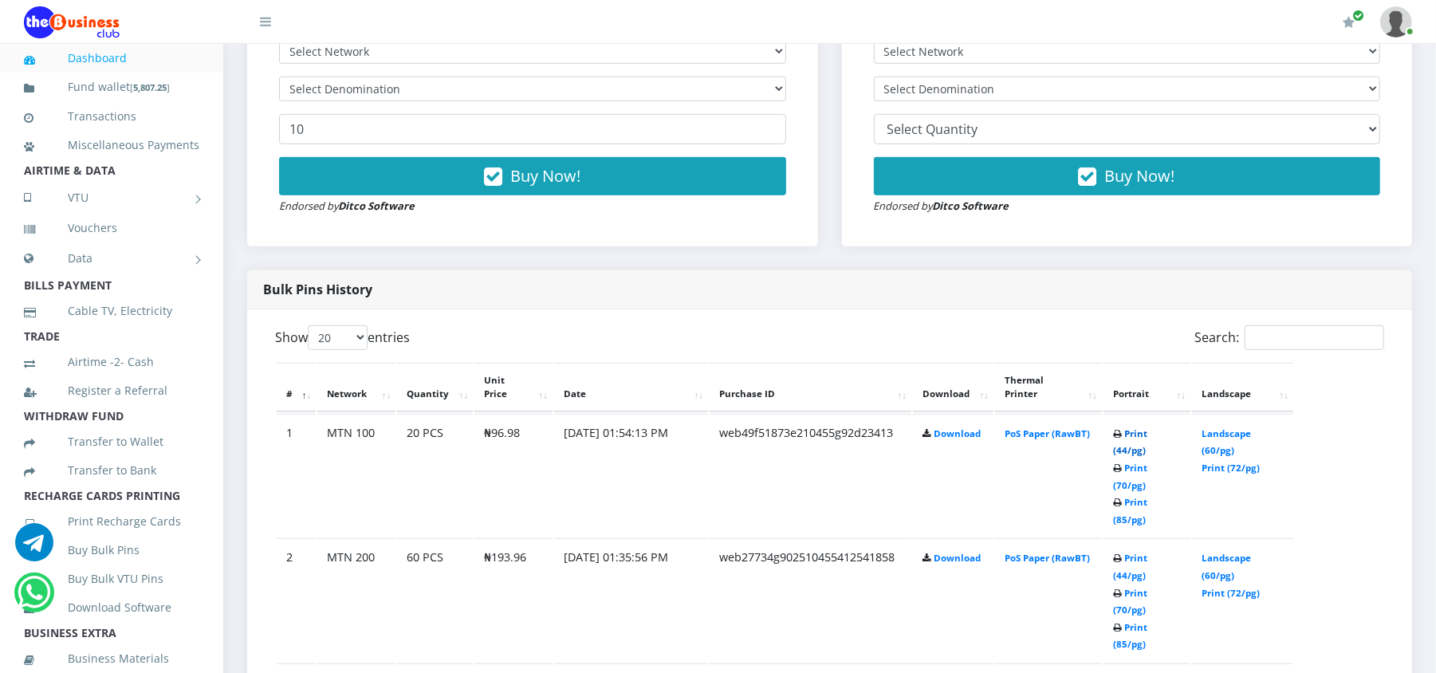
click at [1128, 431] on link "Print (44/pg)" at bounding box center [1130, 442] width 34 height 30
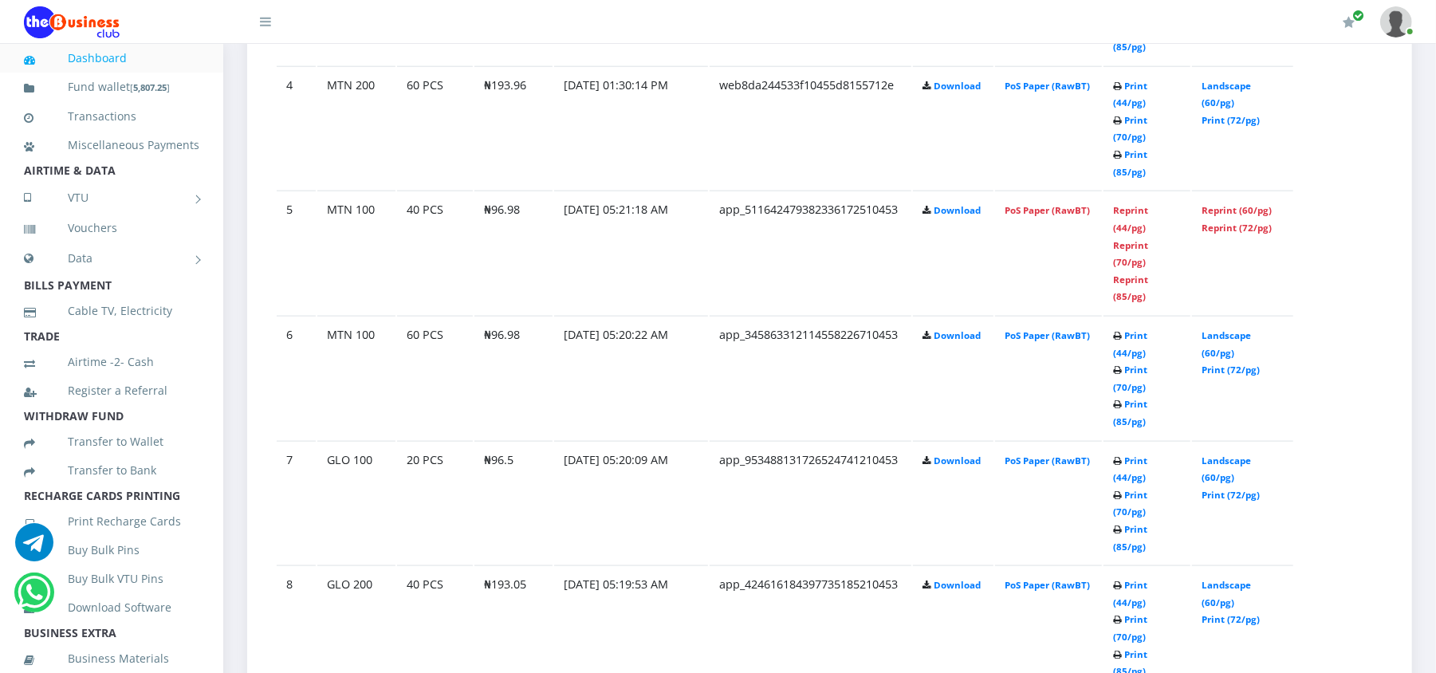
scroll to position [1365, 0]
